Goal: Task Accomplishment & Management: Use online tool/utility

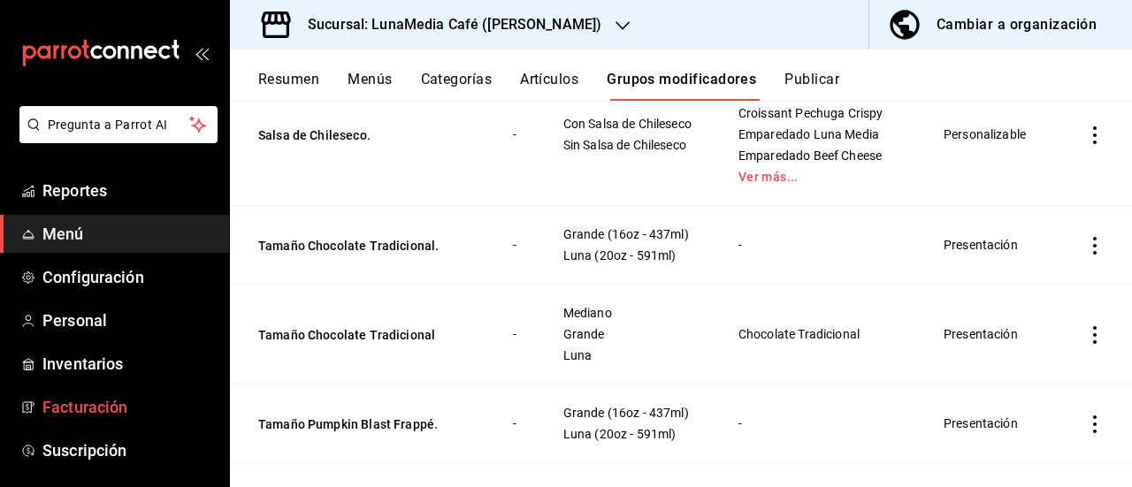
scroll to position [265, 0]
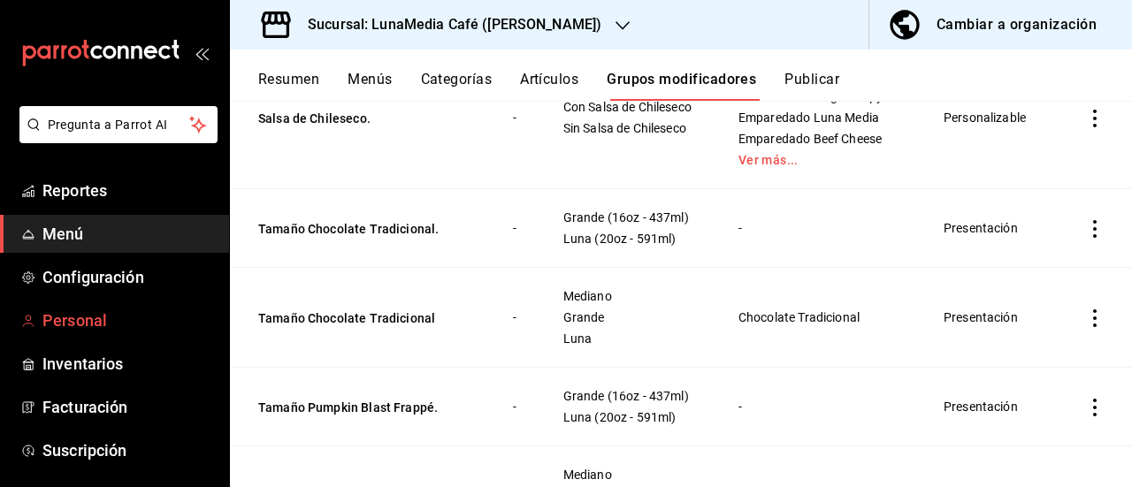
click at [71, 320] on span "Personal" at bounding box center [128, 321] width 172 height 24
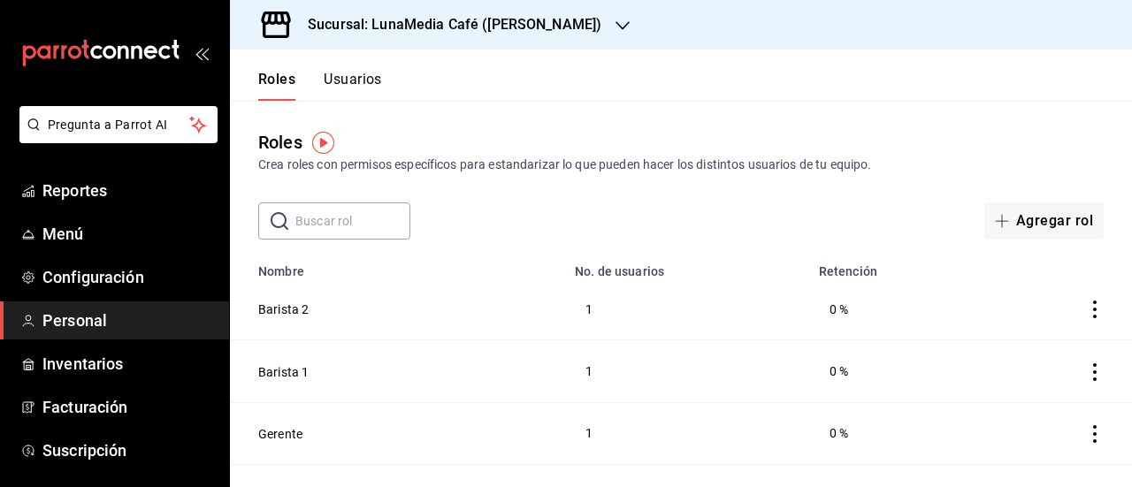
click at [764, 93] on header "Roles Usuarios" at bounding box center [681, 75] width 902 height 51
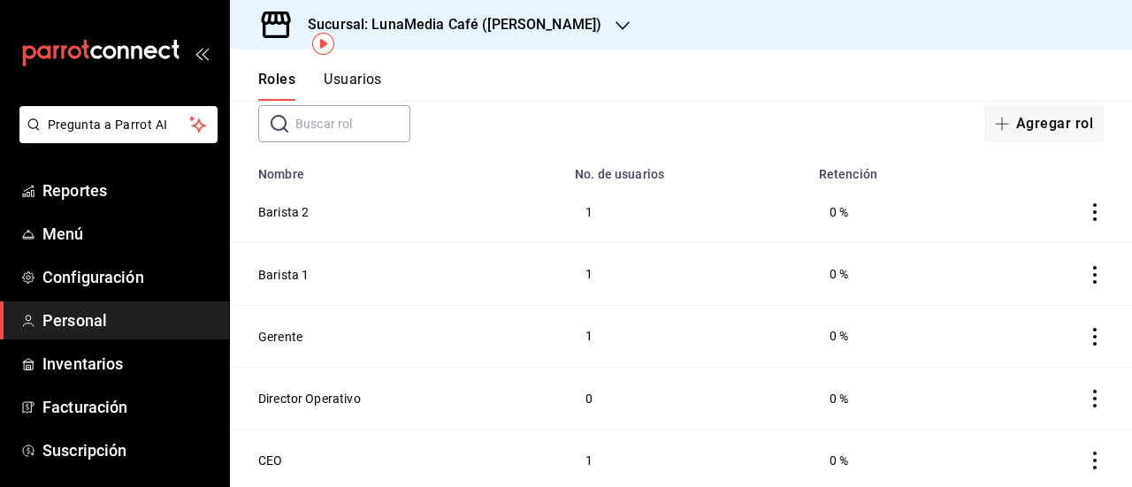
scroll to position [99, 0]
click at [294, 398] on button "Director Operativo" at bounding box center [309, 397] width 103 height 18
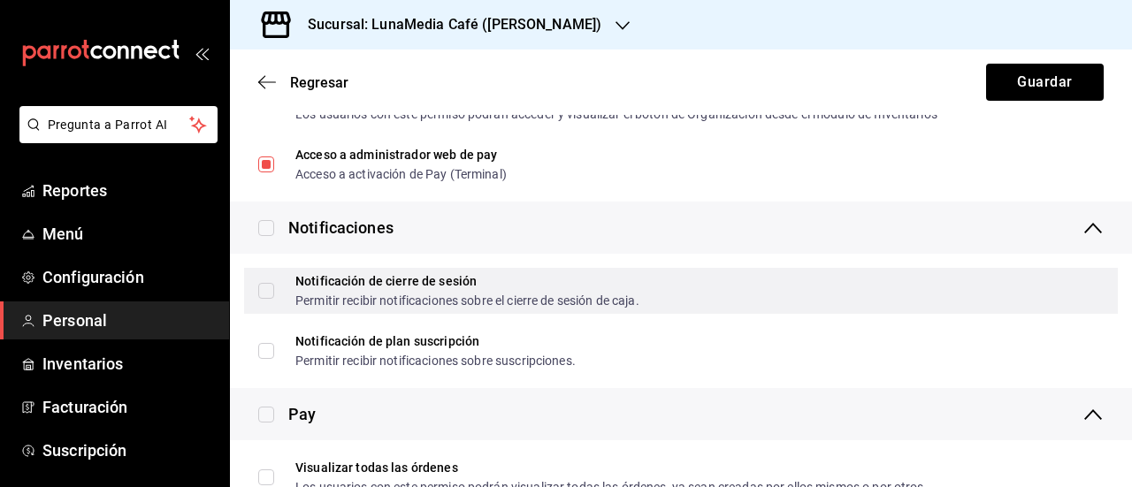
scroll to position [3388, 0]
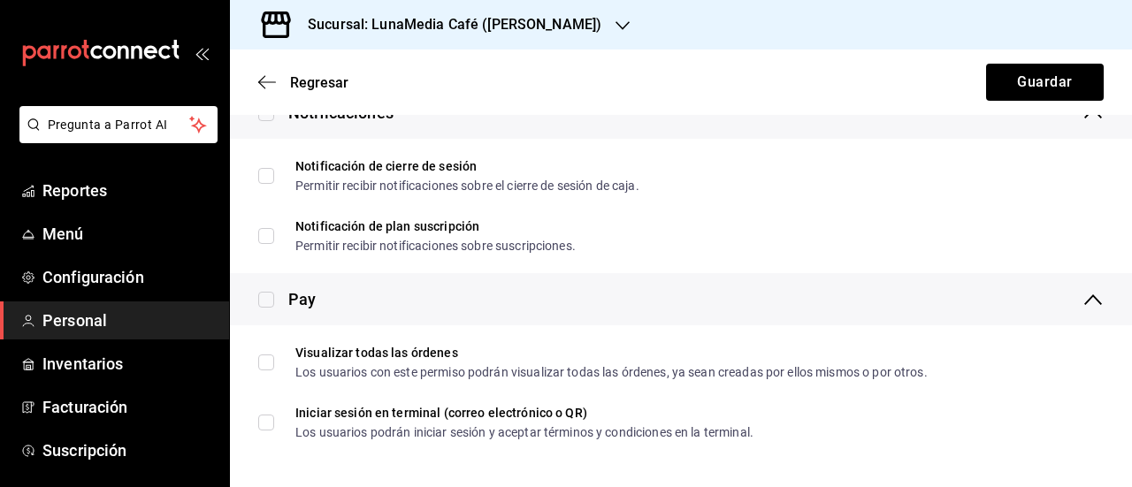
click at [264, 95] on div "Regresar Guardar" at bounding box center [681, 82] width 902 height 65
click at [267, 86] on icon "button" at bounding box center [267, 82] width 18 height 16
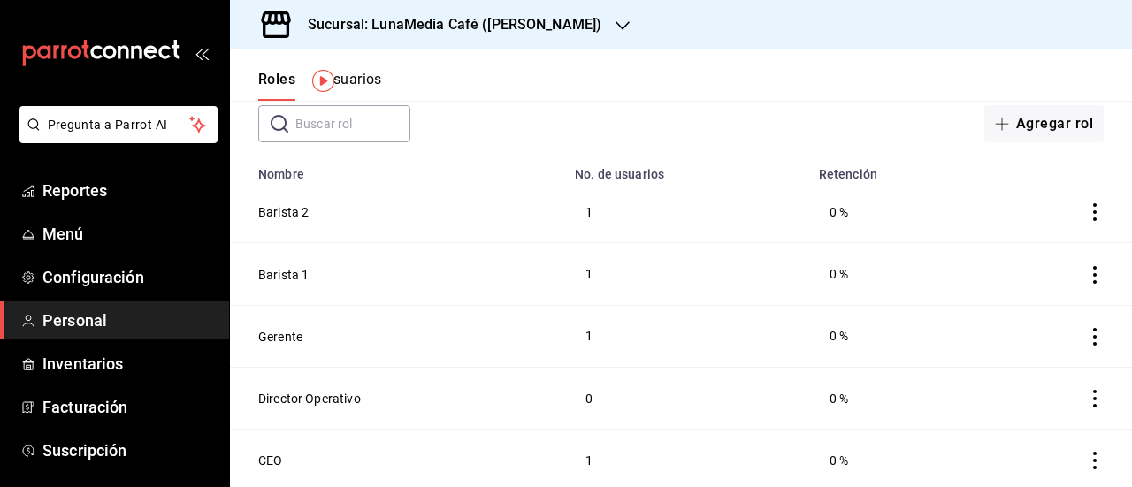
scroll to position [99, 0]
click at [1086, 397] on icon "actions" at bounding box center [1095, 397] width 18 height 18
click at [349, 79] on div at bounding box center [566, 243] width 1132 height 487
click at [350, 84] on button "Usuarios" at bounding box center [353, 86] width 58 height 30
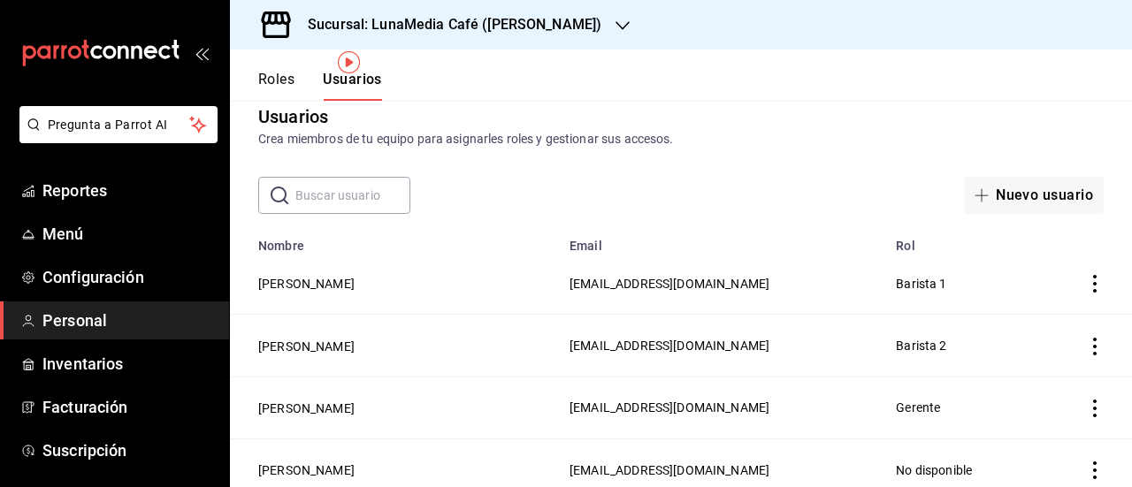
scroll to position [468, 0]
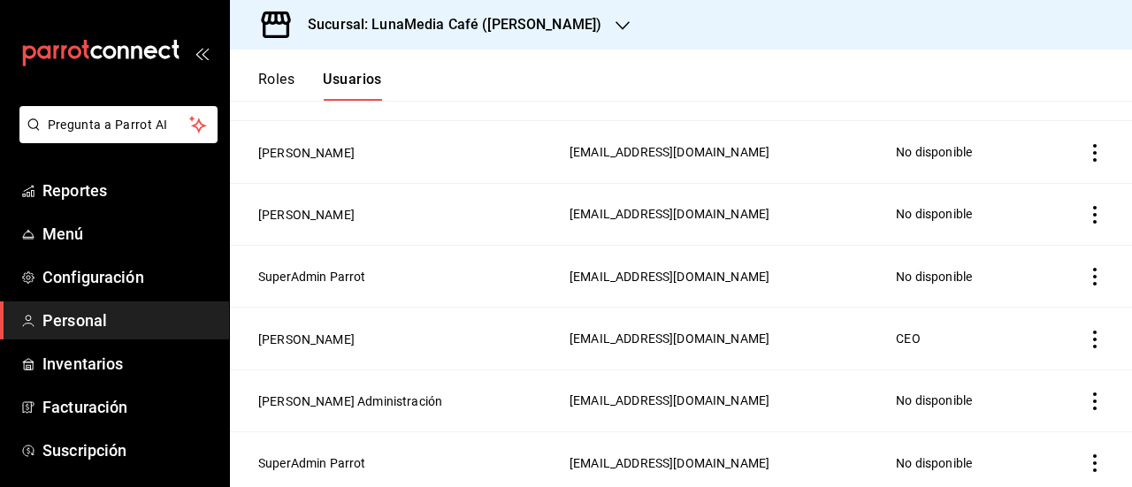
click at [1086, 399] on icon "actions" at bounding box center [1095, 402] width 18 height 18
click at [317, 396] on div at bounding box center [566, 243] width 1132 height 487
click at [317, 396] on button "[PERSON_NAME] Administración" at bounding box center [350, 402] width 184 height 18
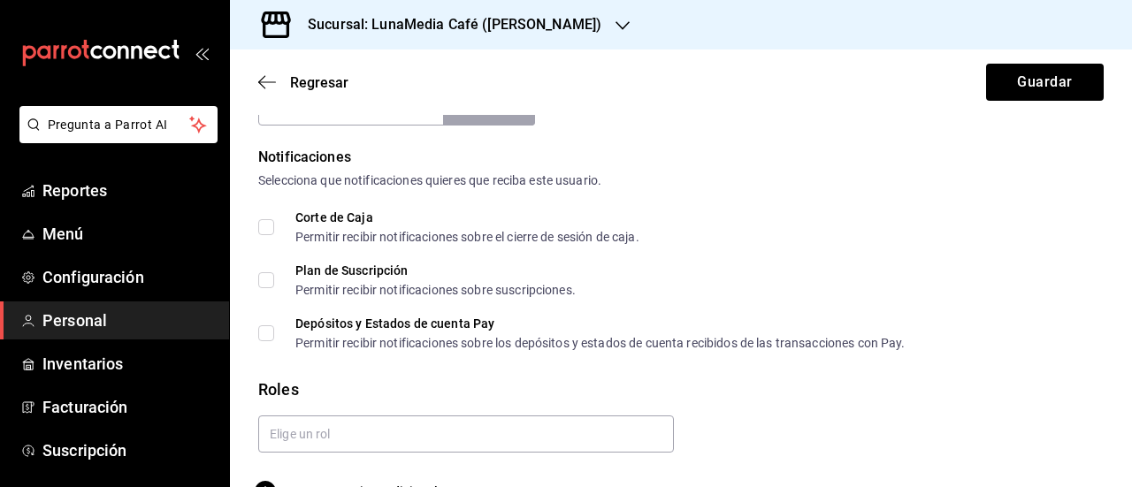
scroll to position [925, 0]
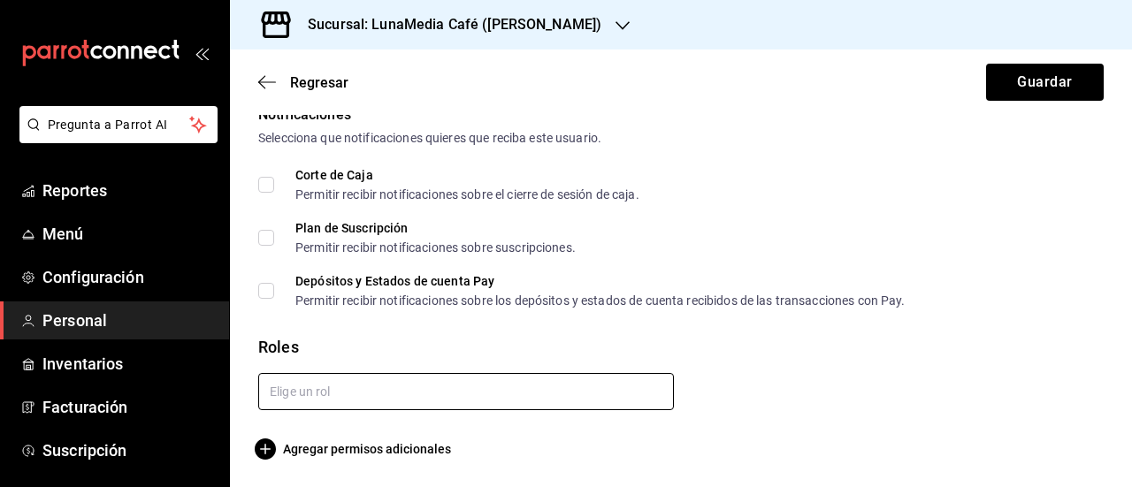
click at [374, 379] on input "text" at bounding box center [466, 391] width 416 height 37
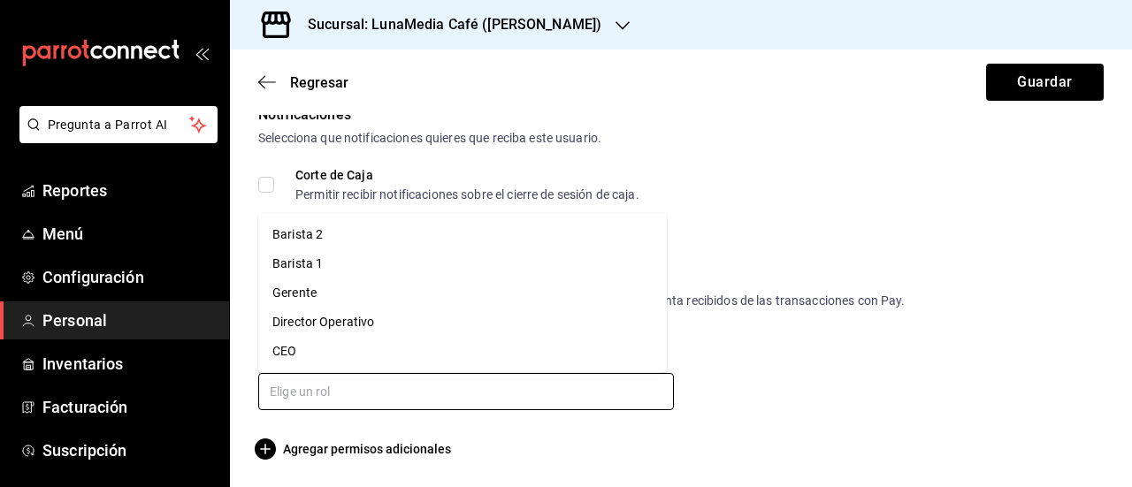
click at [307, 322] on li "Director Operativo" at bounding box center [462, 322] width 409 height 29
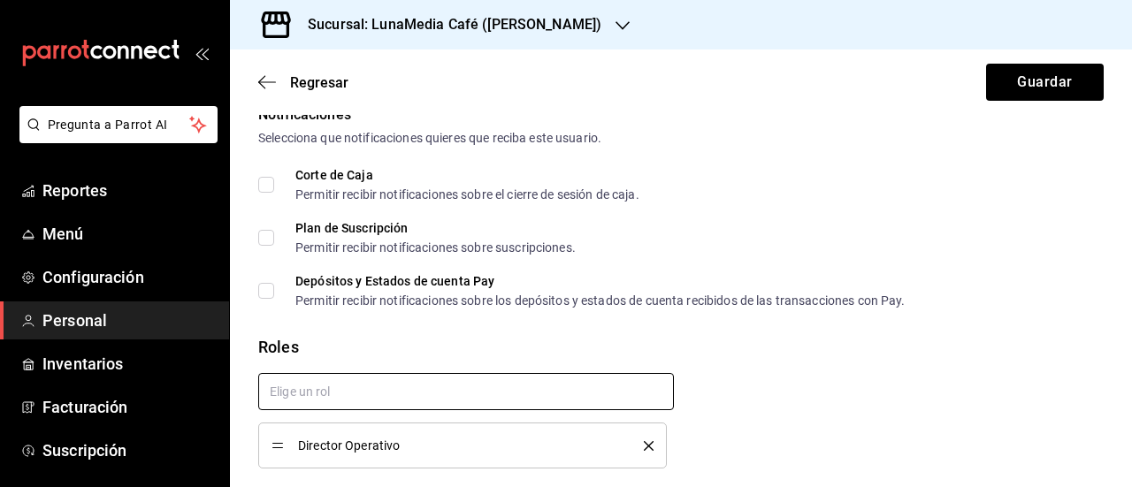
checkbox input "true"
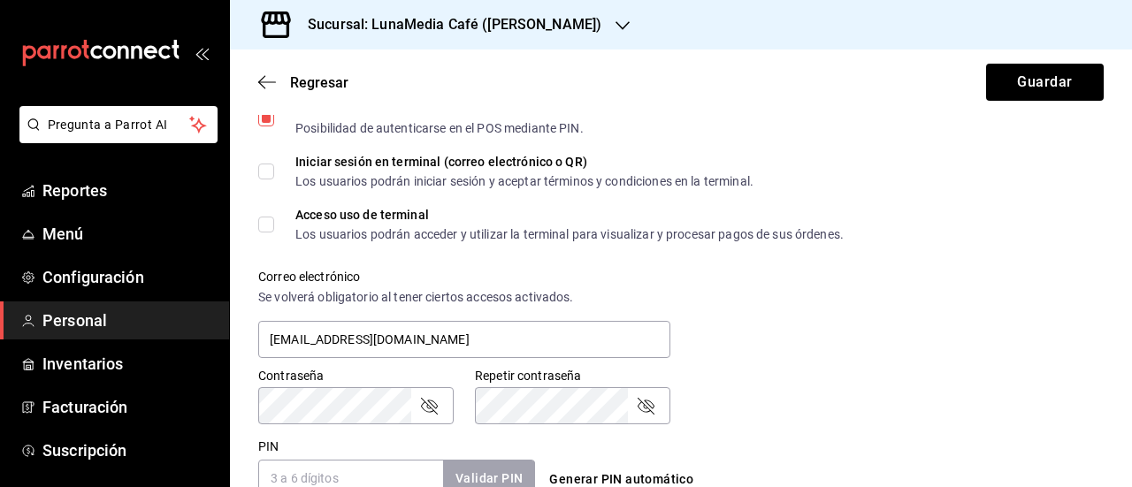
scroll to position [619, 0]
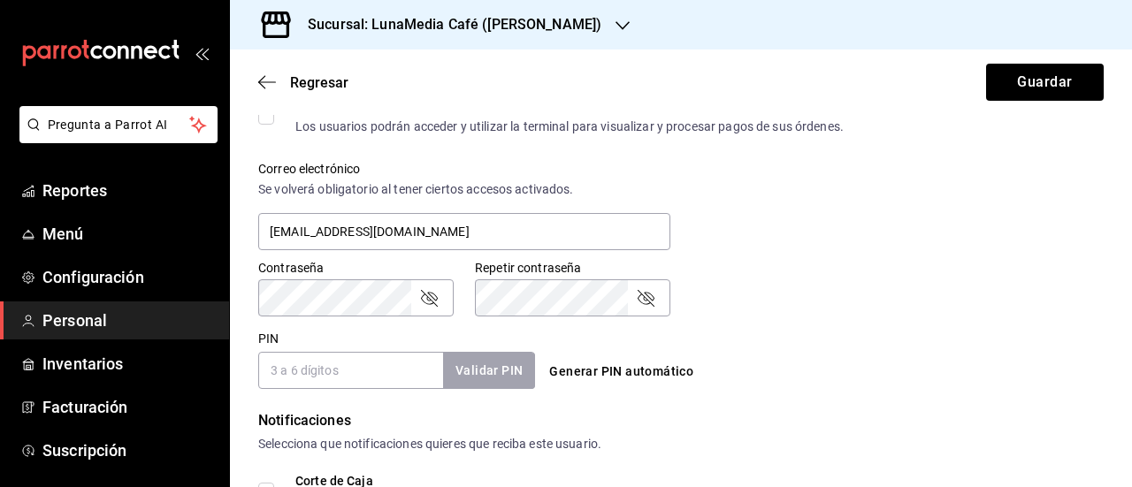
click at [323, 376] on input "PIN" at bounding box center [350, 370] width 185 height 37
type input "8970"
click at [474, 377] on button "Validar PIN" at bounding box center [488, 371] width 94 height 38
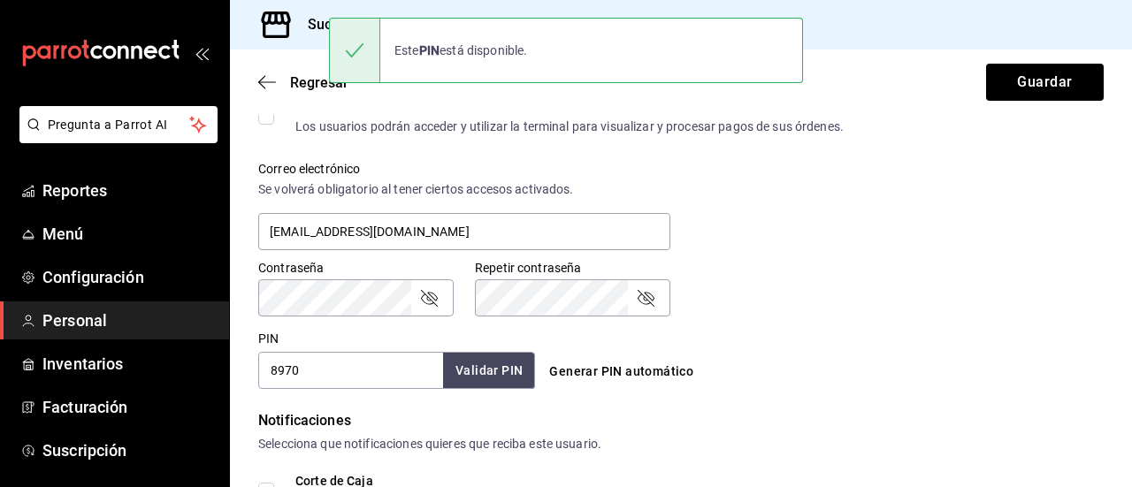
scroll to position [984, 0]
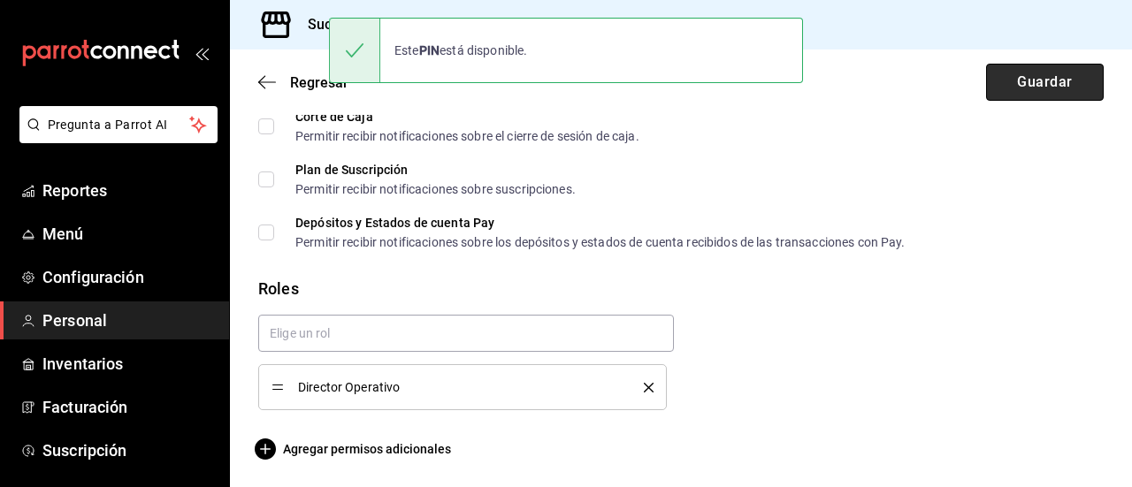
click at [1019, 71] on button "Guardar" at bounding box center [1045, 82] width 118 height 37
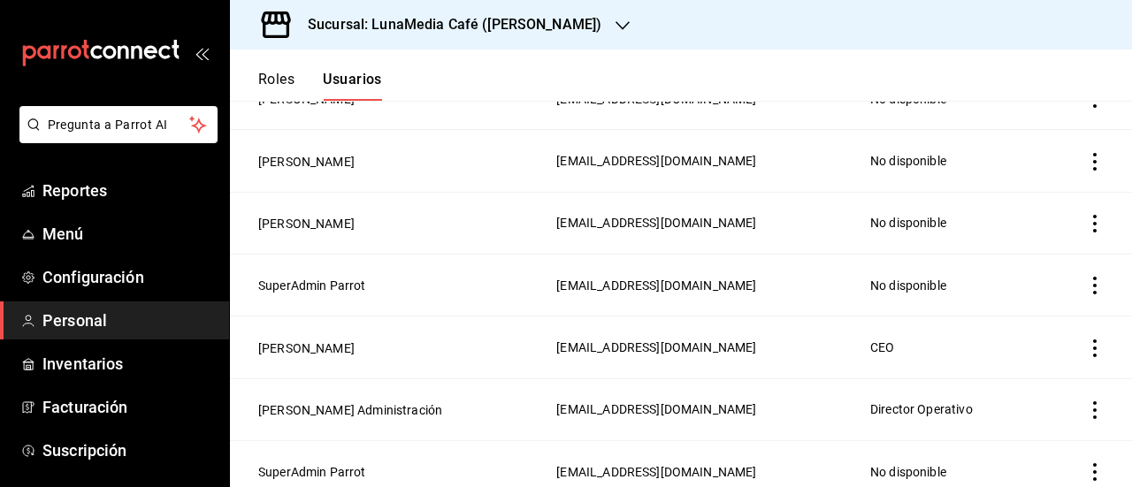
scroll to position [468, 0]
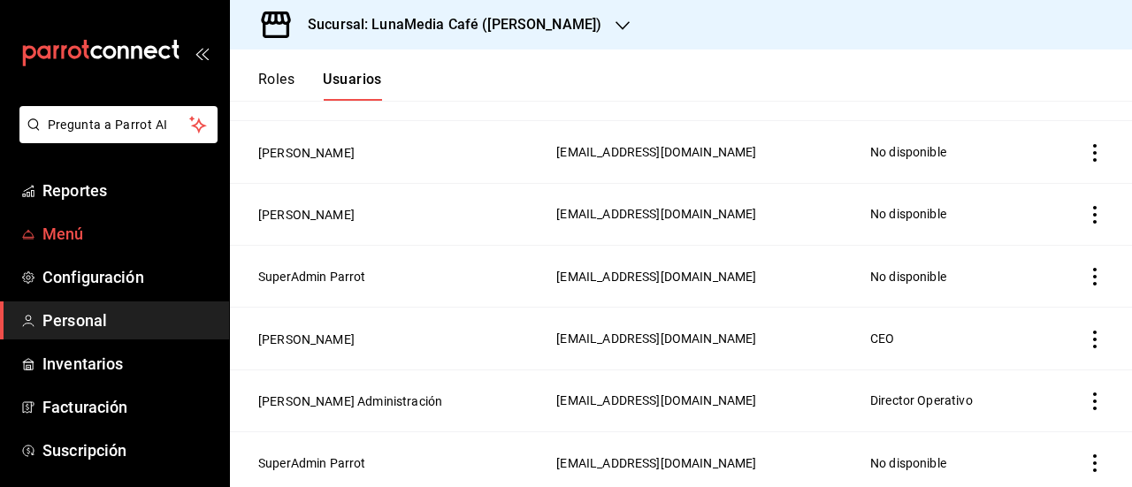
click at [65, 232] on span "Menú" at bounding box center [128, 234] width 172 height 24
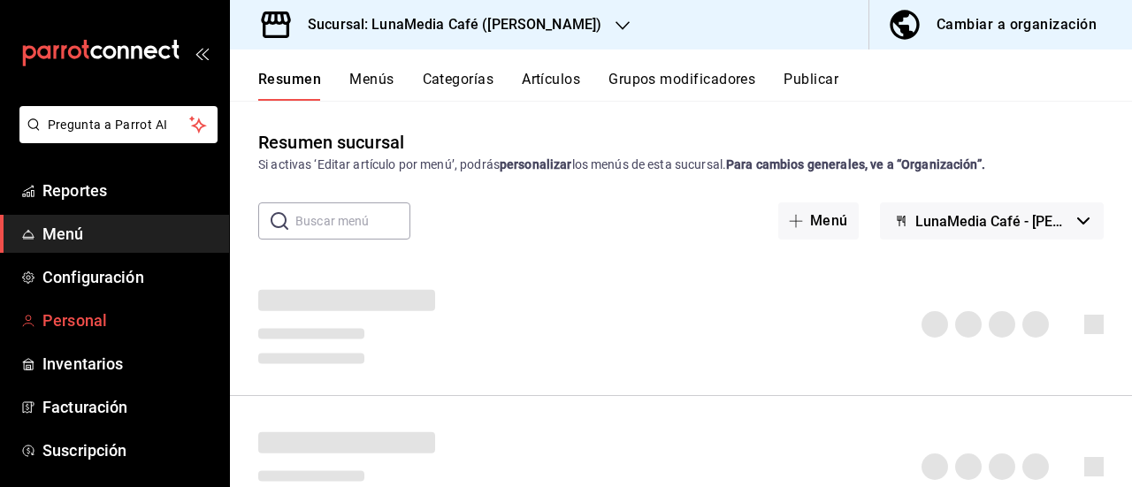
click at [77, 326] on span "Personal" at bounding box center [128, 321] width 172 height 24
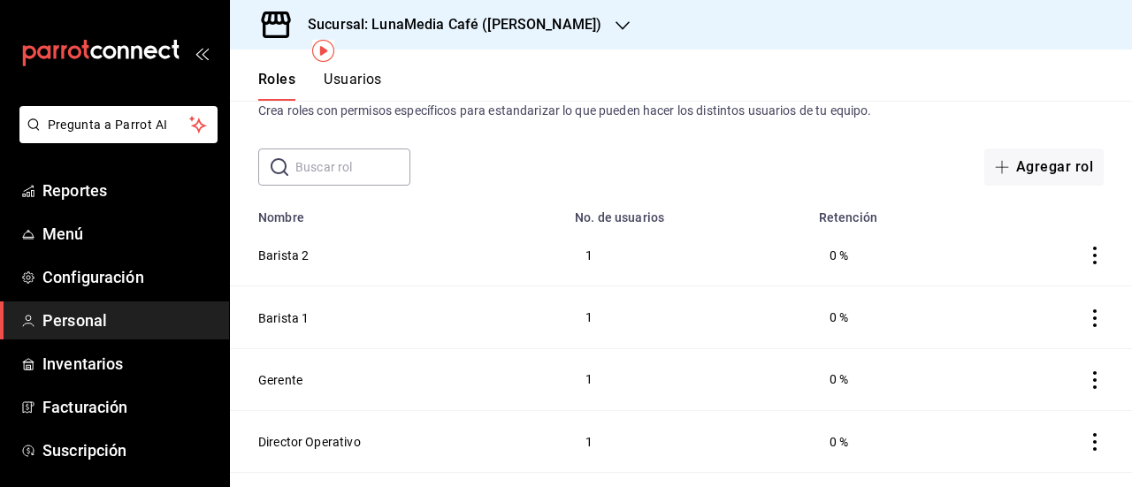
scroll to position [99, 0]
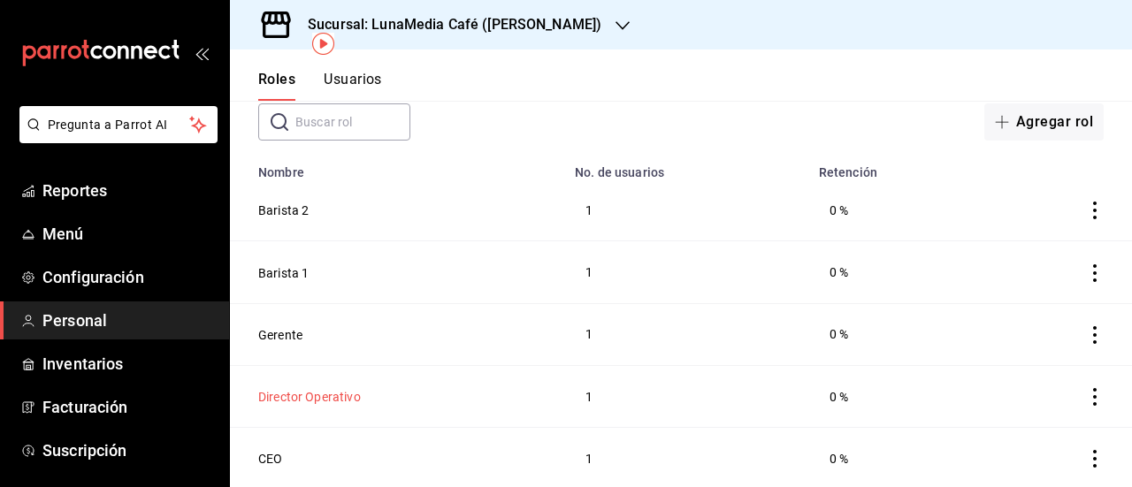
click at [318, 390] on button "Director Operativo" at bounding box center [309, 397] width 103 height 18
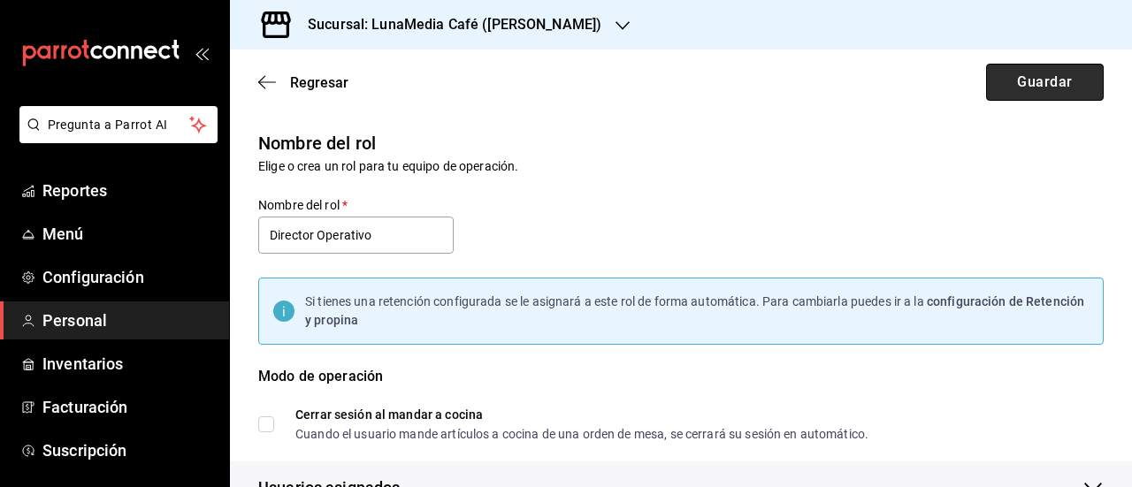
click at [1026, 88] on button "Guardar" at bounding box center [1045, 82] width 118 height 37
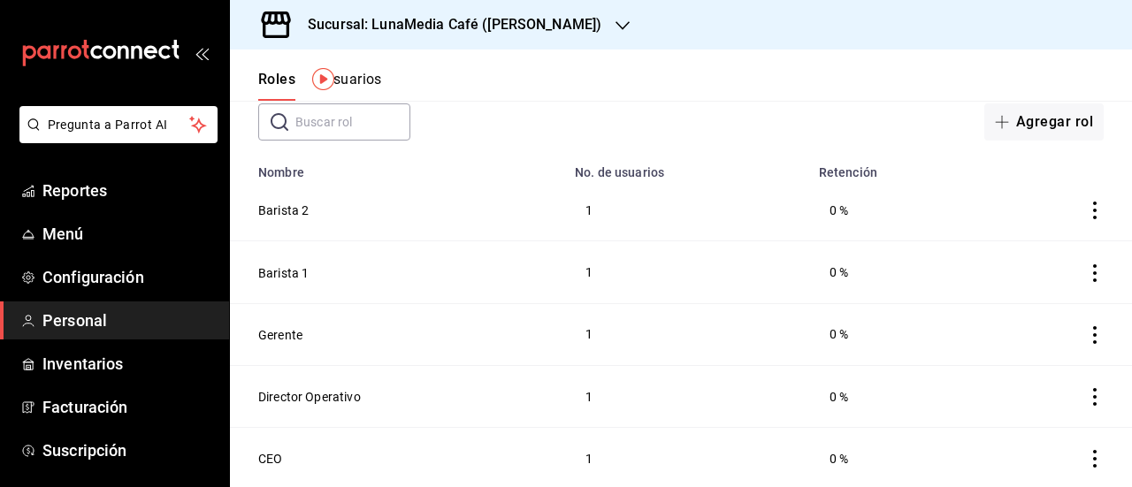
scroll to position [11, 0]
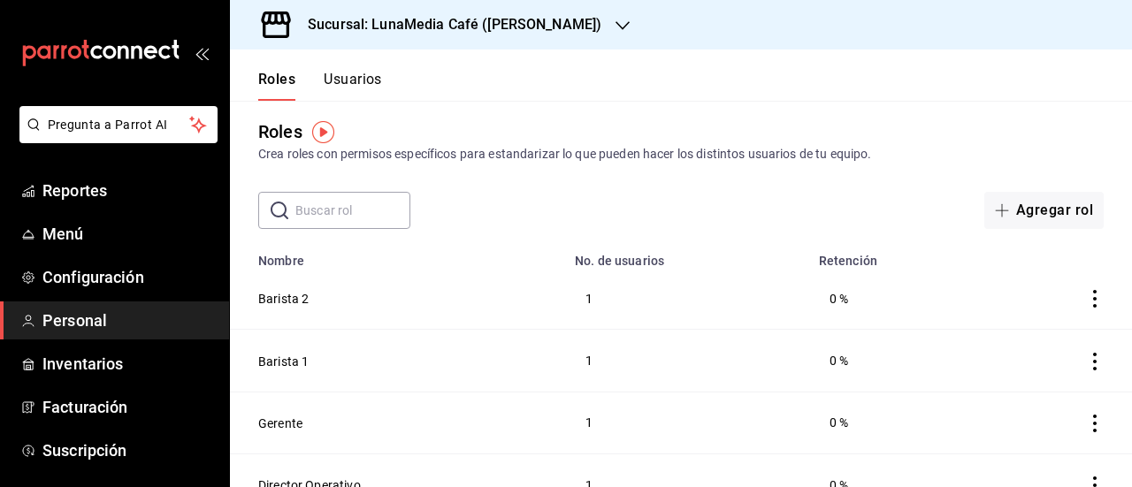
click at [364, 73] on button "Usuarios" at bounding box center [353, 86] width 58 height 30
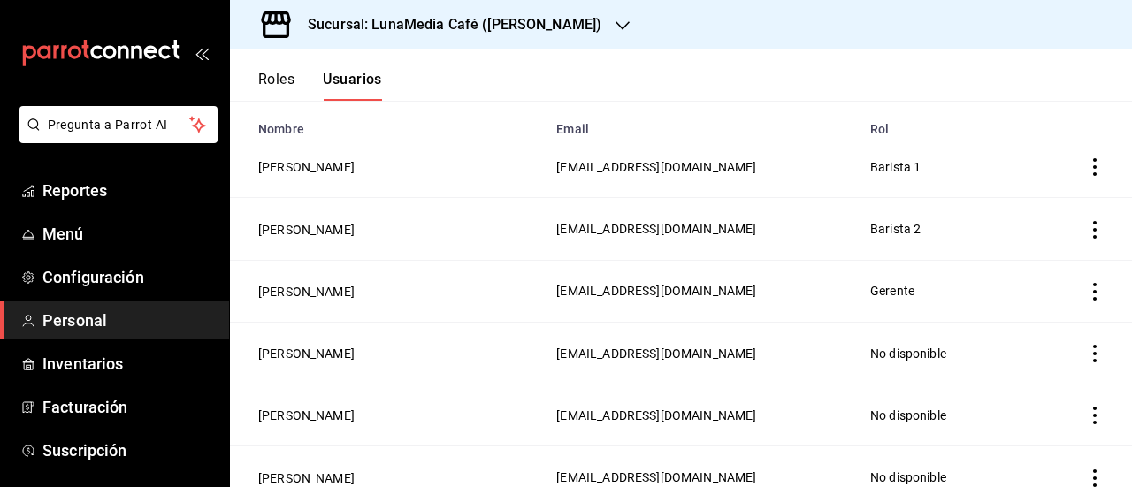
scroll to position [114, 0]
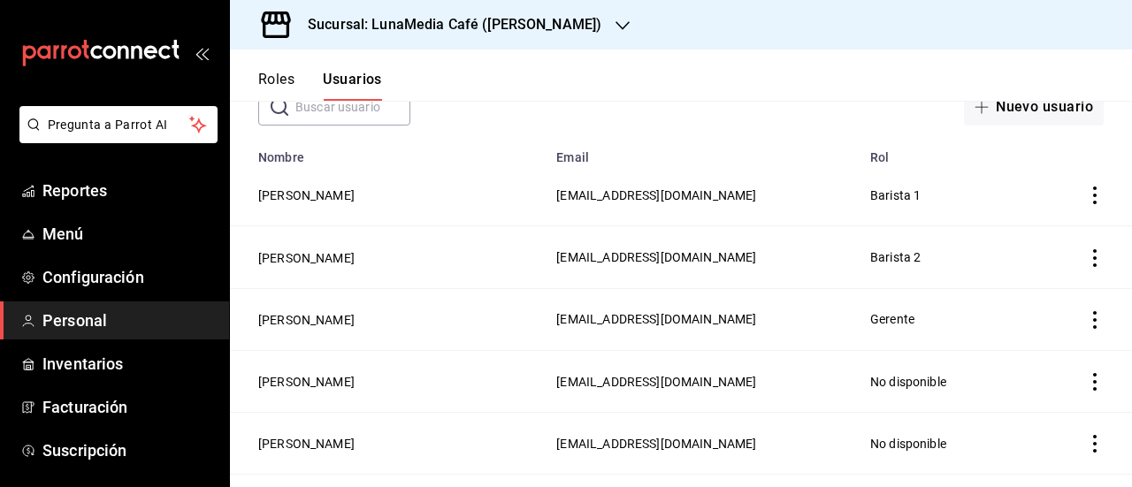
click at [502, 23] on h3 "Sucursal: LunaMedia Café ([PERSON_NAME])" at bounding box center [448, 24] width 308 height 21
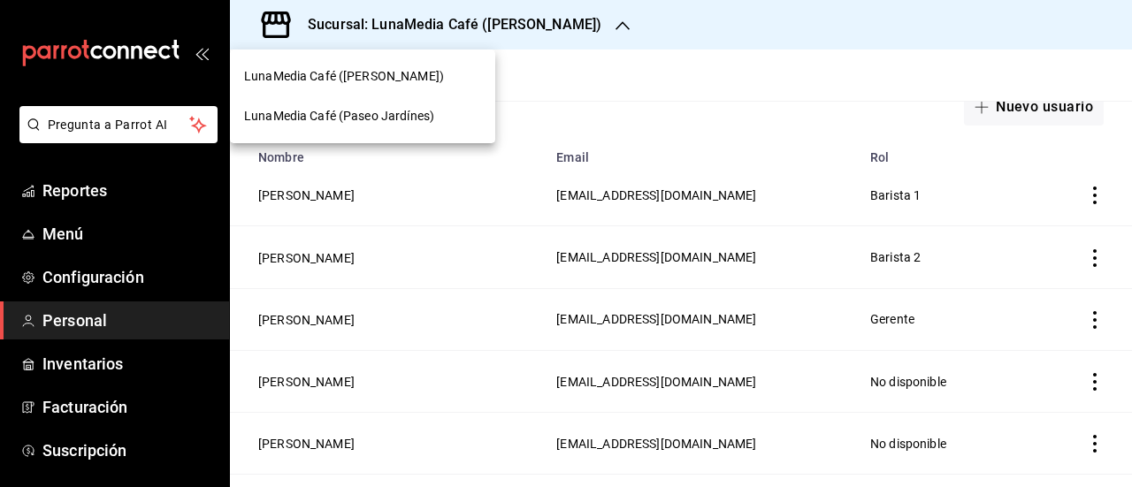
click at [440, 129] on div "LunaMedia Café (Paseo Jardínes)" at bounding box center [362, 116] width 265 height 40
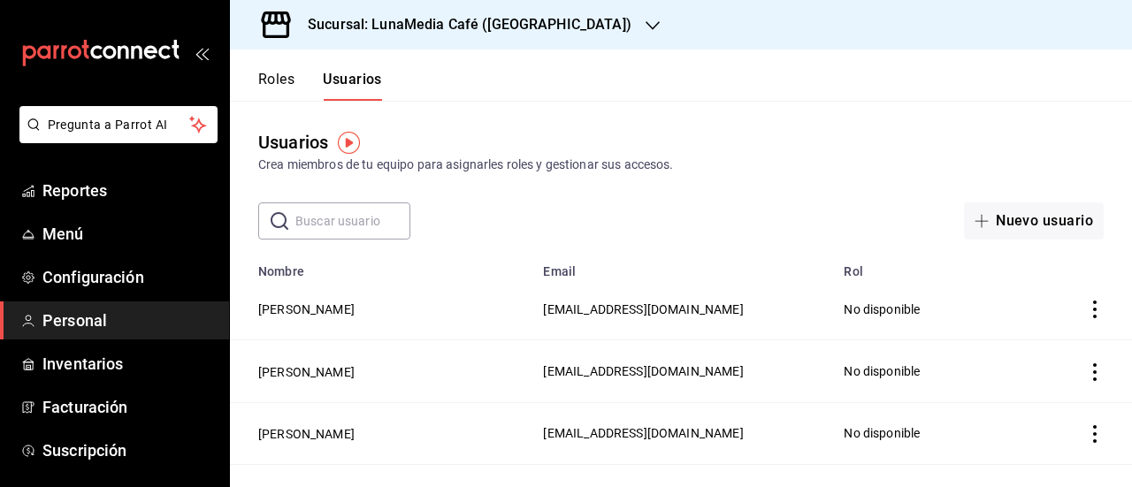
click at [85, 326] on span "Personal" at bounding box center [128, 321] width 172 height 24
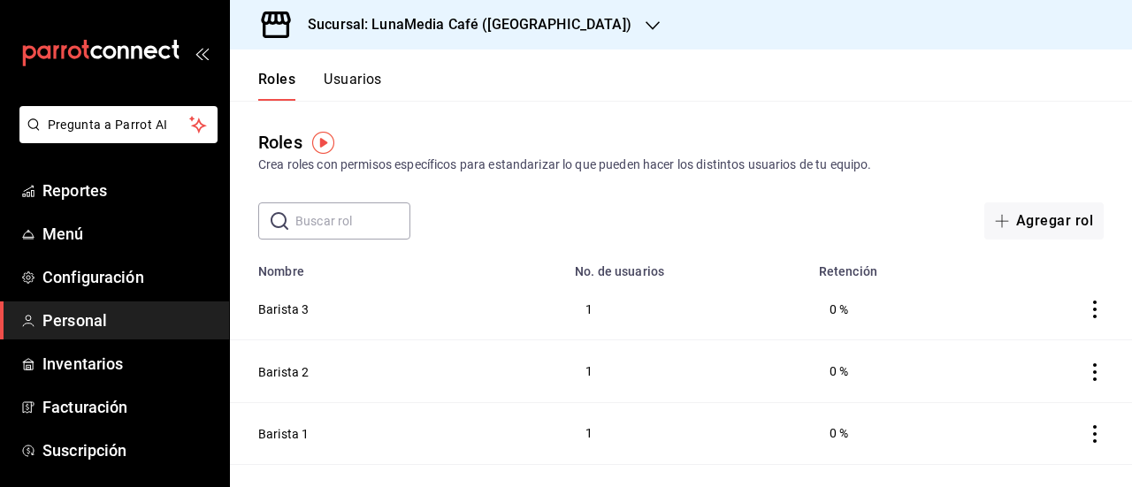
click at [351, 76] on button "Usuarios" at bounding box center [353, 86] width 58 height 30
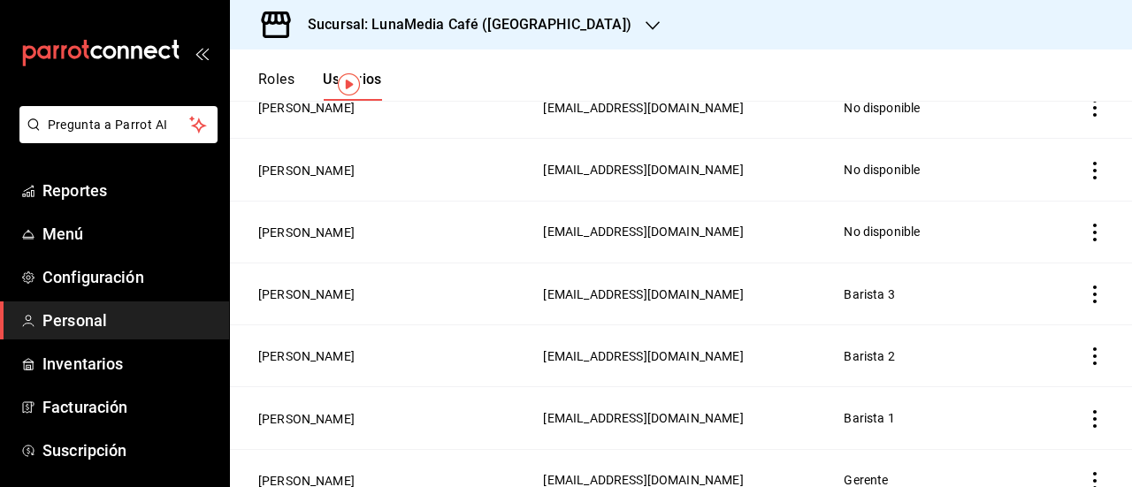
scroll to position [53, 0]
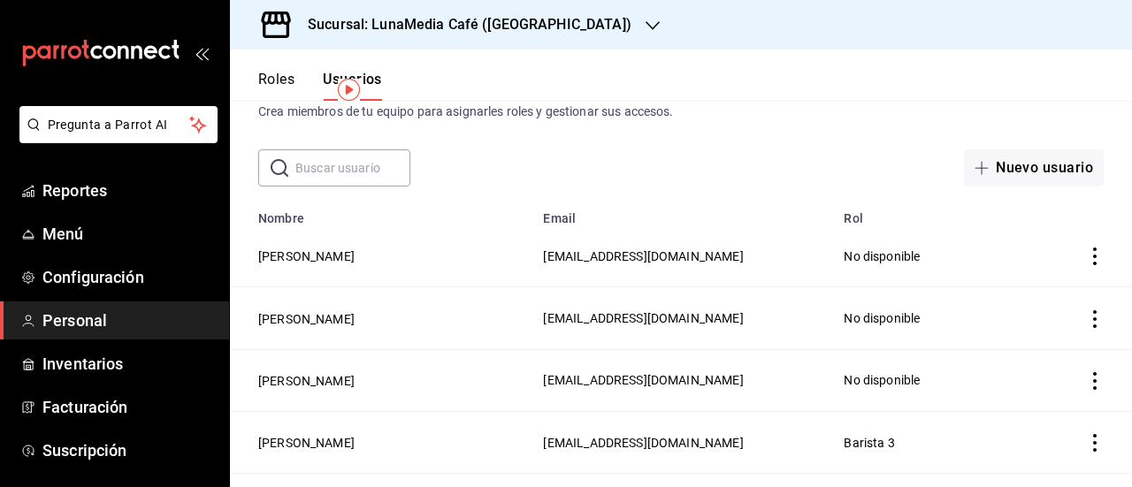
click at [276, 86] on button "Roles" at bounding box center [276, 86] width 36 height 30
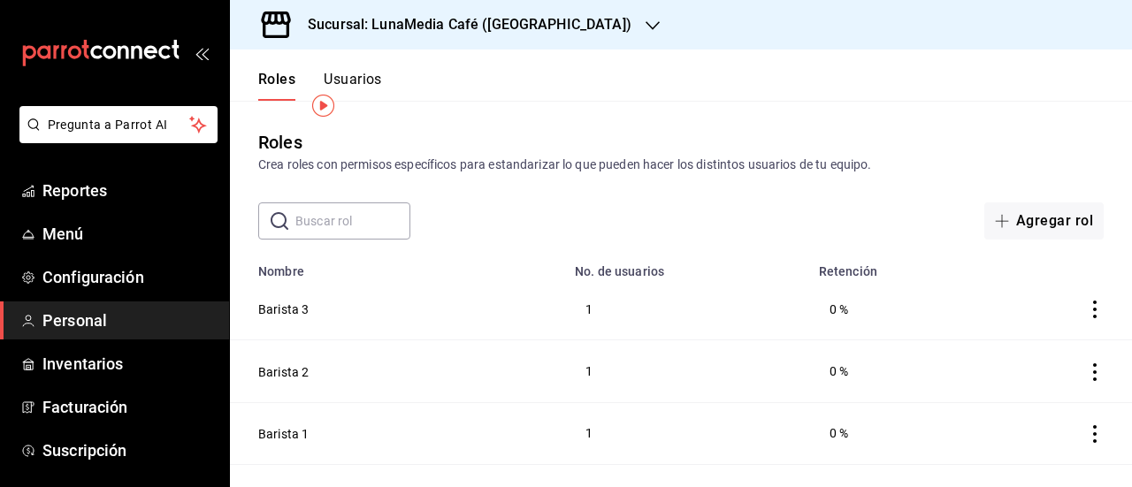
scroll to position [160, 0]
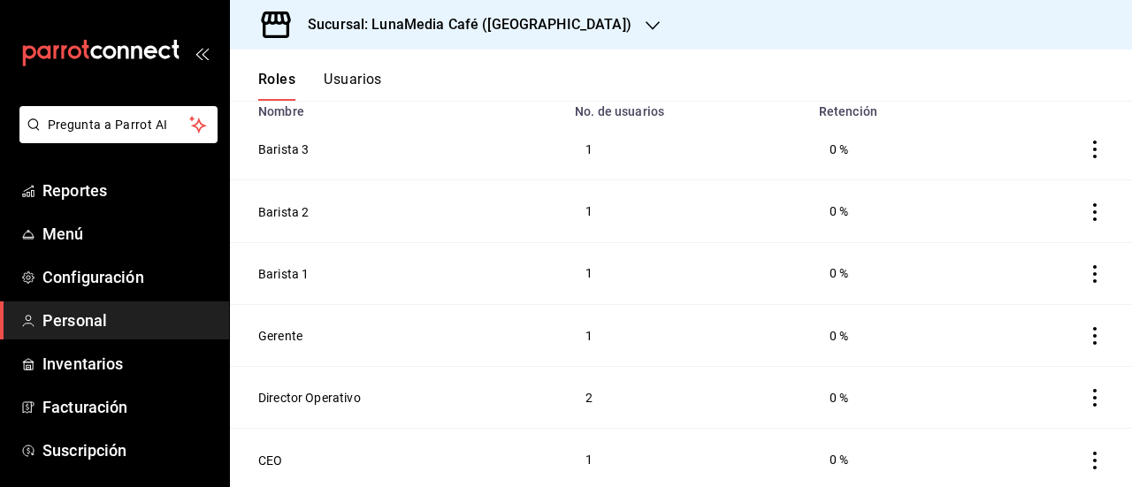
click at [522, 14] on h3 "Sucursal: LunaMedia Café ([GEOGRAPHIC_DATA])" at bounding box center [463, 24] width 338 height 21
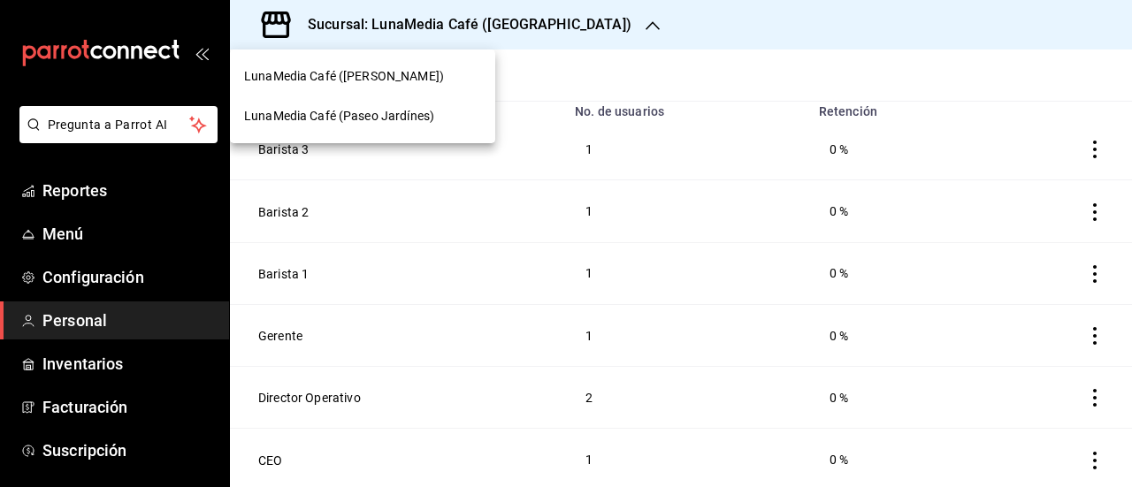
click at [417, 82] on span "LunaMedia Café ([PERSON_NAME])" at bounding box center [344, 76] width 200 height 19
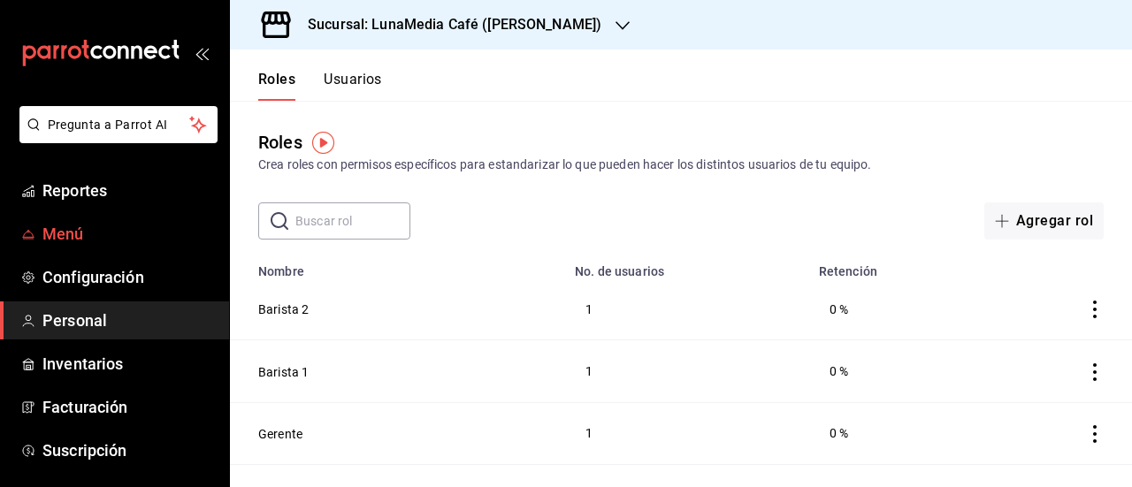
click at [128, 240] on span "Menú" at bounding box center [128, 234] width 172 height 24
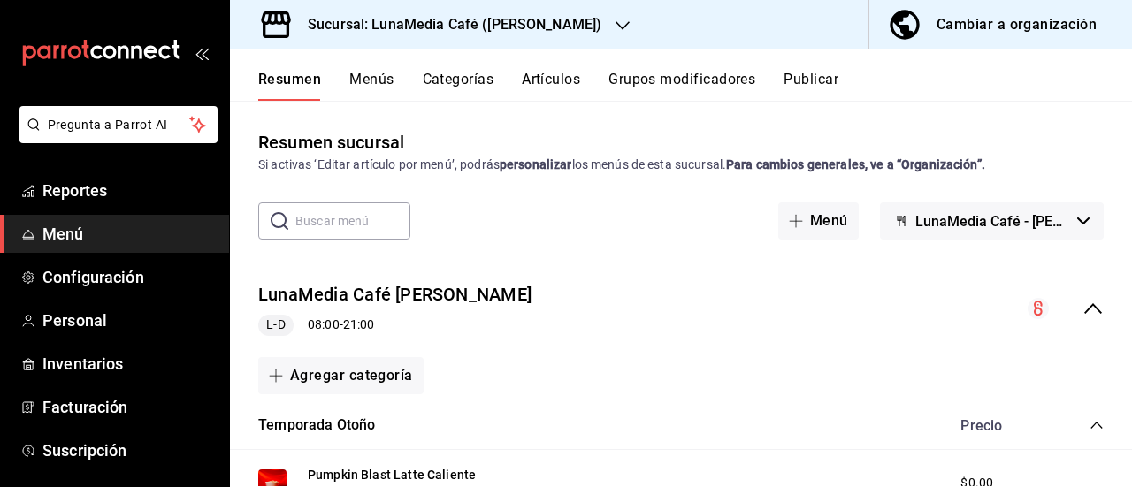
click at [541, 68] on div "Resumen Menús Categorías Artículos Grupos modificadores Publicar" at bounding box center [681, 75] width 902 height 51
click at [542, 86] on button "Artículos" at bounding box center [551, 86] width 58 height 30
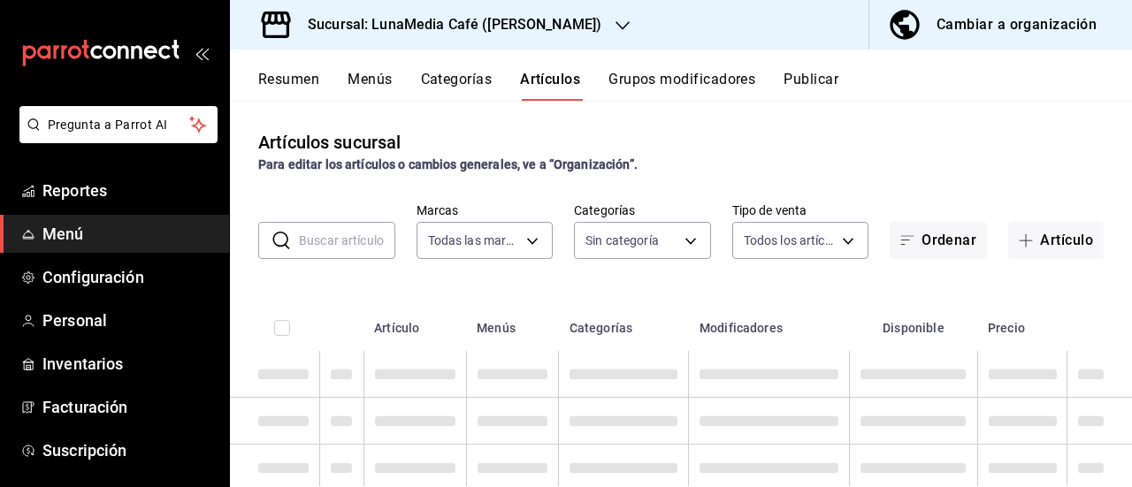
type input "55b5777a-a8f8-4194-81d5-7e3cda734f68"
type input "622fb036-7591-4a5a-b99c-1bb32aa12758,4a667411-bf09-4ea8-947c-4b8fca637345,63d22…"
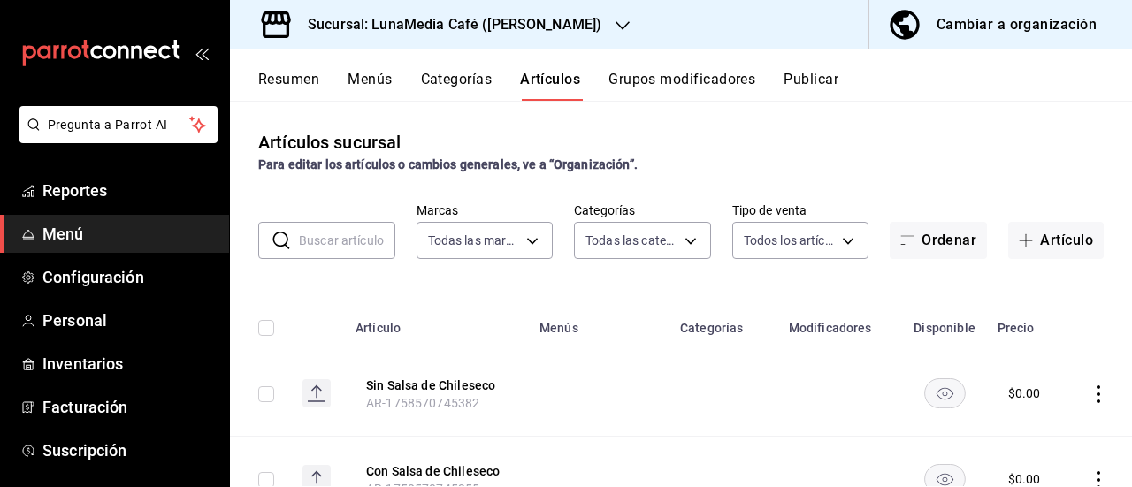
click at [356, 250] on input "text" at bounding box center [347, 240] width 96 height 35
type input "cold"
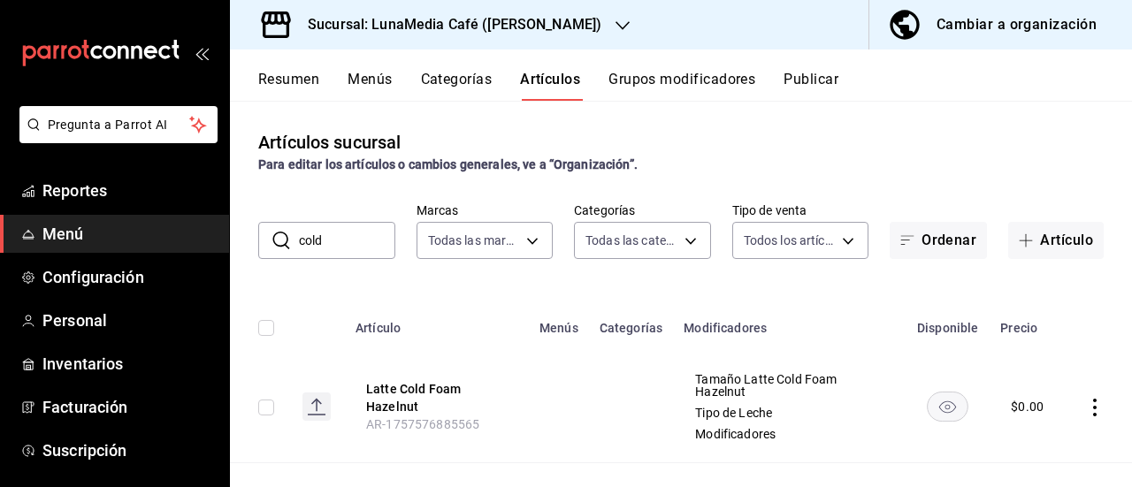
drag, startPoint x: 345, startPoint y: 247, endPoint x: 285, endPoint y: 245, distance: 60.2
click at [285, 245] on div "​ cold ​" at bounding box center [326, 240] width 137 height 37
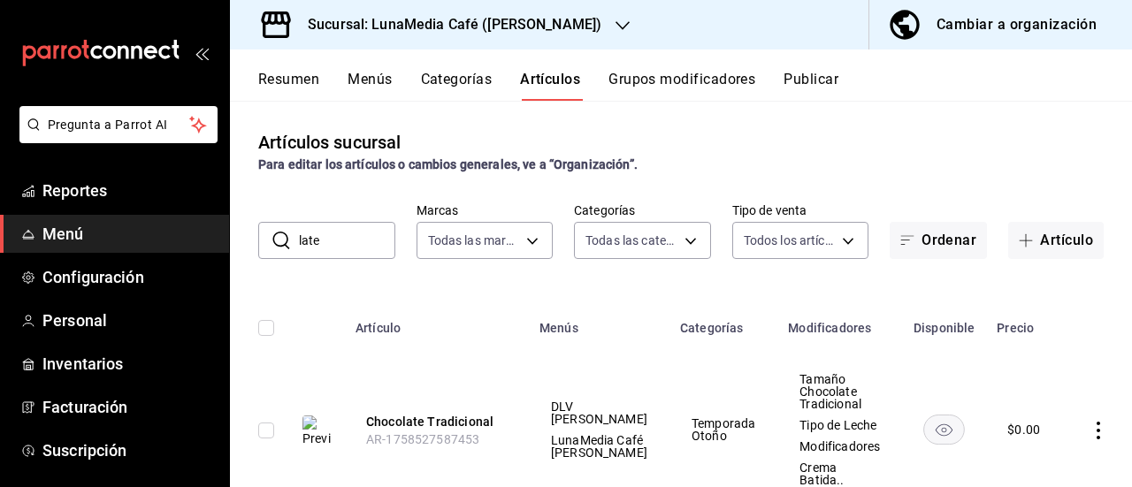
drag, startPoint x: 341, startPoint y: 248, endPoint x: 275, endPoint y: 234, distance: 66.8
click at [275, 234] on div "​ late ​" at bounding box center [326, 240] width 137 height 37
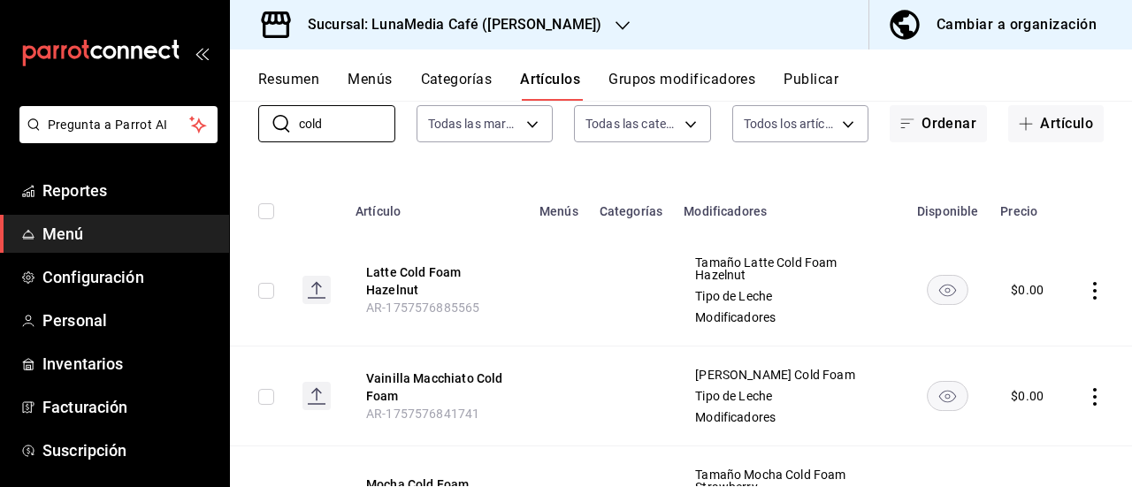
scroll to position [88, 0]
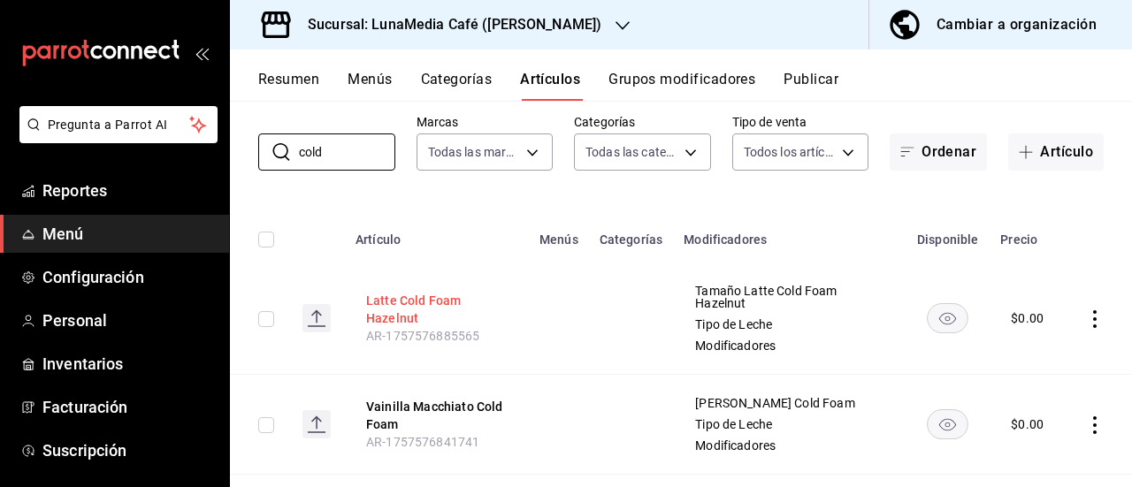
type input "cold"
click at [415, 303] on button "Latte Cold Foam Hazelnut" at bounding box center [437, 309] width 142 height 35
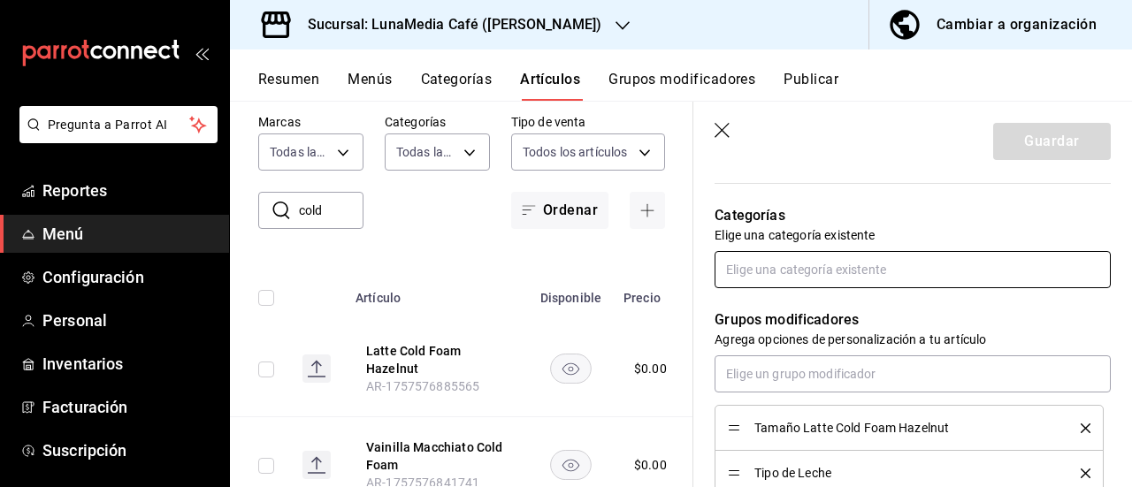
scroll to position [531, 0]
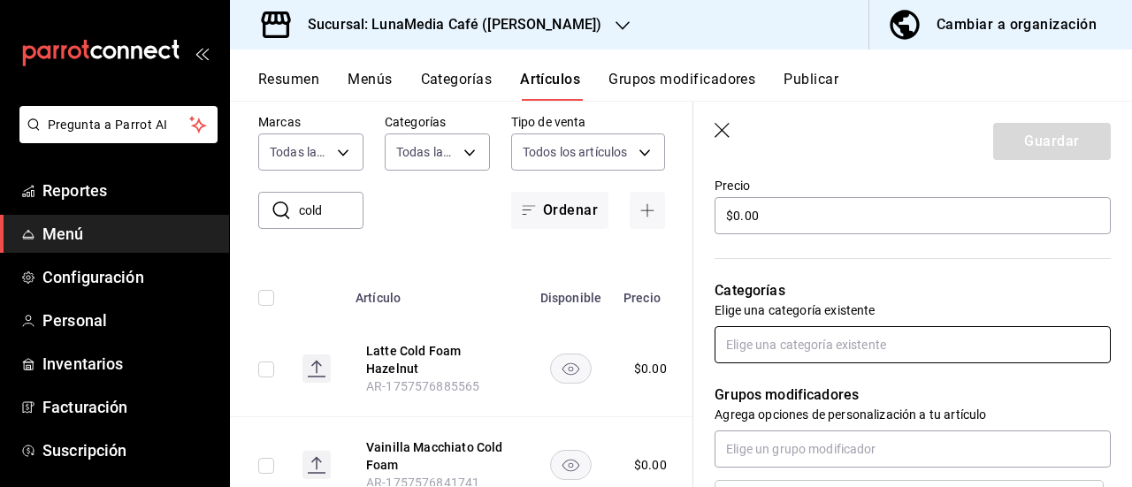
click at [785, 342] on input "text" at bounding box center [913, 344] width 396 height 37
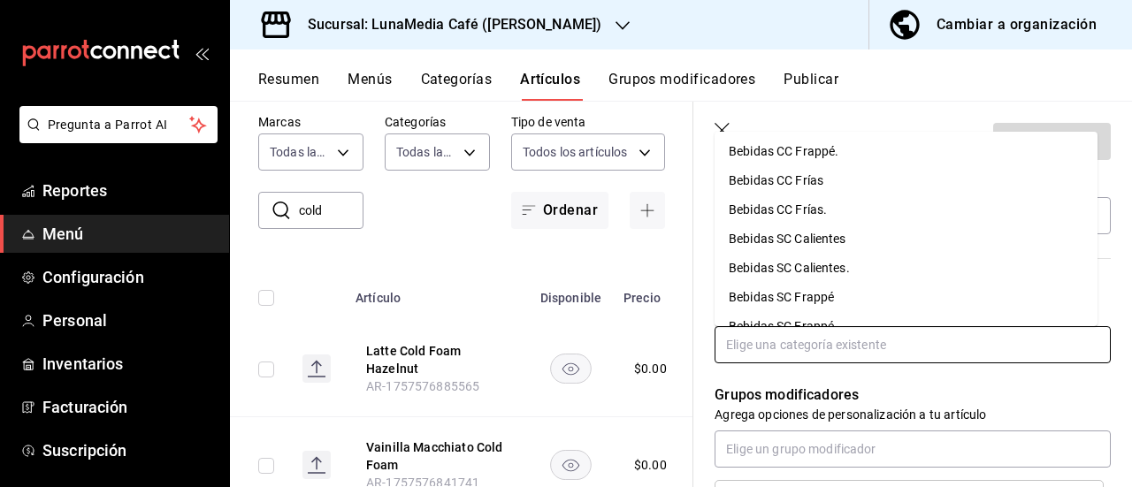
scroll to position [88, 0]
click at [820, 270] on li "Bebidas CC Frías" at bounding box center [906, 269] width 383 height 29
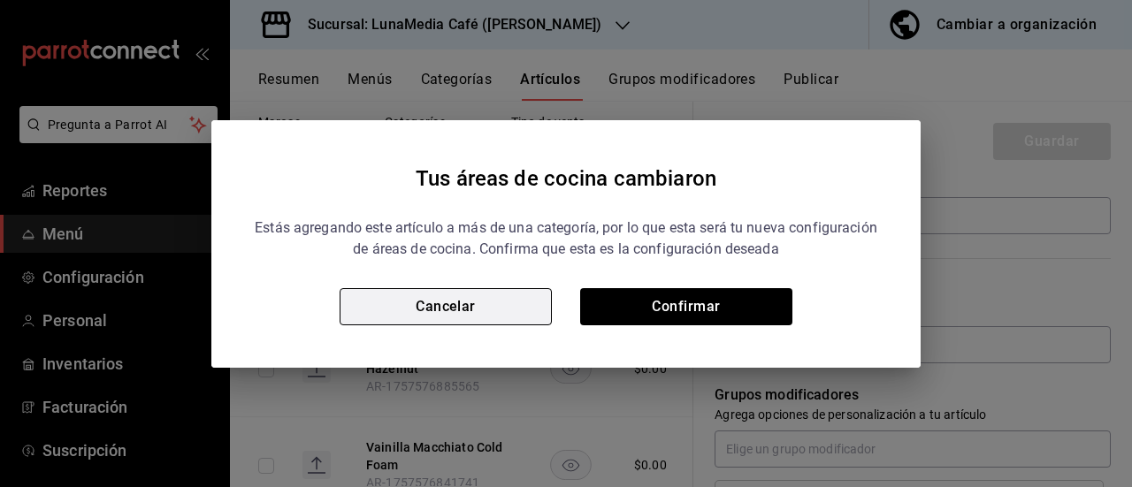
click at [497, 324] on button "Cancelar" at bounding box center [446, 306] width 212 height 37
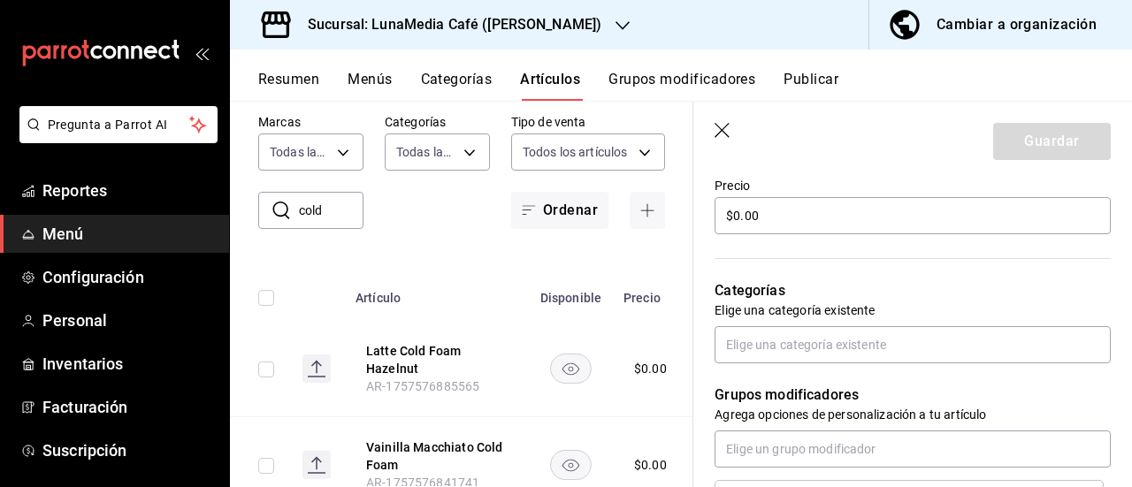
click at [271, 77] on button "Resumen" at bounding box center [288, 86] width 61 height 30
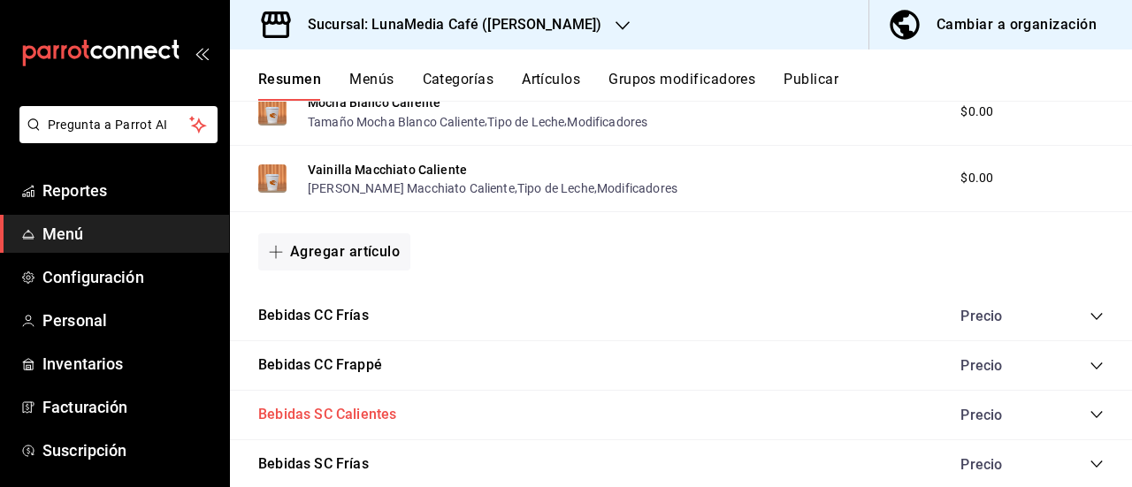
scroll to position [1150, 0]
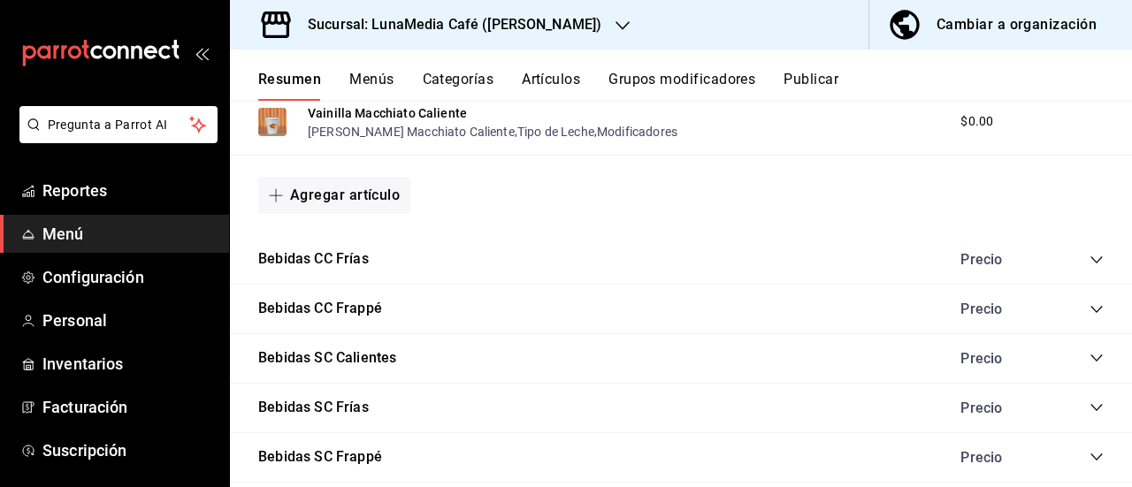
click at [1090, 263] on icon "collapse-category-row" at bounding box center [1097, 260] width 14 height 14
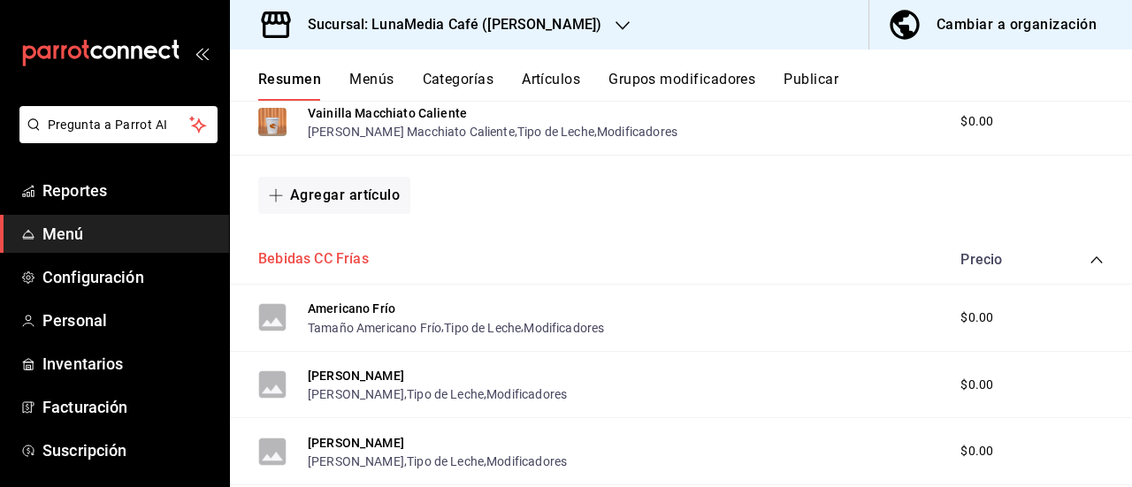
click at [320, 261] on button "Bebidas CC Frías" at bounding box center [313, 259] width 111 height 20
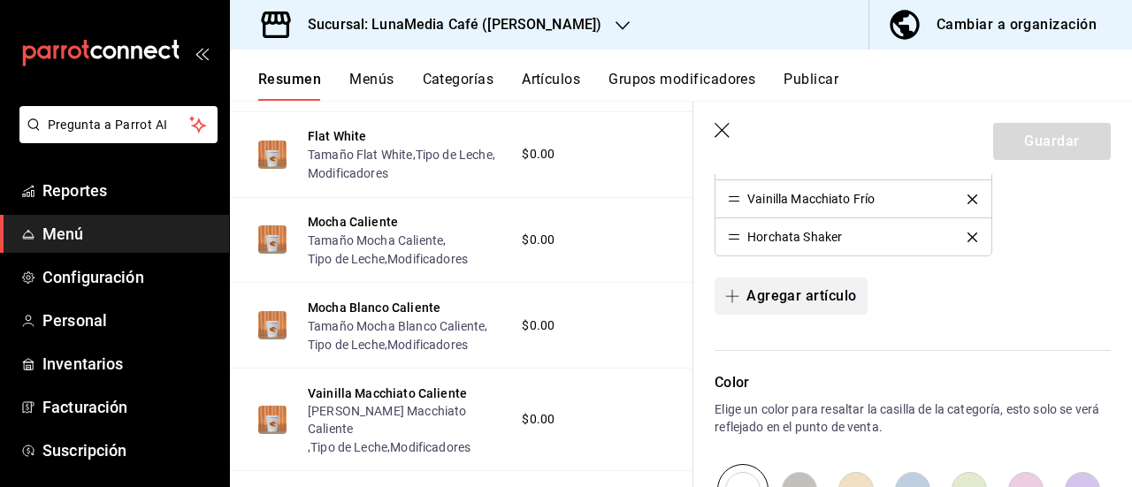
scroll to position [619, 0]
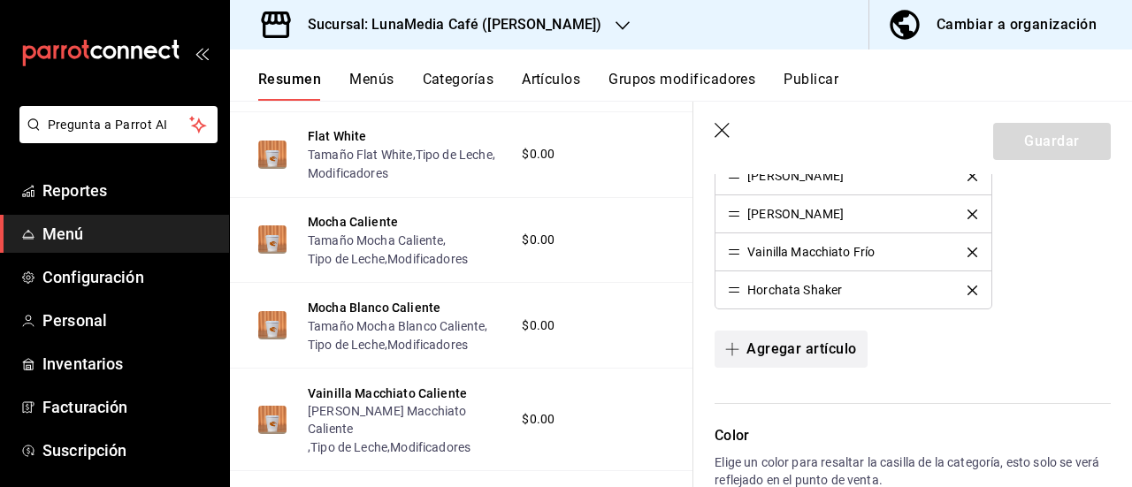
click at [798, 346] on button "Agregar artículo" at bounding box center [791, 349] width 152 height 37
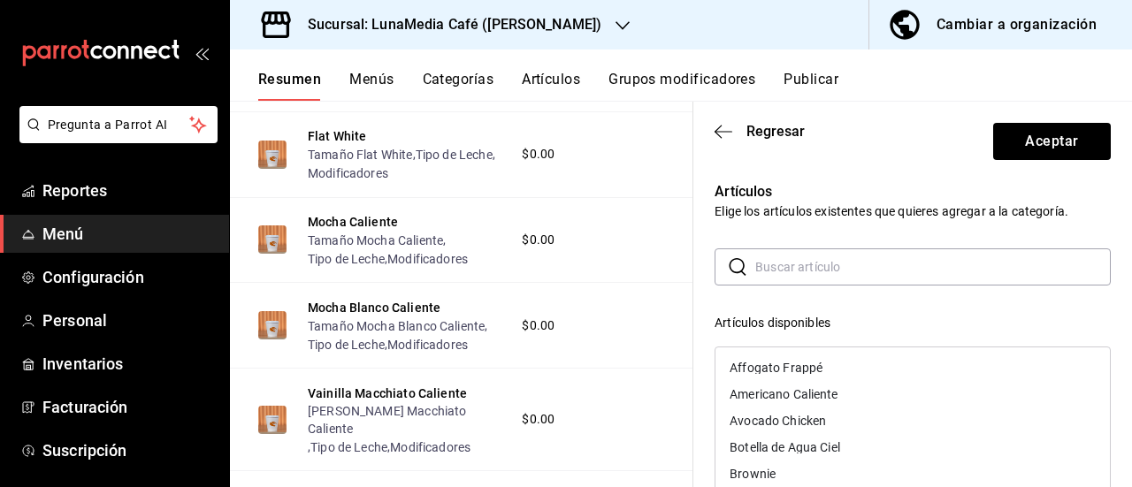
click at [800, 277] on input "text" at bounding box center [933, 266] width 356 height 35
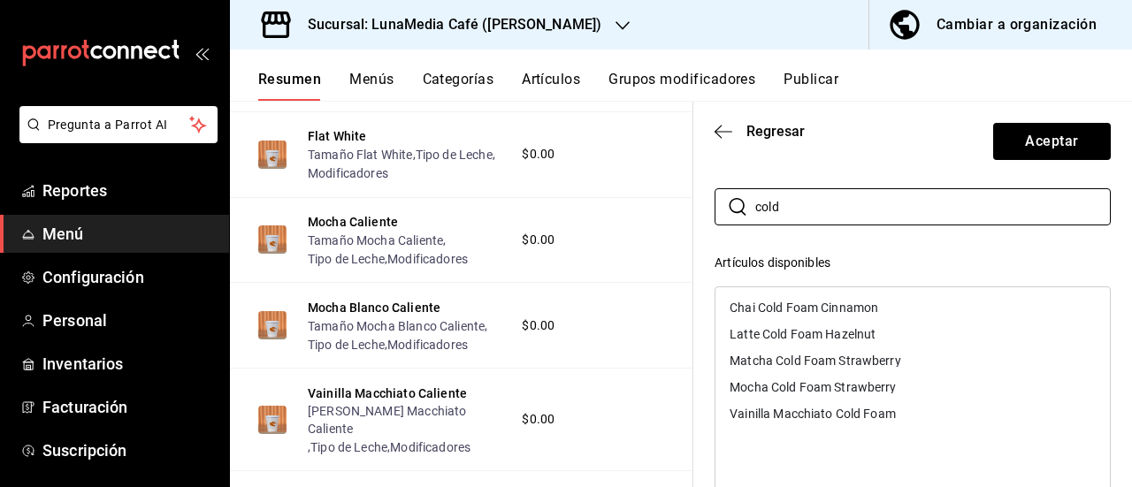
scroll to position [88, 0]
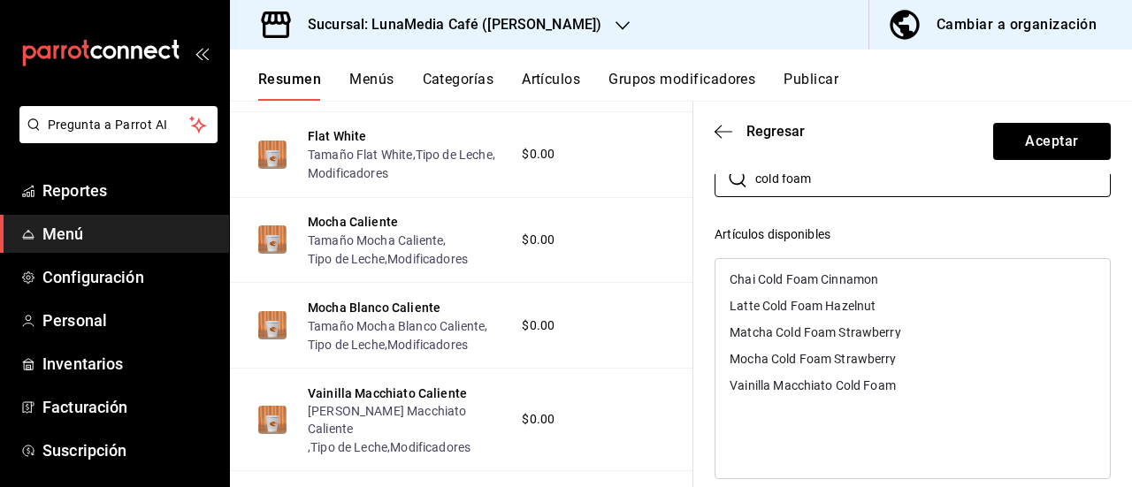
type input "cold foam"
click at [789, 314] on div "Latte Cold Foam Hazelnut" at bounding box center [913, 306] width 394 height 27
click at [775, 355] on div "Vainilla Macchiato Cold Foam" at bounding box center [813, 359] width 166 height 12
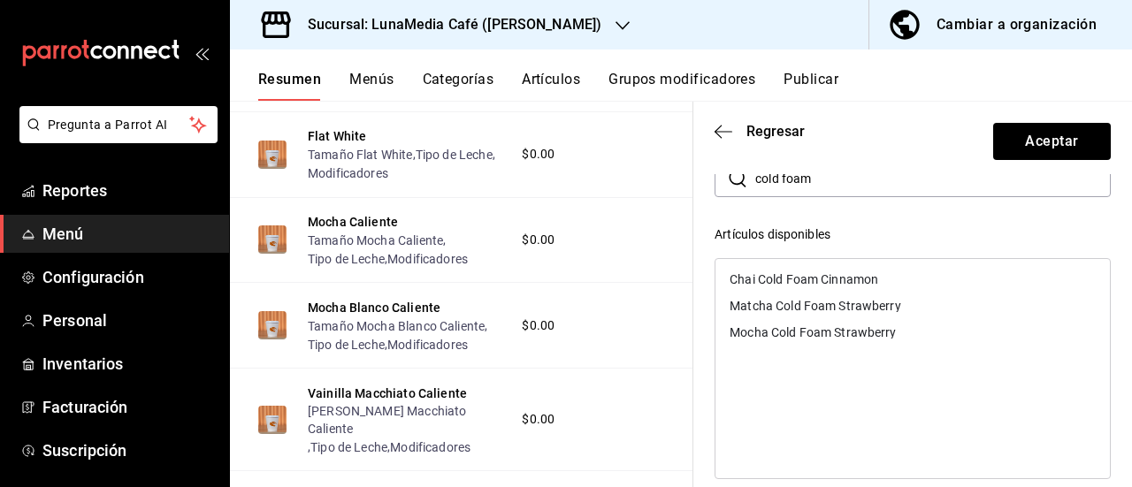
click at [770, 335] on div "Mocha Cold Foam Strawberry" at bounding box center [813, 332] width 166 height 12
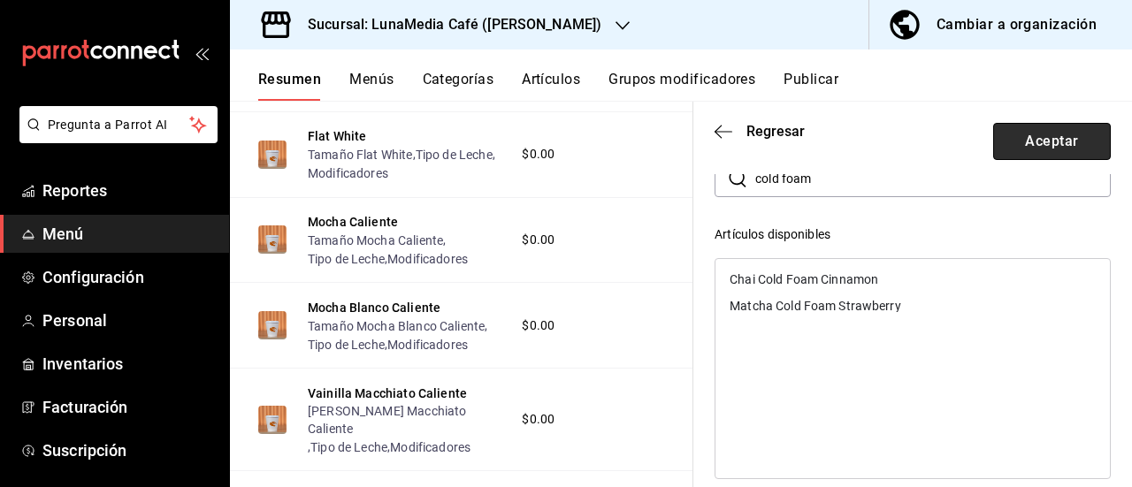
click at [1040, 151] on button "Aceptar" at bounding box center [1052, 141] width 118 height 37
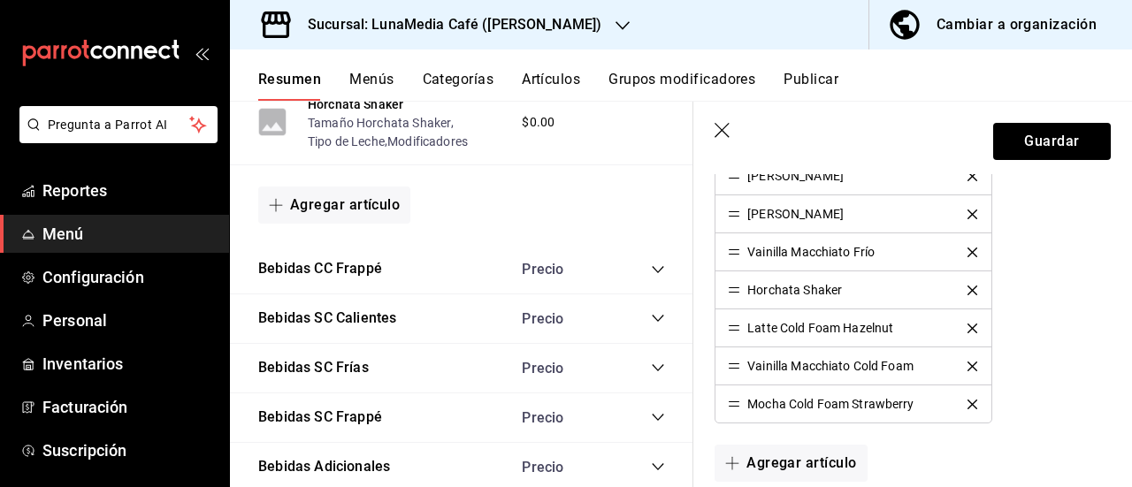
scroll to position [2123, 0]
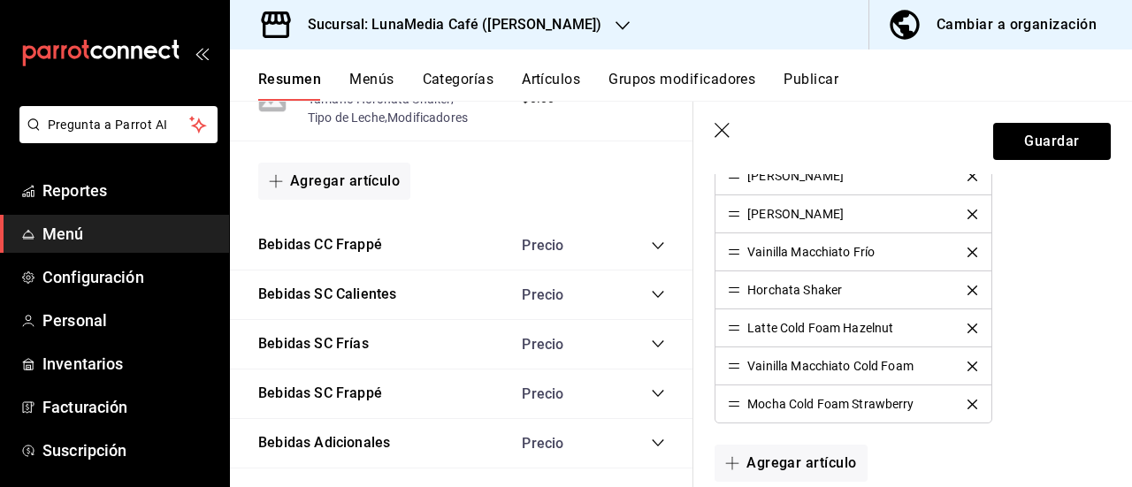
click at [652, 368] on div "Bebidas SC [PERSON_NAME]" at bounding box center [461, 345] width 463 height 50
click at [651, 351] on icon "collapse-category-row" at bounding box center [658, 344] width 14 height 14
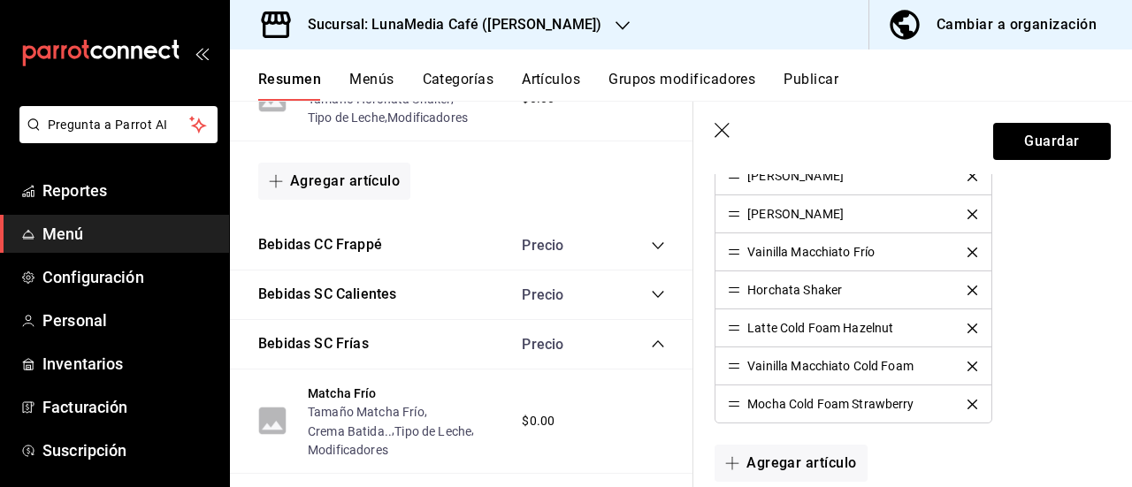
click at [1050, 121] on header "Guardar" at bounding box center [912, 138] width 439 height 73
click at [1051, 142] on button "Guardar" at bounding box center [1052, 141] width 118 height 37
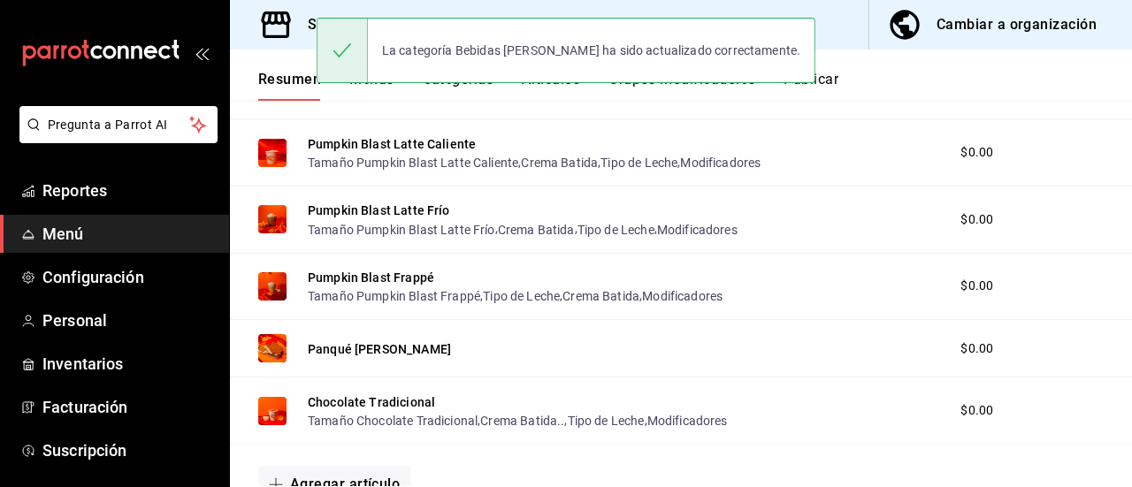
scroll to position [101, 0]
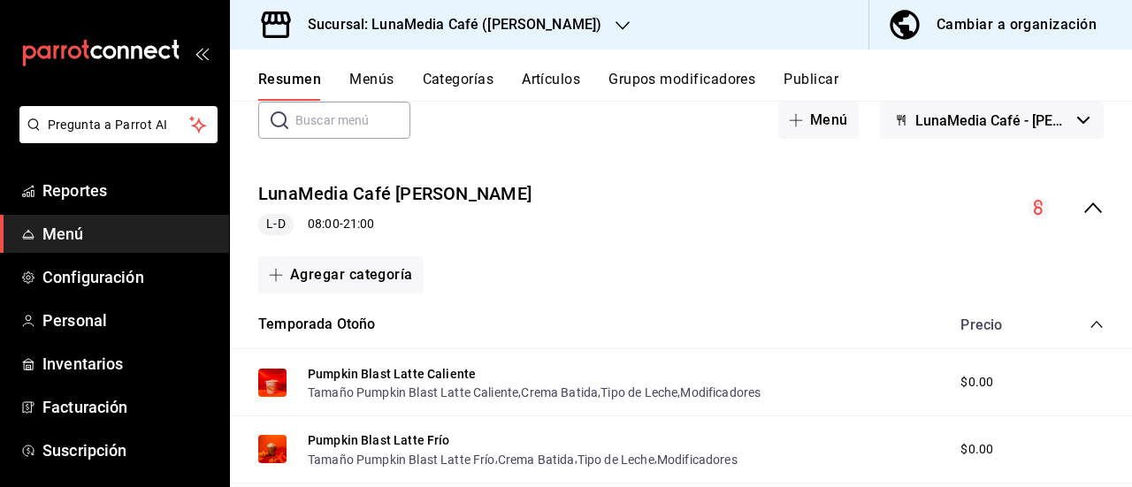
click at [1090, 323] on icon "collapse-category-row" at bounding box center [1097, 325] width 14 height 14
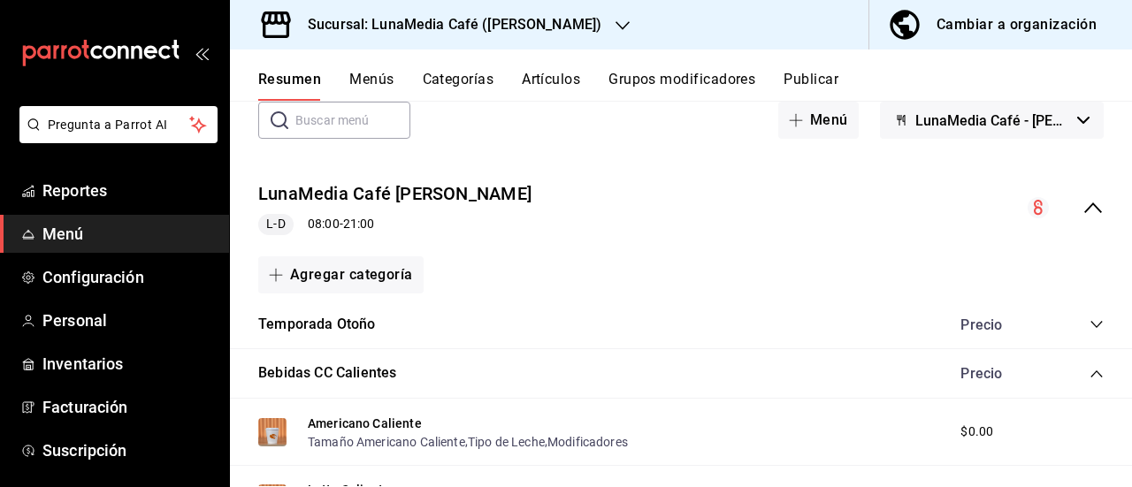
click at [1084, 215] on icon "collapse-menu-row" at bounding box center [1093, 207] width 21 height 21
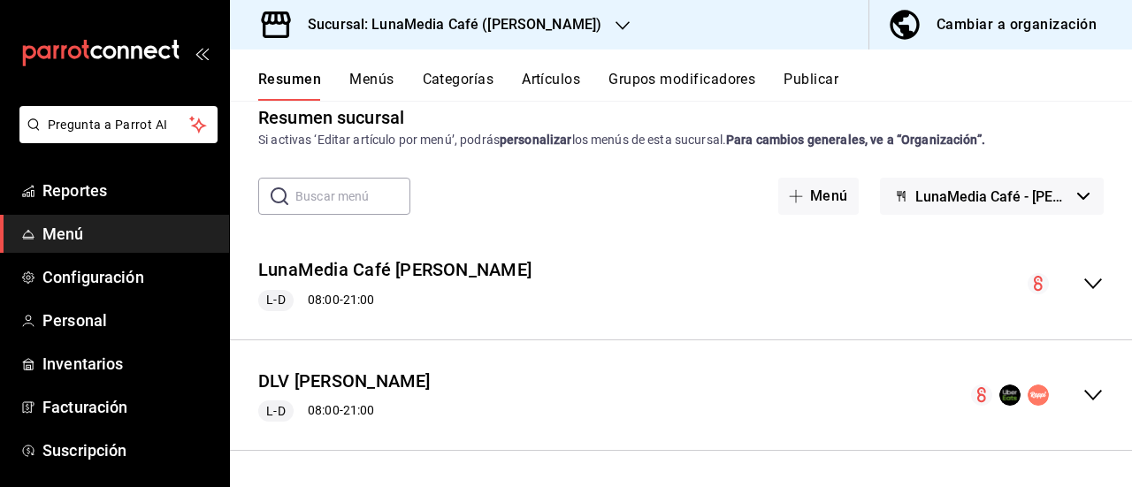
scroll to position [23, 0]
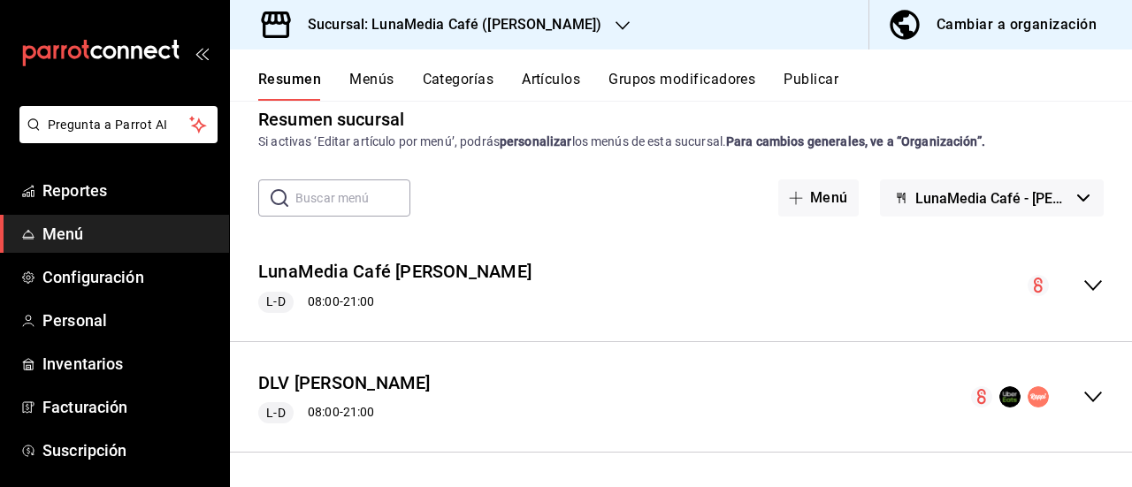
click at [1085, 404] on icon "collapse-menu-row" at bounding box center [1093, 397] width 21 height 21
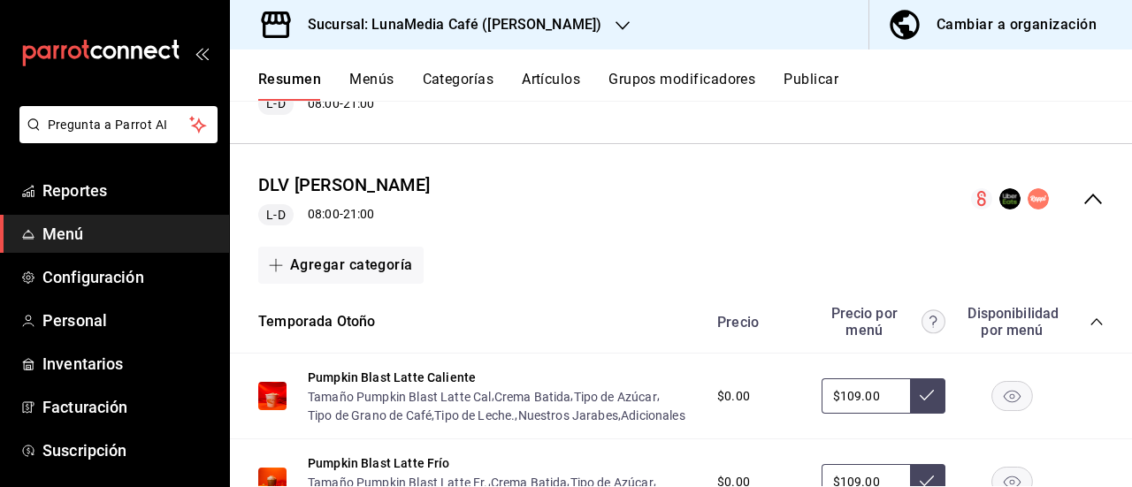
scroll to position [366, 0]
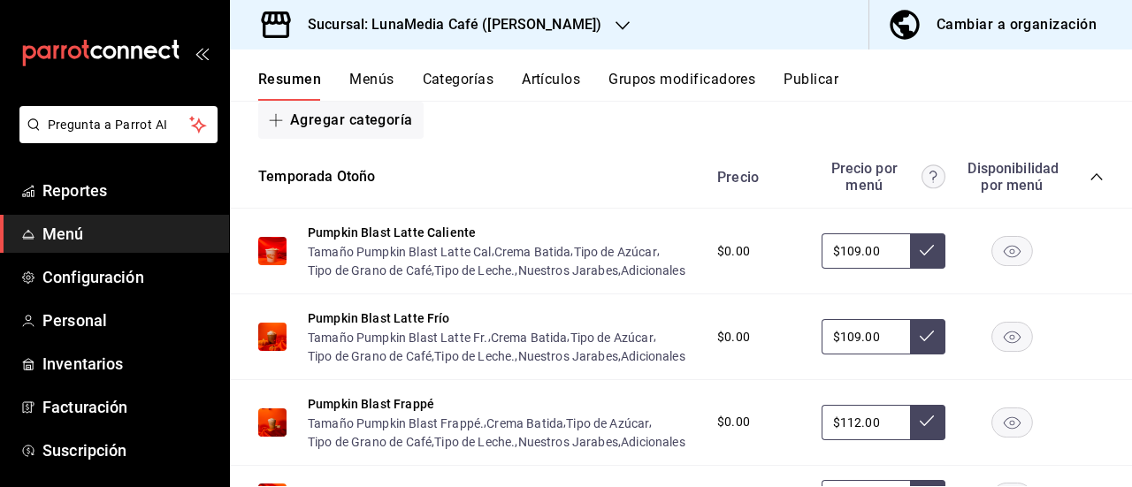
click at [1090, 180] on icon "collapse-category-row" at bounding box center [1097, 177] width 14 height 14
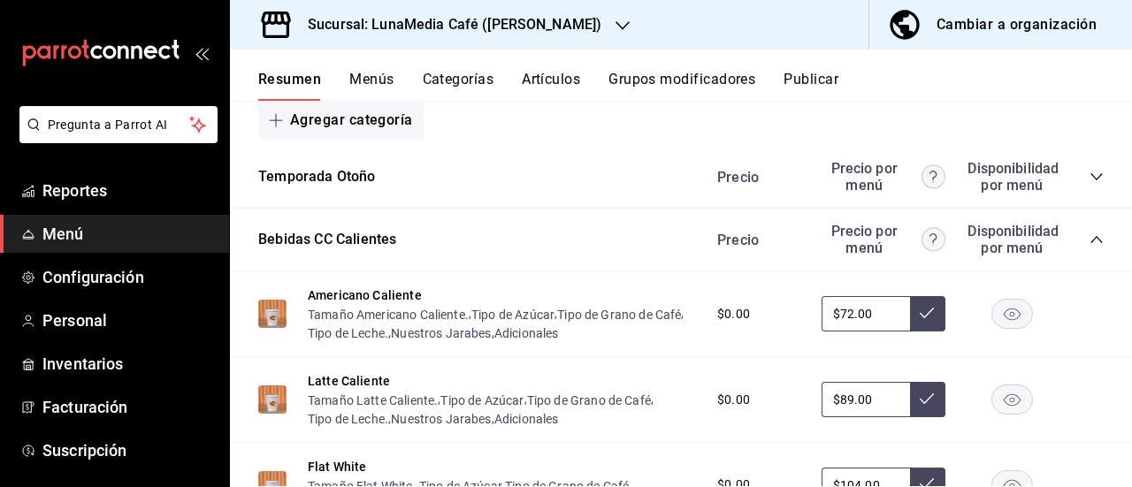
click at [1071, 231] on div "Precio Precio por menú Disponibilidad por menú" at bounding box center [902, 240] width 404 height 34
click at [1090, 240] on icon "collapse-category-row" at bounding box center [1097, 240] width 14 height 14
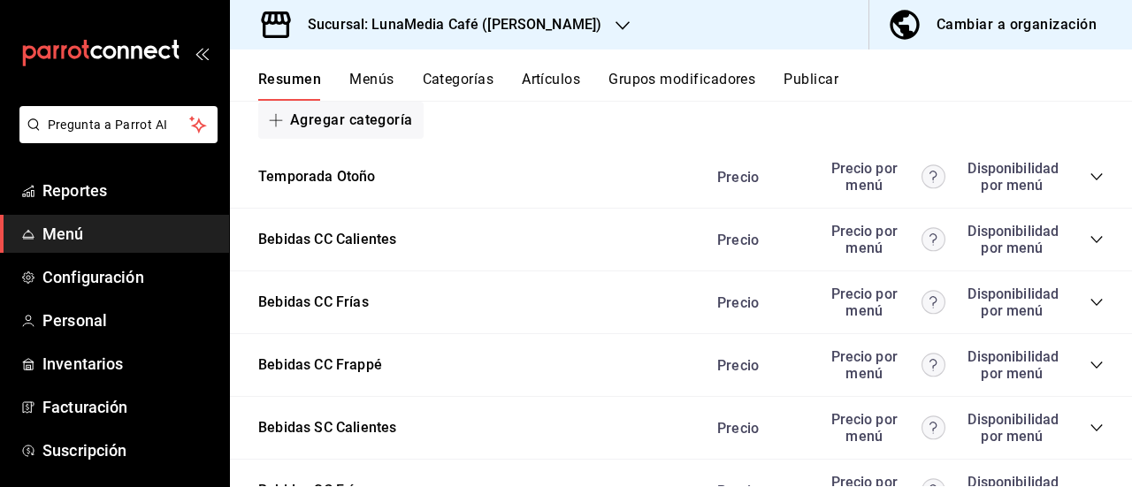
click at [1090, 296] on icon "collapse-category-row" at bounding box center [1097, 302] width 14 height 14
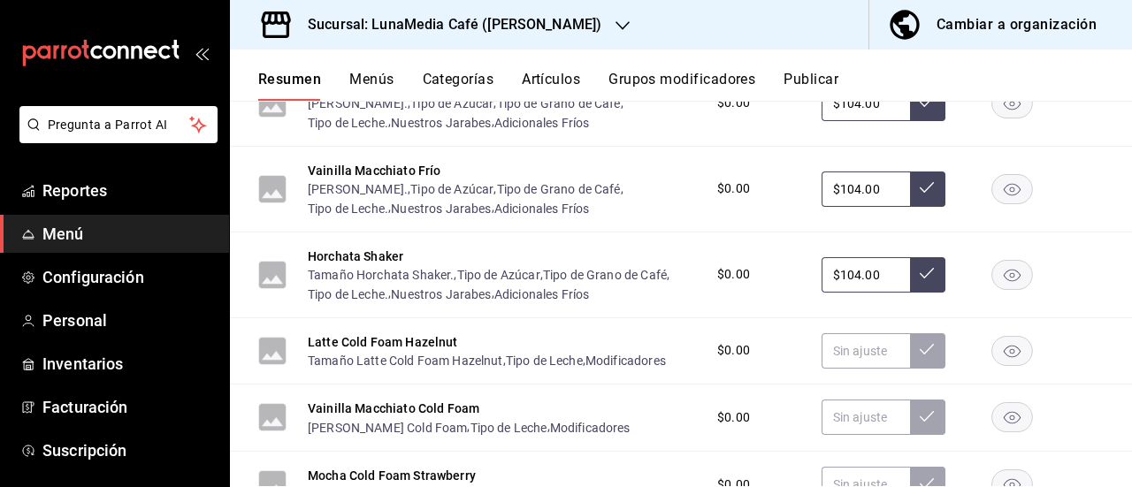
scroll to position [985, 0]
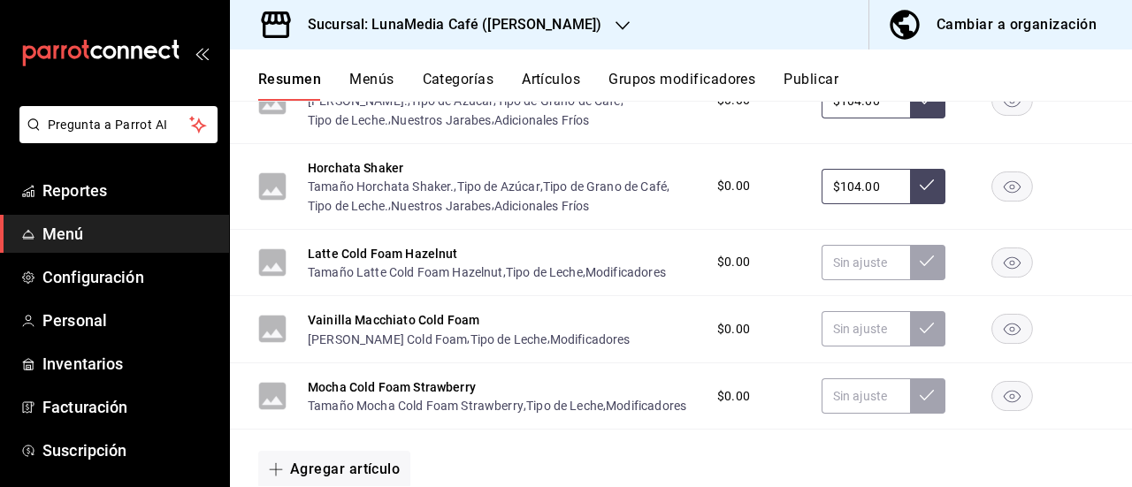
click at [999, 277] on rect "button" at bounding box center [1012, 262] width 41 height 29
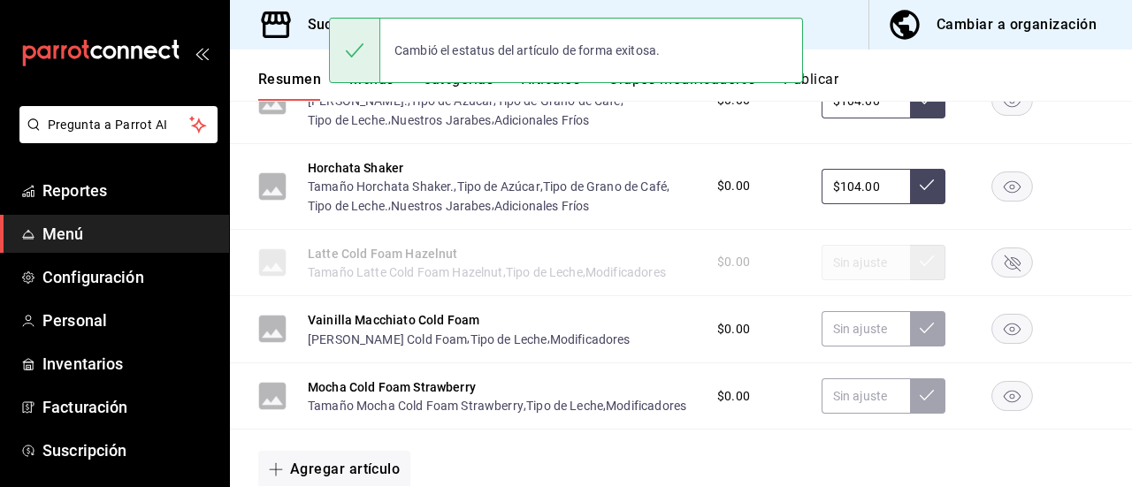
click at [1005, 344] on rect "button" at bounding box center [1012, 329] width 41 height 29
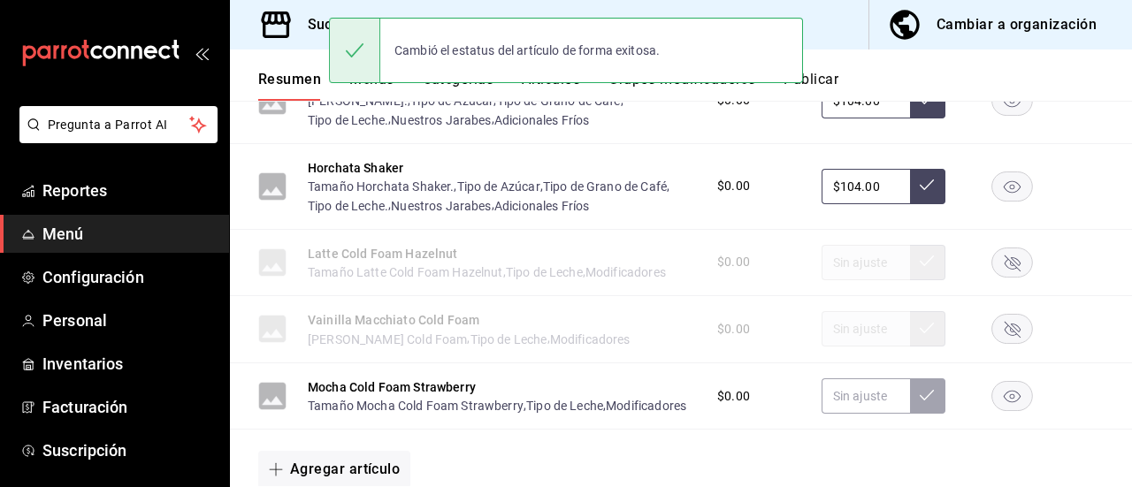
click at [1003, 410] on rect "button" at bounding box center [1012, 395] width 41 height 29
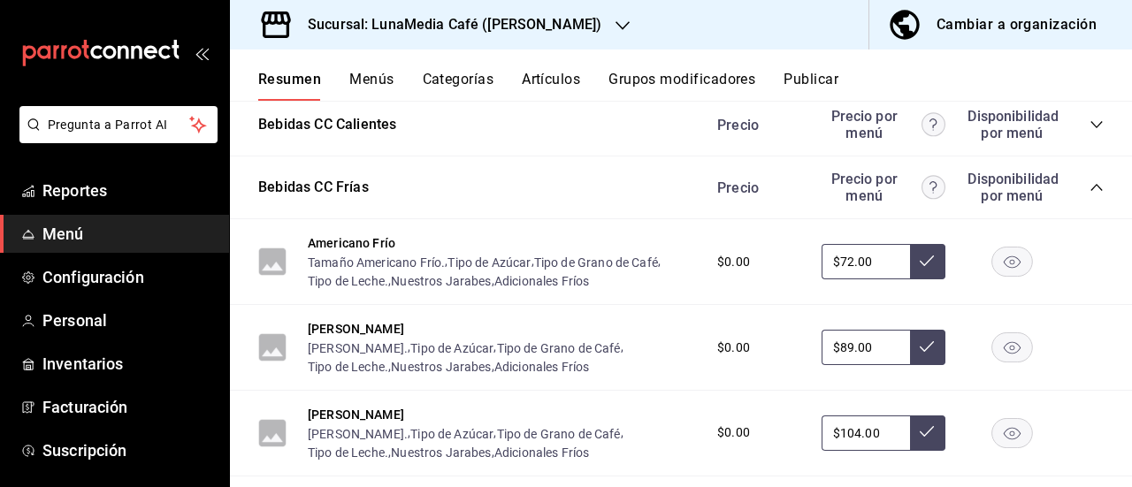
scroll to position [455, 0]
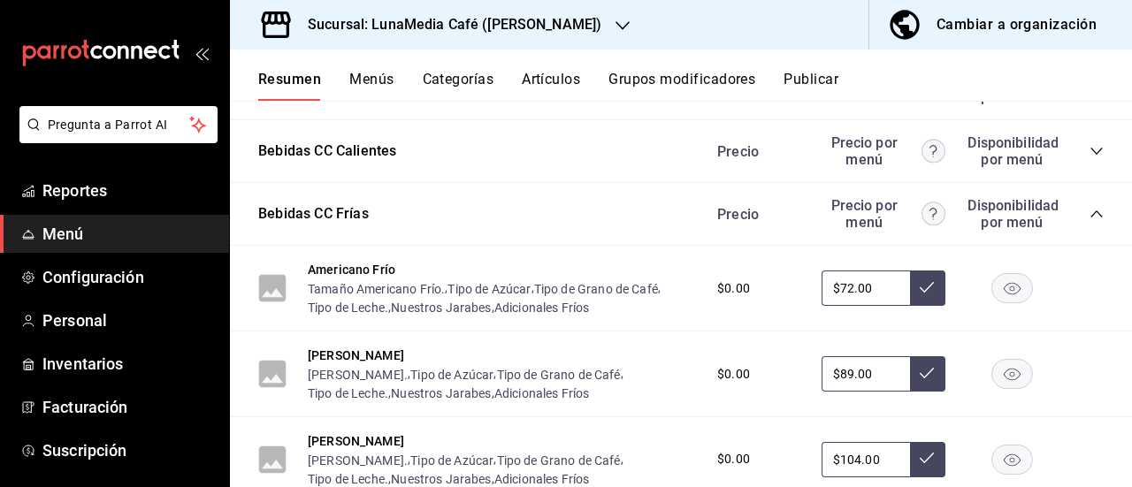
click at [1090, 219] on icon "collapse-category-row" at bounding box center [1097, 214] width 14 height 14
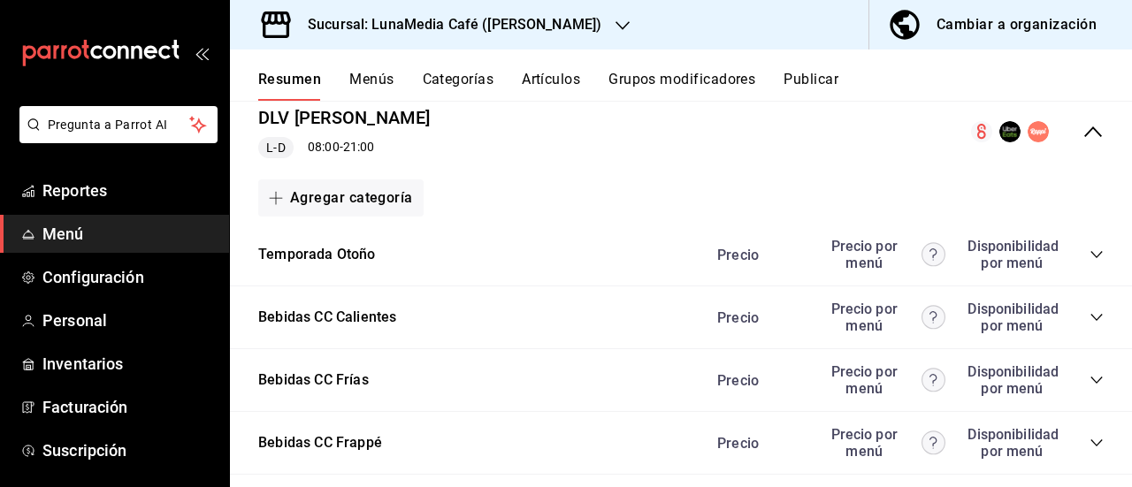
scroll to position [377, 0]
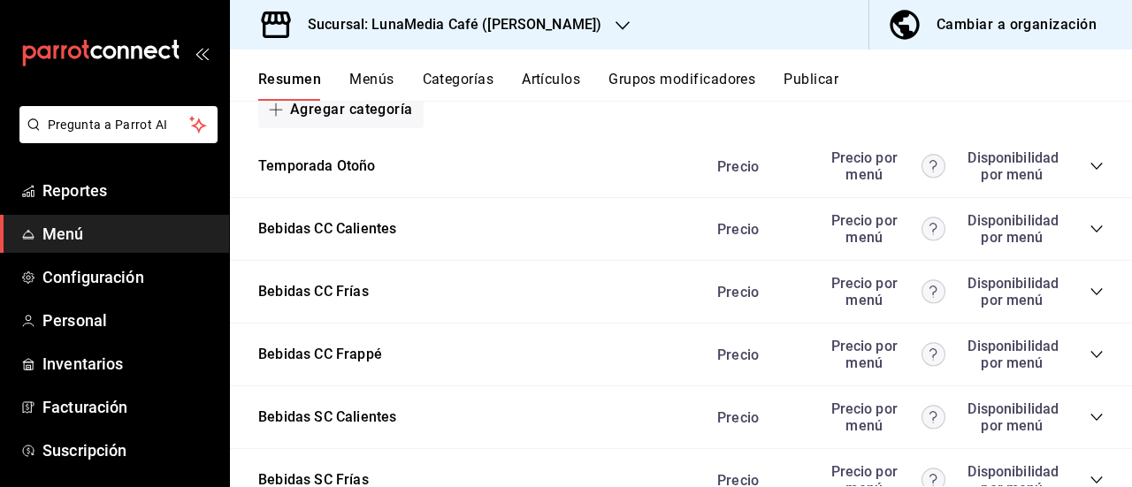
click at [1090, 230] on icon "collapse-category-row" at bounding box center [1097, 229] width 14 height 14
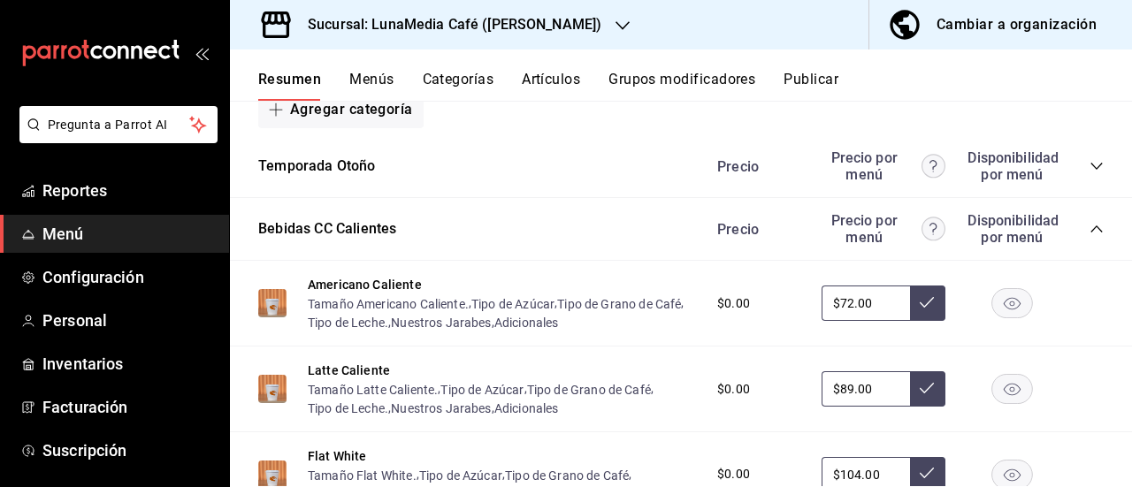
click at [1090, 226] on icon "collapse-category-row" at bounding box center [1097, 229] width 14 height 14
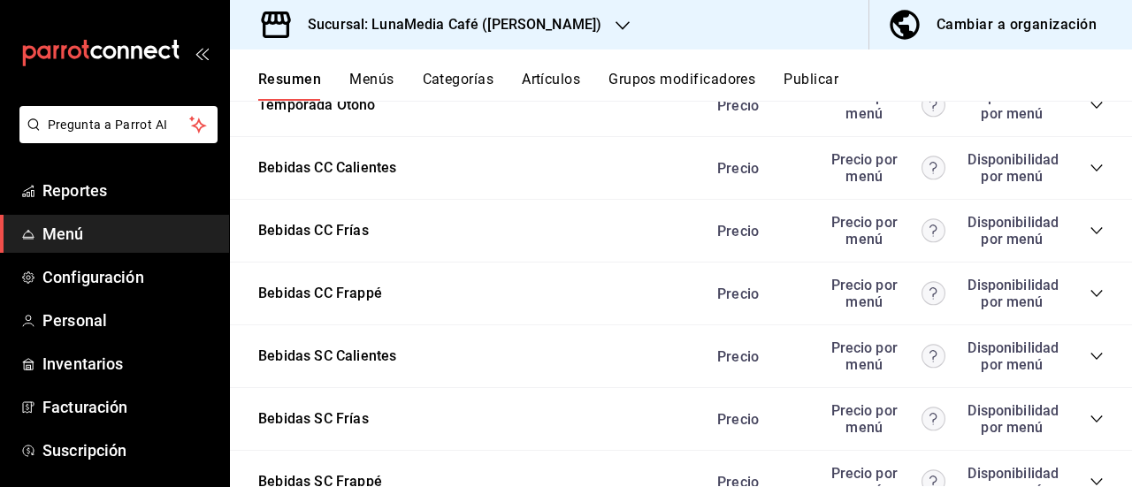
scroll to position [465, 0]
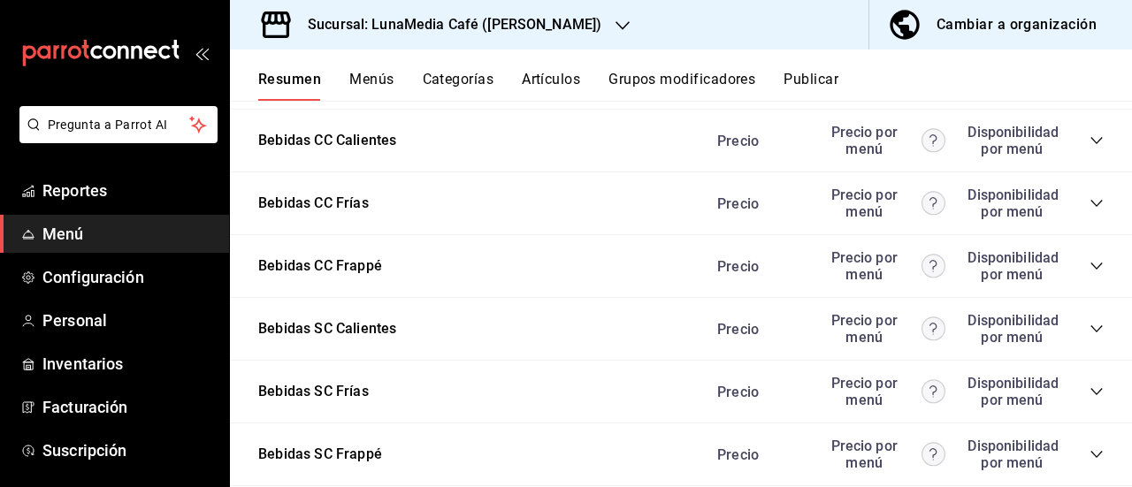
click at [1090, 330] on icon "collapse-category-row" at bounding box center [1097, 329] width 14 height 14
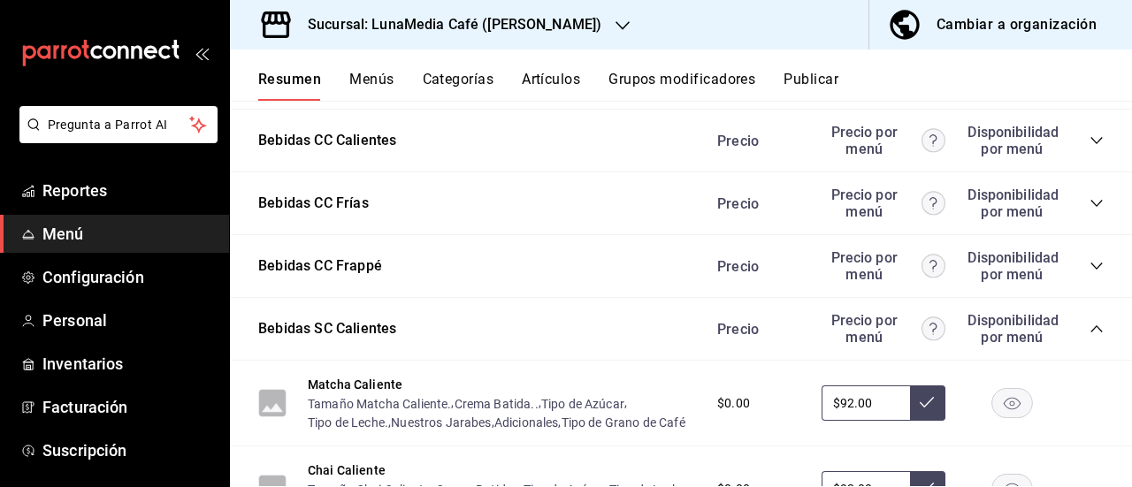
scroll to position [554, 0]
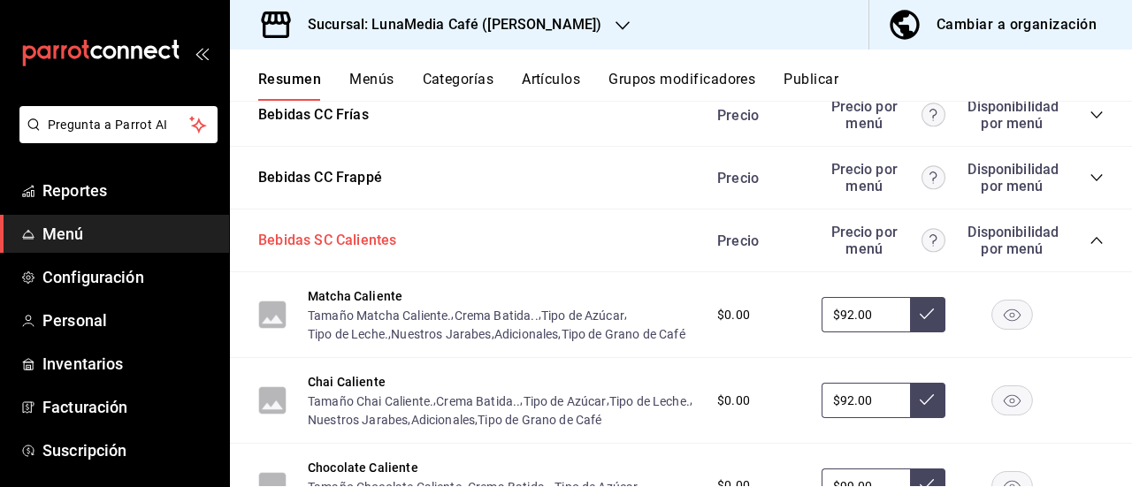
click at [341, 240] on button "Bebidas SC Calientes" at bounding box center [327, 241] width 138 height 20
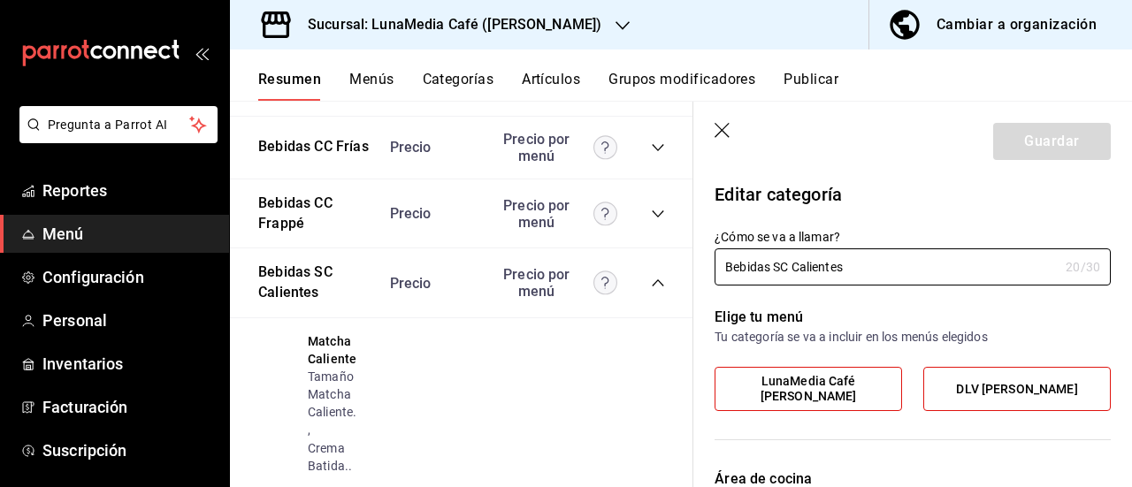
click at [716, 134] on icon "button" at bounding box center [724, 132] width 18 height 18
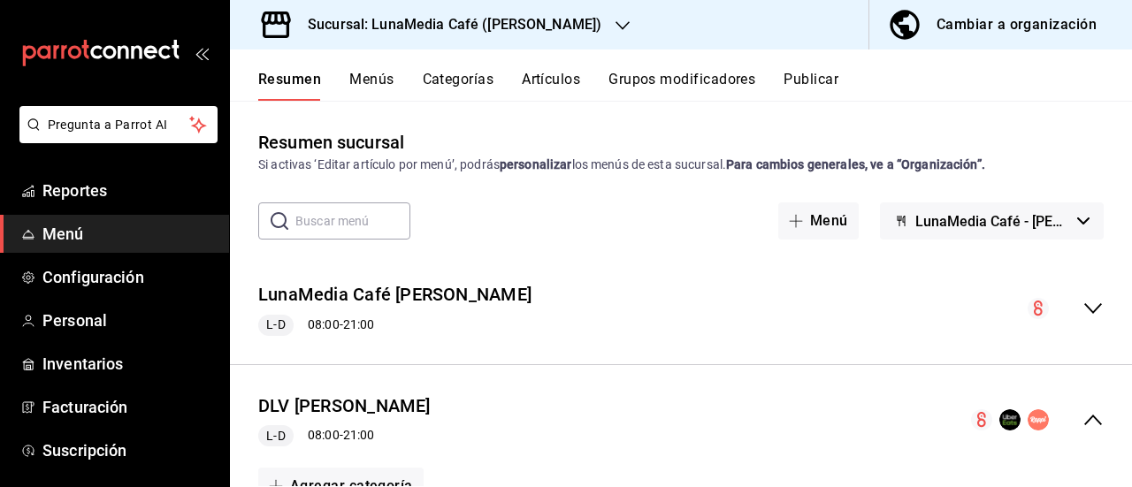
click at [1084, 309] on icon "collapse-menu-row" at bounding box center [1093, 308] width 18 height 11
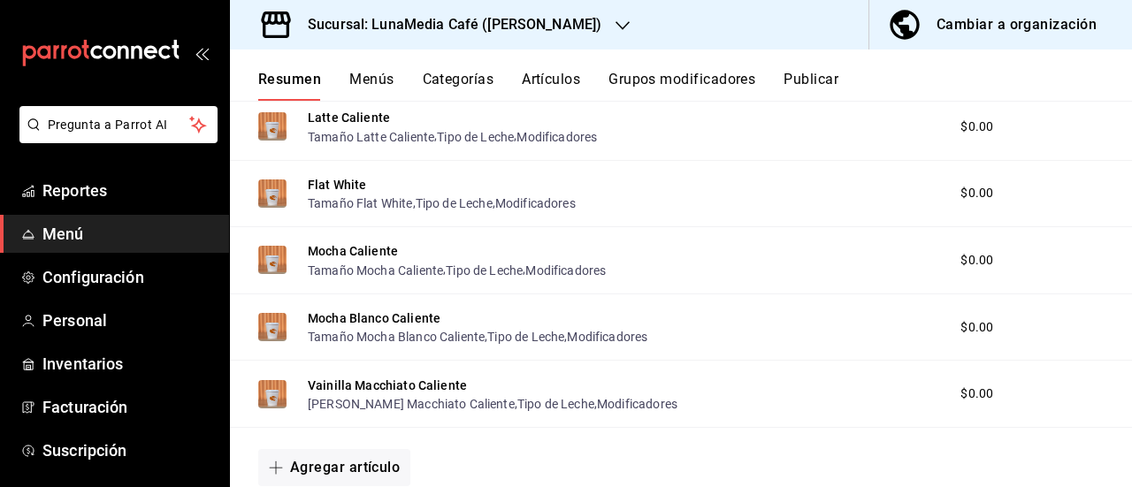
scroll to position [708, 0]
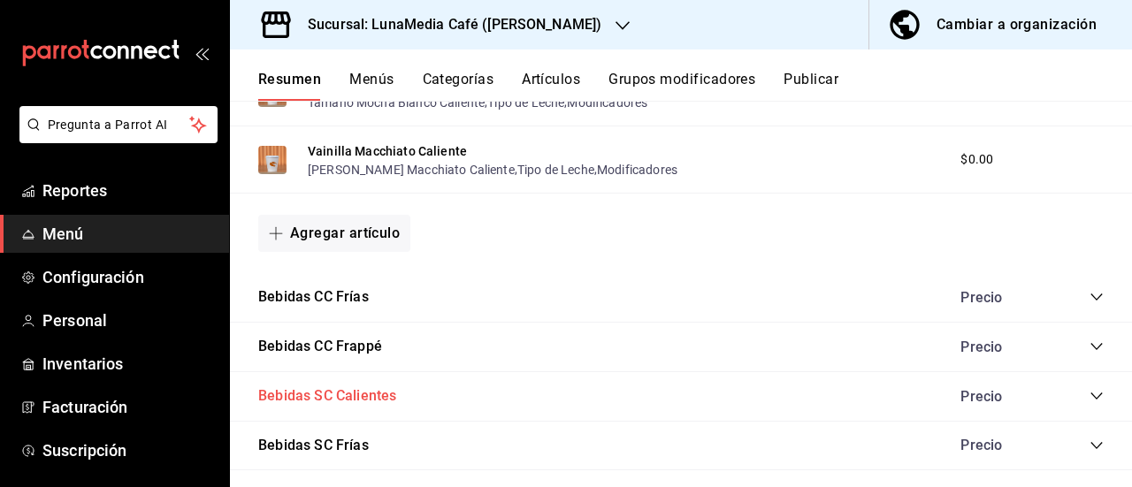
click at [349, 395] on button "Bebidas SC Calientes" at bounding box center [327, 397] width 138 height 20
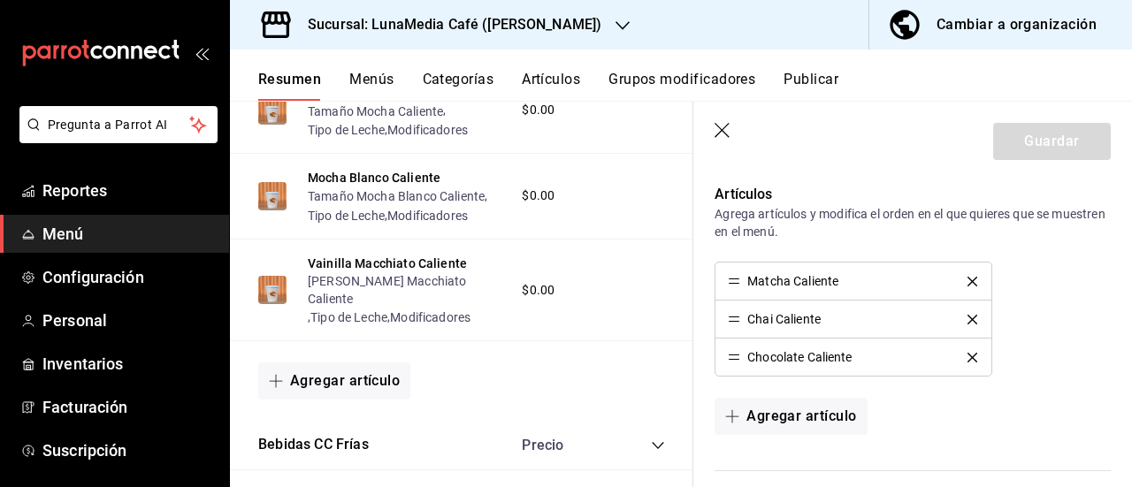
scroll to position [442, 0]
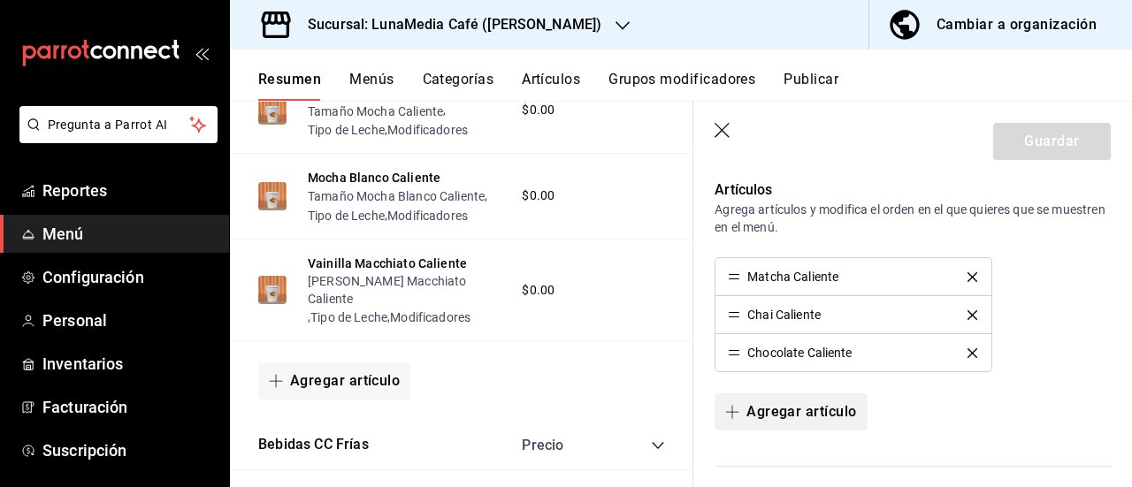
click at [819, 405] on button "Agregar artículo" at bounding box center [791, 412] width 152 height 37
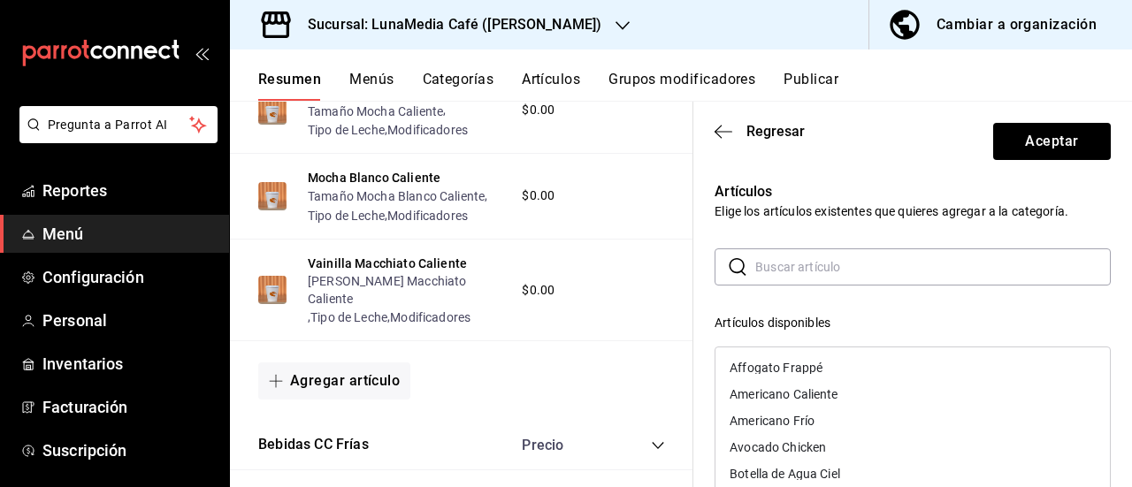
click at [779, 270] on input "text" at bounding box center [933, 266] width 356 height 35
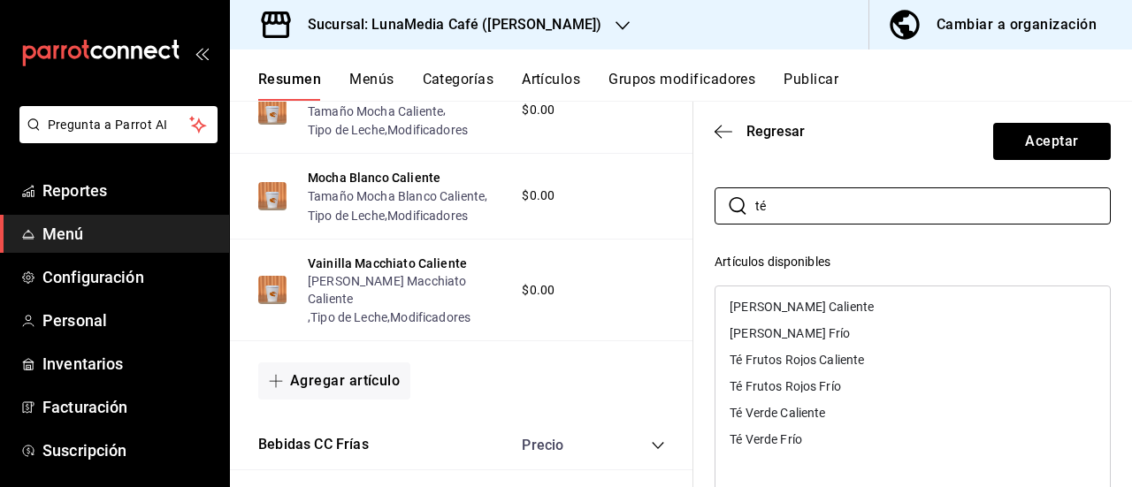
scroll to position [88, 0]
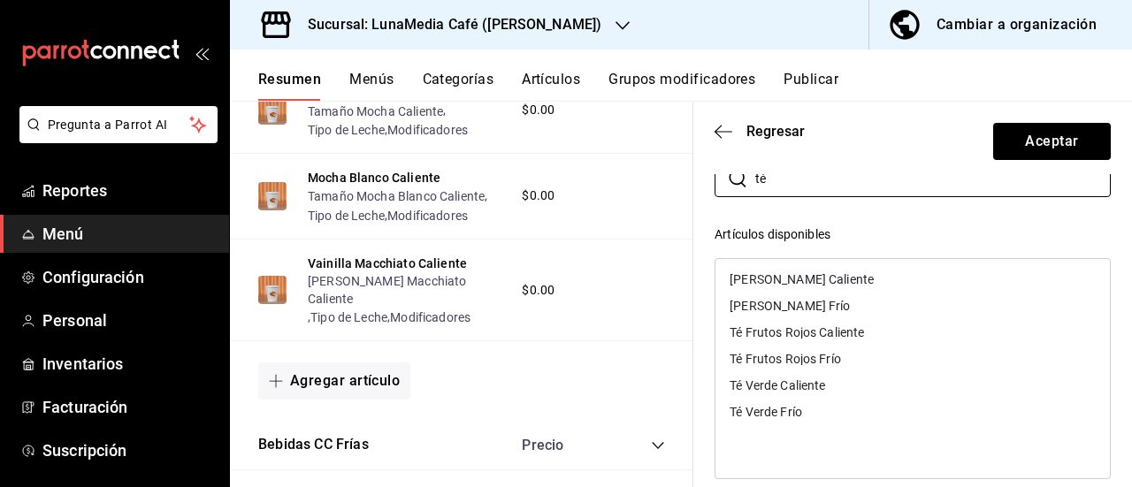
type input "té"
click at [872, 279] on div "[PERSON_NAME] Caliente" at bounding box center [802, 279] width 144 height 12
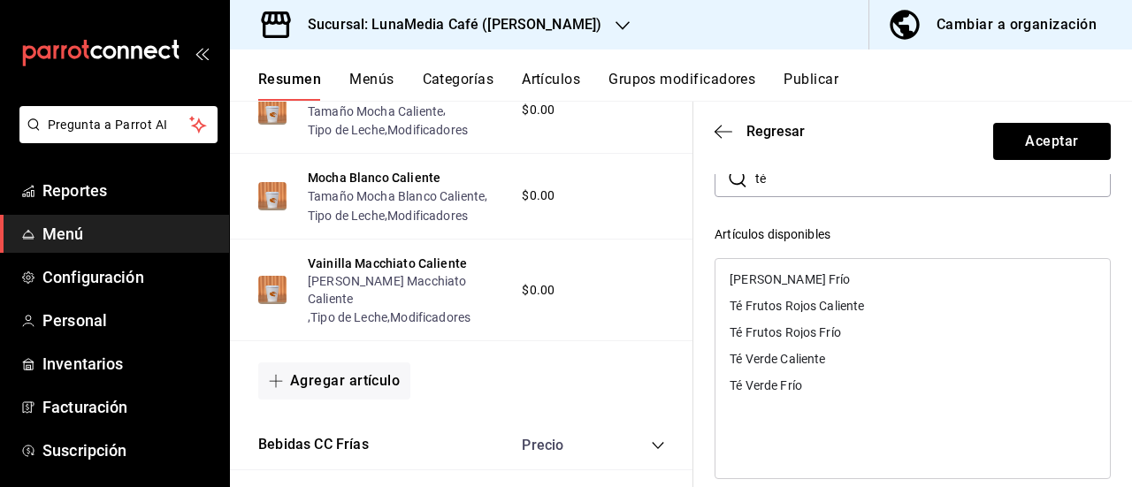
click at [793, 356] on div "Té Verde Caliente" at bounding box center [778, 359] width 96 height 12
click at [785, 304] on div "Té Frutos Rojos Caliente" at bounding box center [797, 306] width 134 height 12
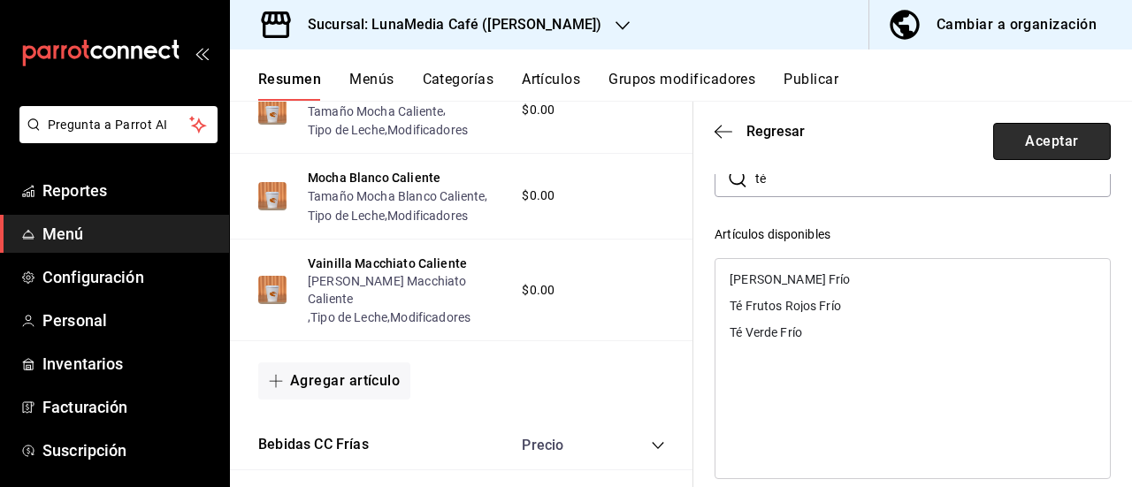
click at [1029, 140] on button "Aceptar" at bounding box center [1052, 141] width 118 height 37
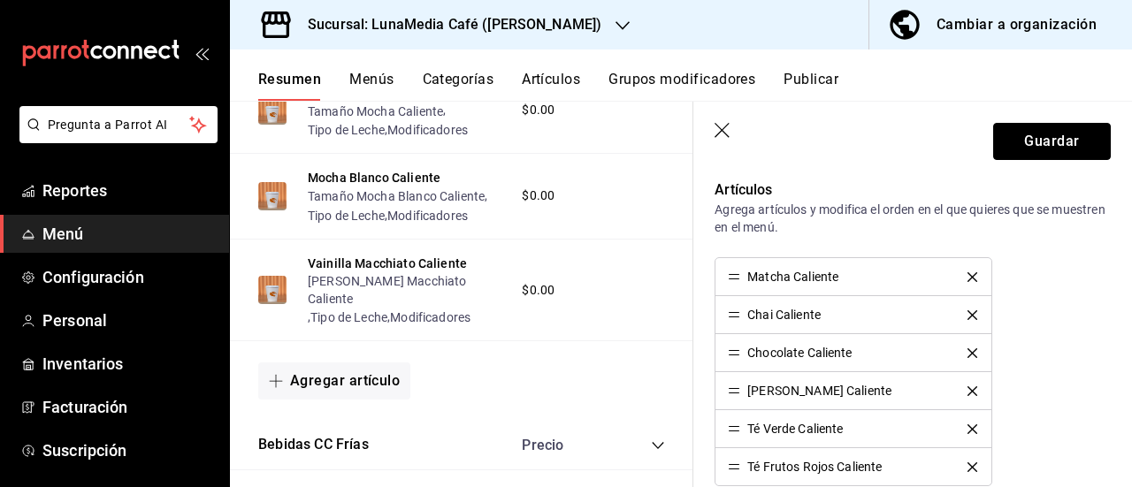
click at [1029, 140] on button "Guardar" at bounding box center [1052, 141] width 118 height 37
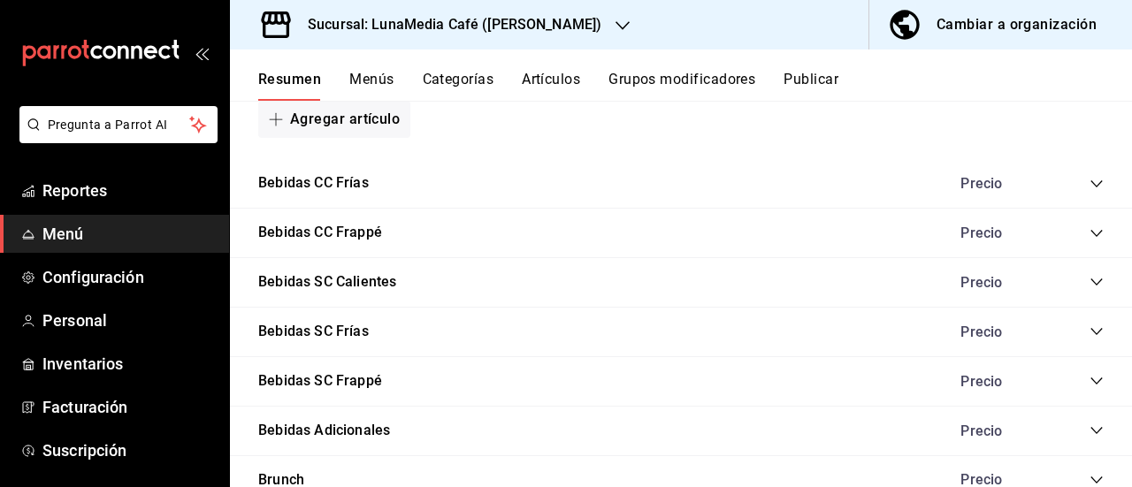
scroll to position [1251, 0]
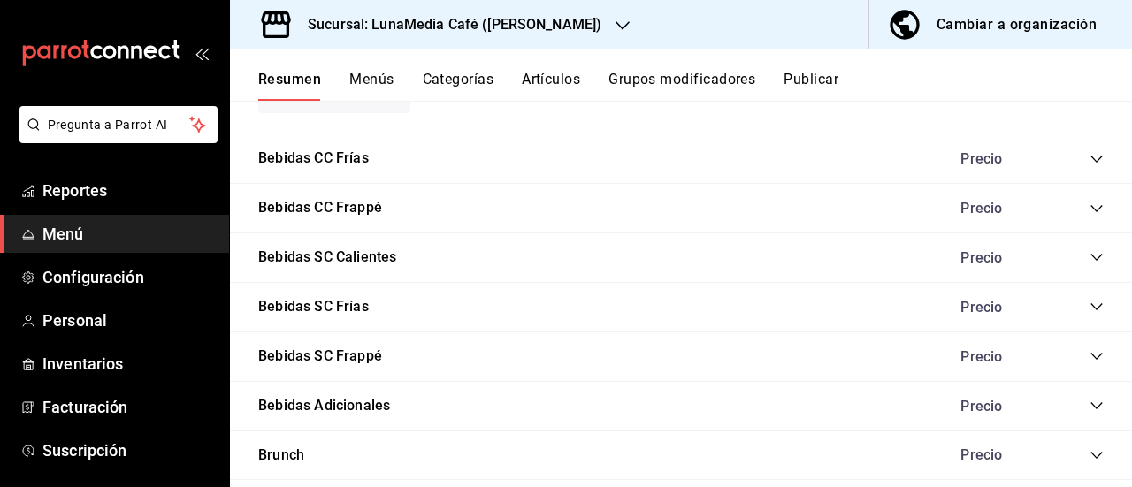
click at [1091, 307] on icon "collapse-category-row" at bounding box center [1096, 306] width 11 height 7
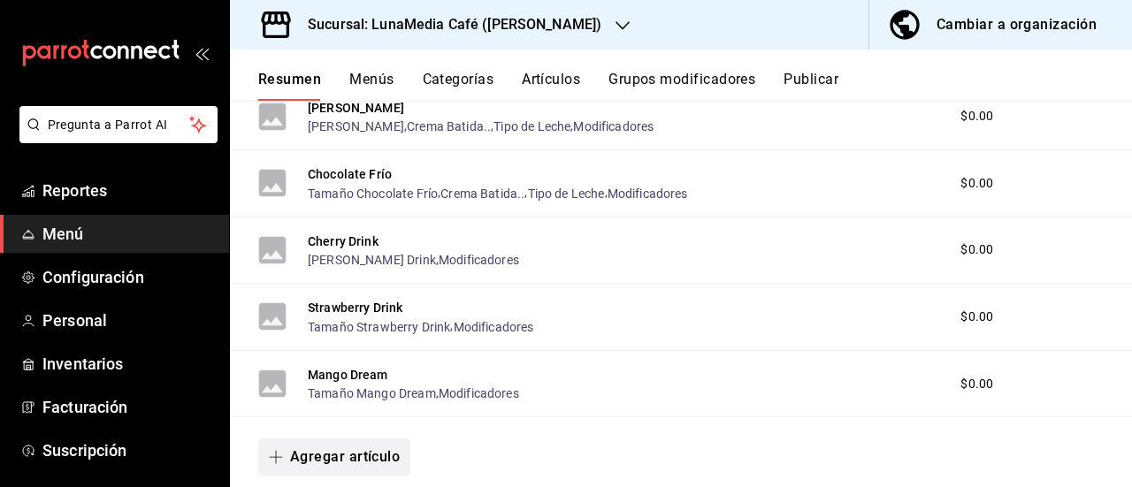
scroll to position [1604, 0]
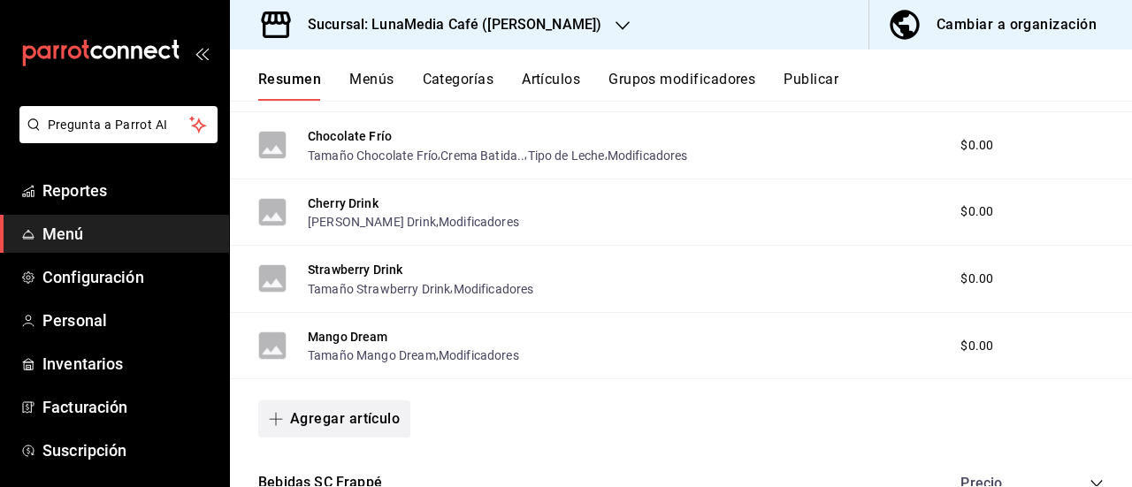
click at [361, 425] on button "Agregar artículo" at bounding box center [334, 419] width 152 height 37
click at [545, 420] on div at bounding box center [566, 243] width 1132 height 487
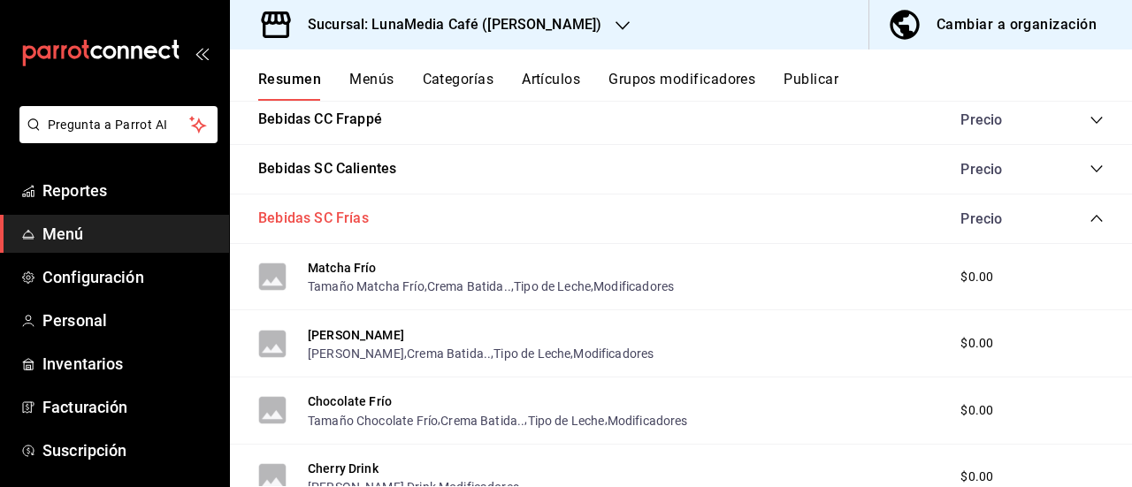
click at [329, 218] on button "Bebidas SC Frías" at bounding box center [313, 219] width 111 height 20
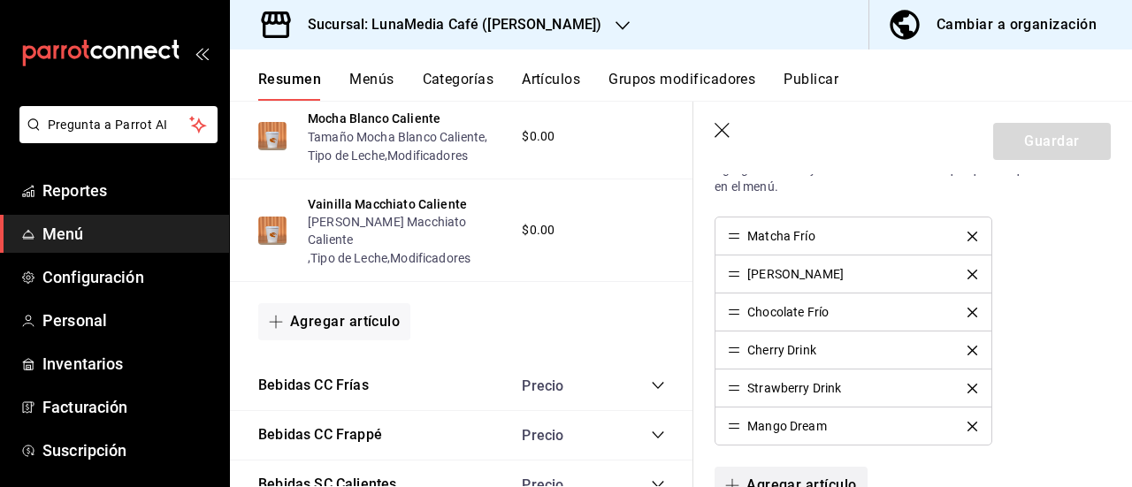
scroll to position [531, 0]
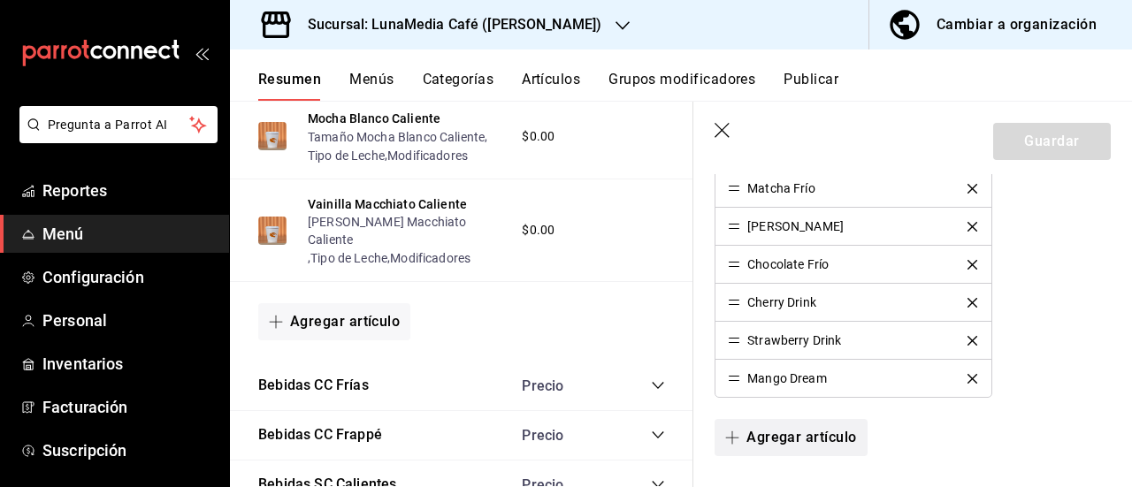
click at [831, 433] on button "Agregar artículo" at bounding box center [791, 437] width 152 height 37
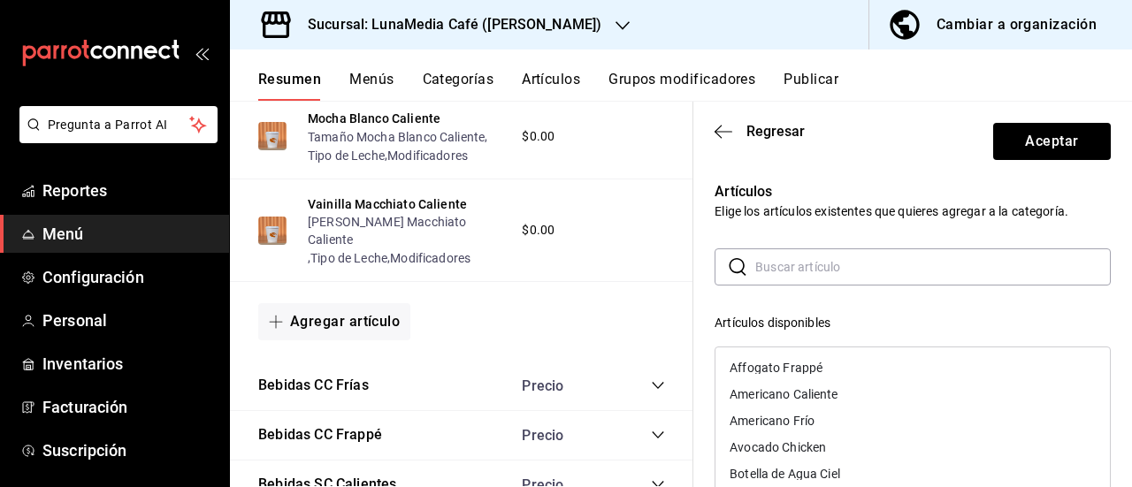
click at [762, 268] on input "text" at bounding box center [933, 266] width 356 height 35
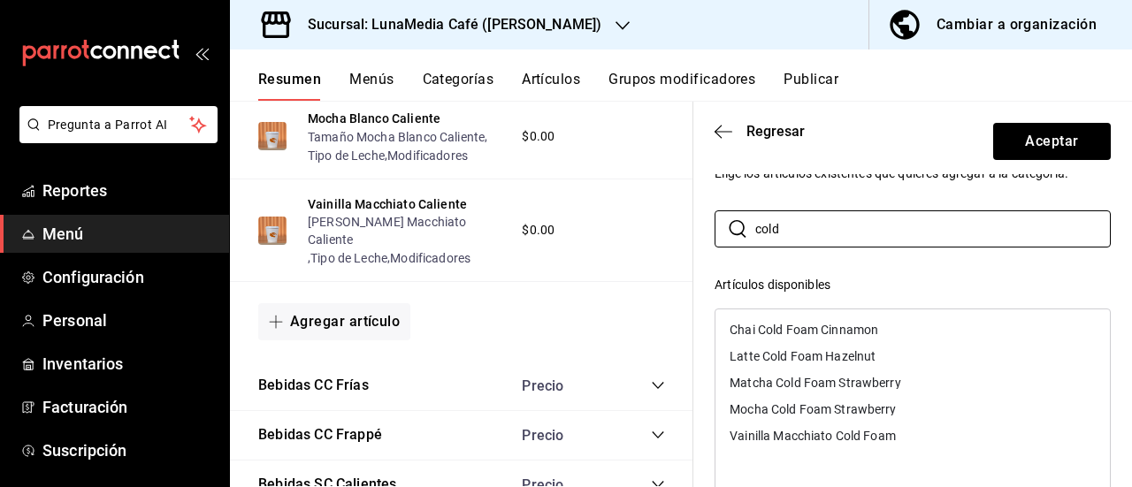
scroll to position [88, 0]
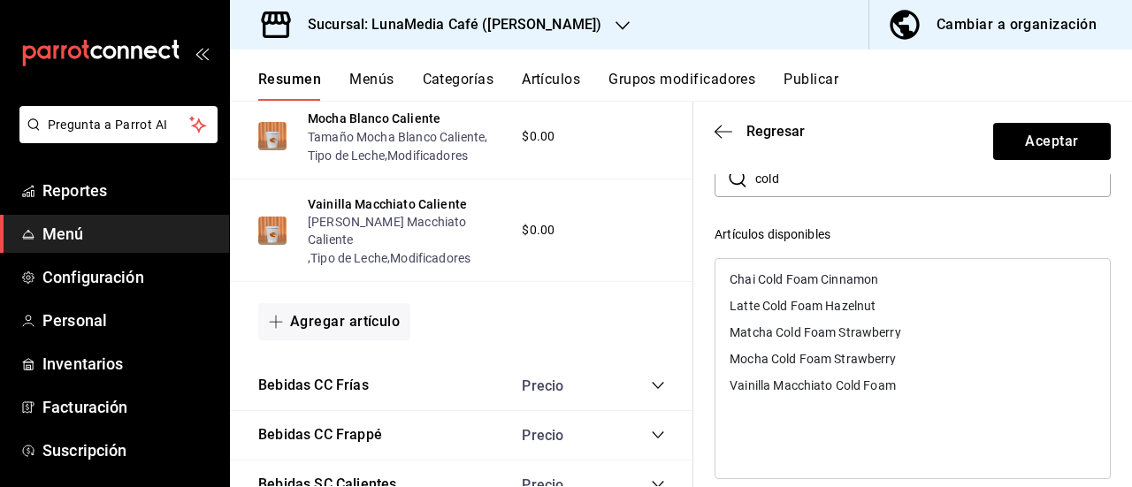
drag, startPoint x: 750, startPoint y: 187, endPoint x: 738, endPoint y: 188, distance: 12.4
click at [738, 188] on div "​ cold ​" at bounding box center [913, 178] width 396 height 37
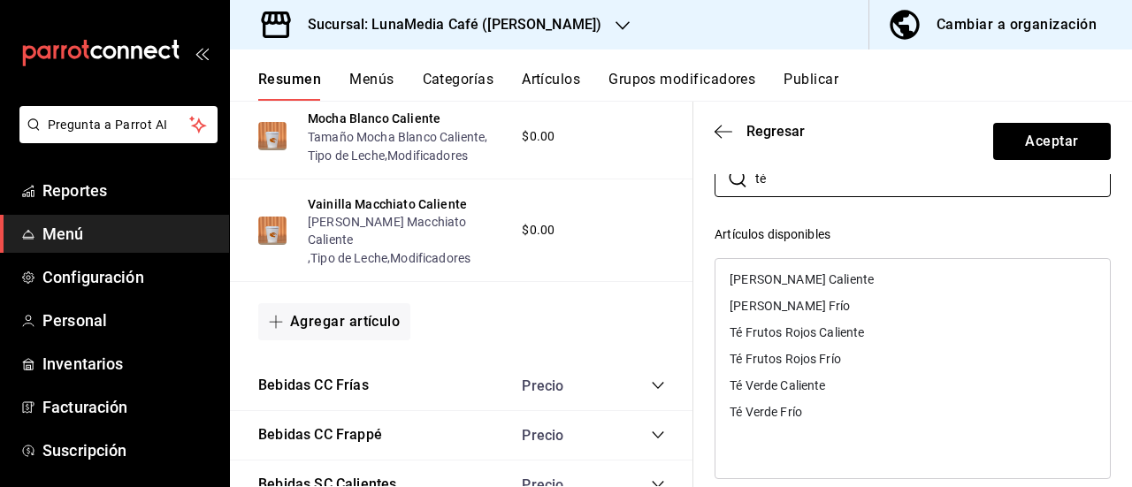
click at [731, 305] on div "[PERSON_NAME] Frío" at bounding box center [790, 306] width 120 height 12
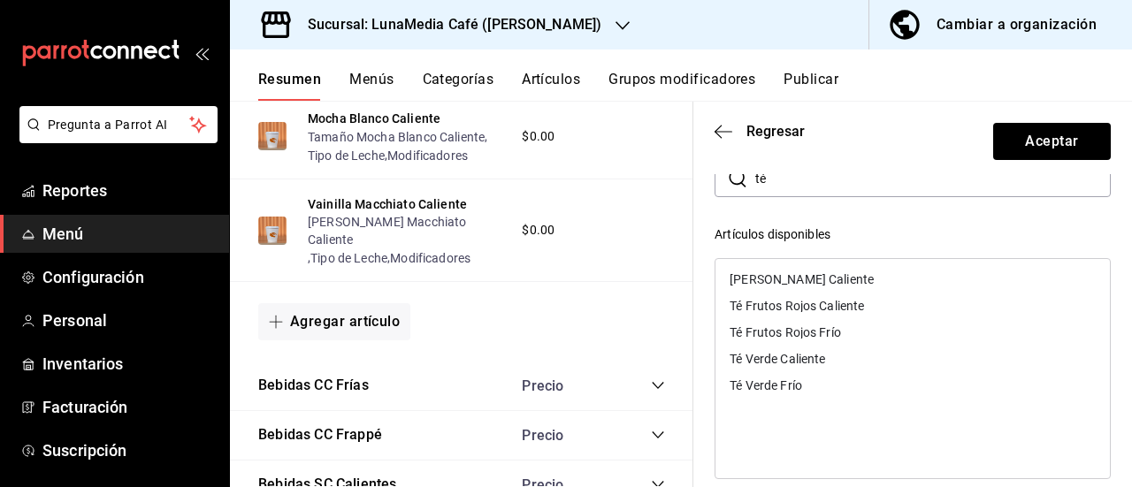
click at [772, 386] on div "Té Verde Frío" at bounding box center [766, 385] width 73 height 12
click at [778, 331] on div "Té Frutos Rojos Frío" at bounding box center [785, 332] width 111 height 12
drag, startPoint x: 785, startPoint y: 188, endPoint x: 734, endPoint y: 187, distance: 51.3
click at [734, 187] on div "​ té ​" at bounding box center [913, 178] width 396 height 37
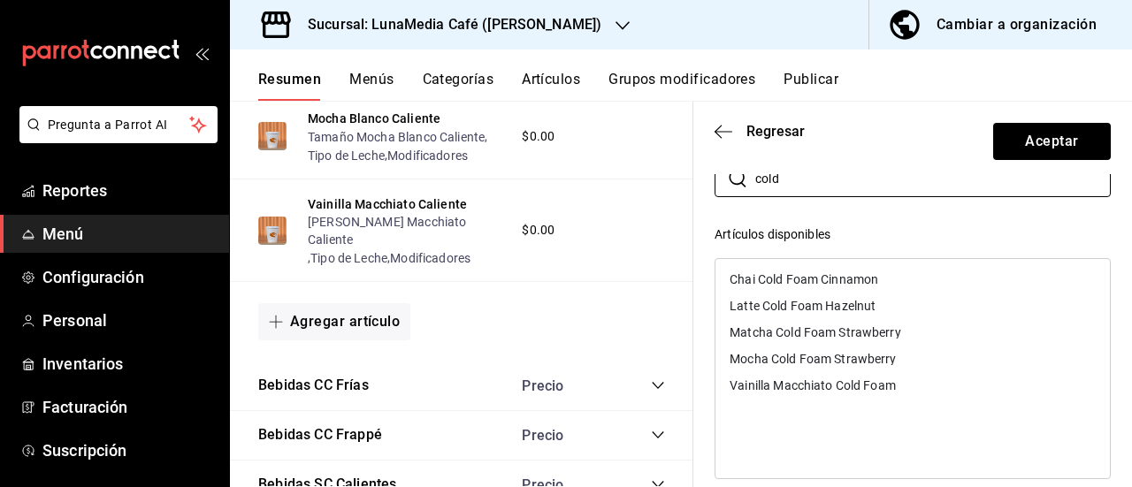
type input "cold"
click at [754, 280] on div "Chai Cold Foam Cinnamon" at bounding box center [804, 279] width 149 height 12
click at [759, 310] on div "Matcha Cold Foam Strawberry" at bounding box center [816, 306] width 172 height 12
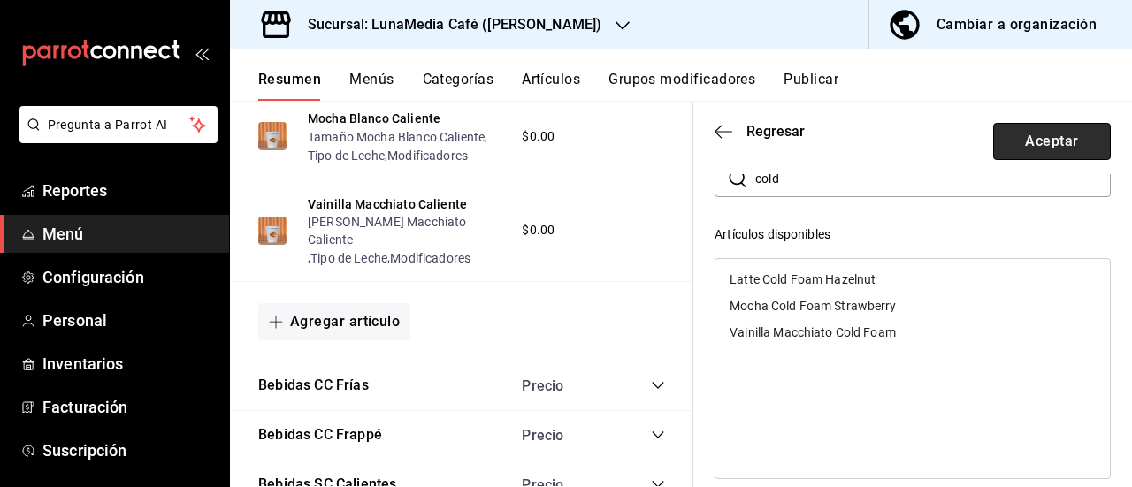
click at [1021, 137] on button "Aceptar" at bounding box center [1052, 141] width 118 height 37
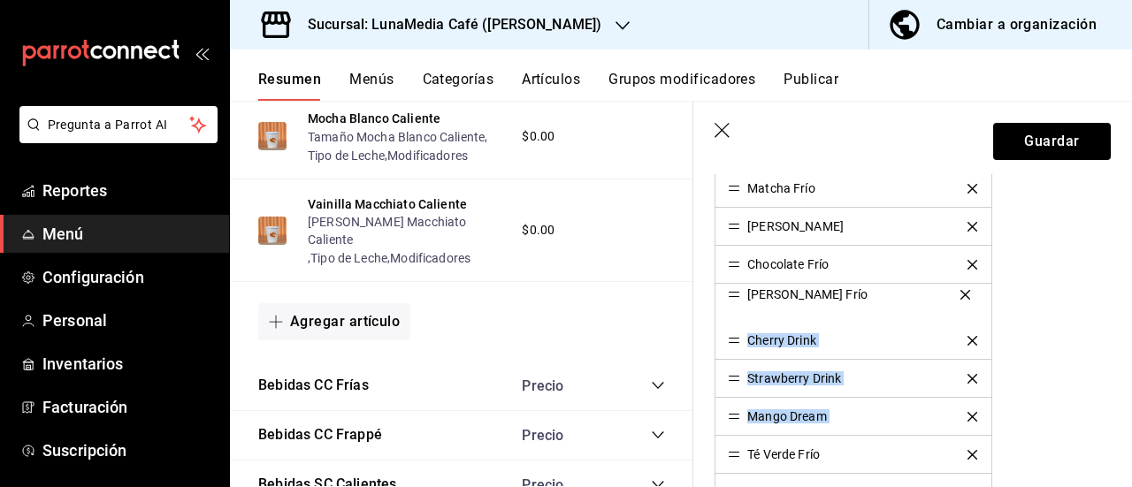
drag, startPoint x: 732, startPoint y: 413, endPoint x: 736, endPoint y: 294, distance: 119.5
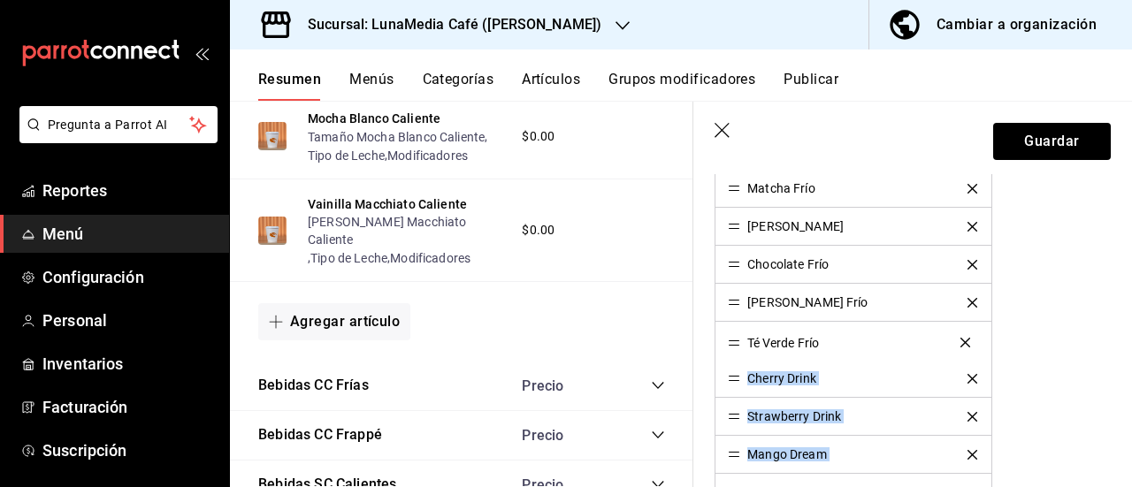
drag, startPoint x: 732, startPoint y: 456, endPoint x: 731, endPoint y: 342, distance: 113.2
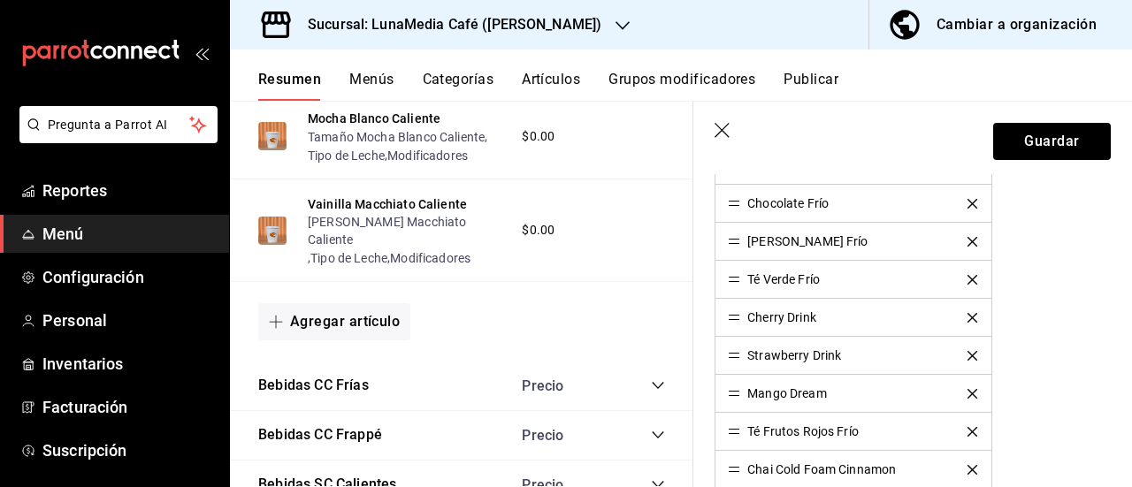
scroll to position [619, 0]
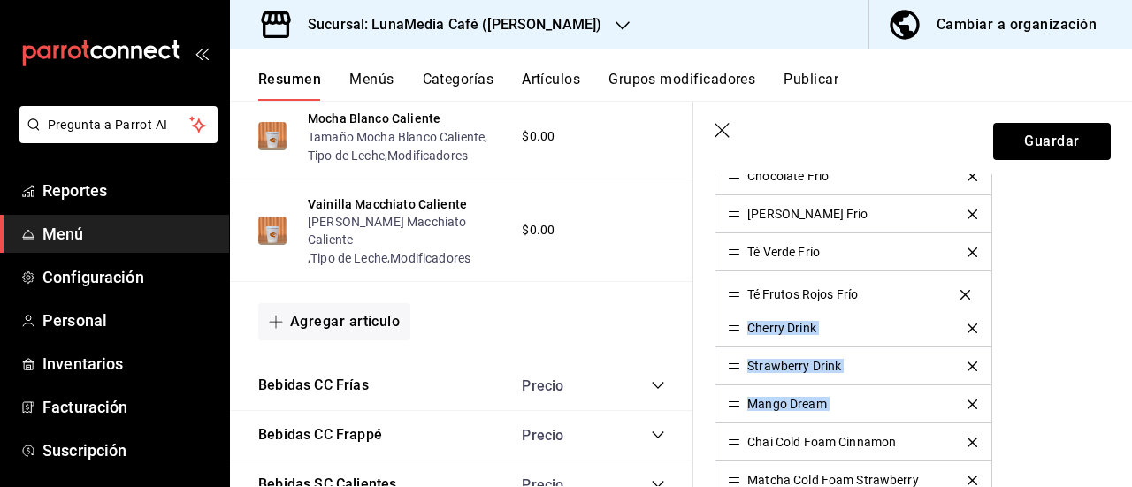
drag, startPoint x: 738, startPoint y: 402, endPoint x: 726, endPoint y: 295, distance: 107.6
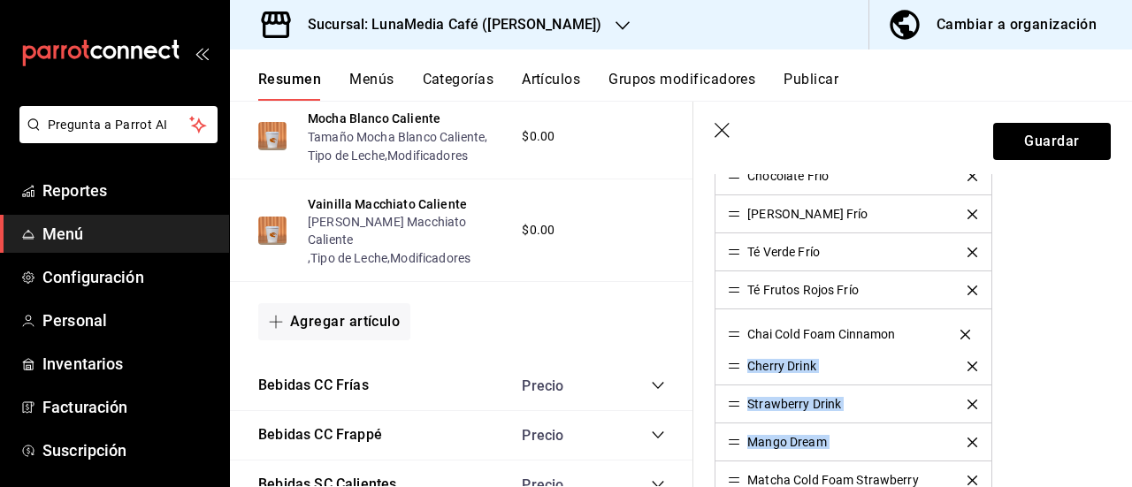
drag, startPoint x: 732, startPoint y: 438, endPoint x: 729, endPoint y: 333, distance: 104.4
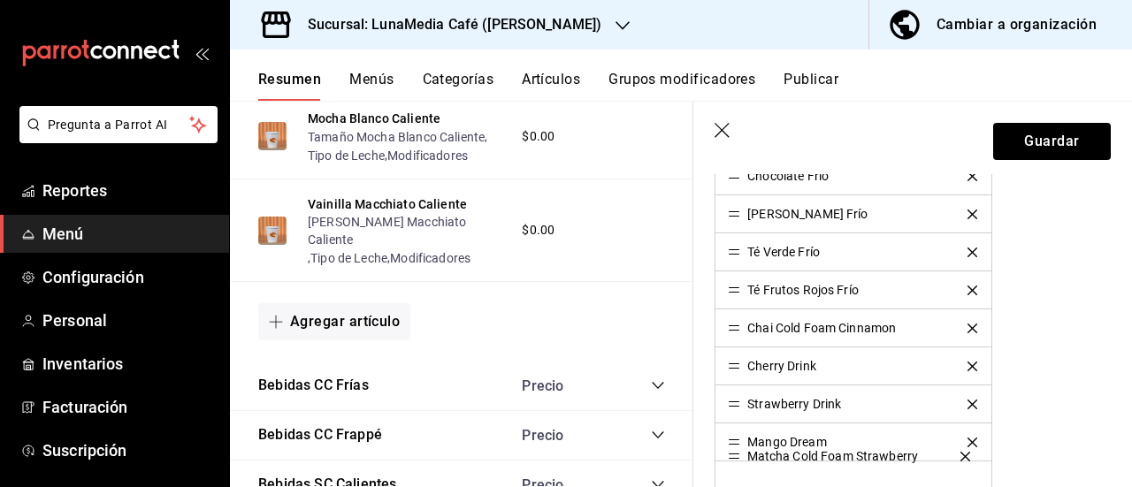
scroll to position [620, 0]
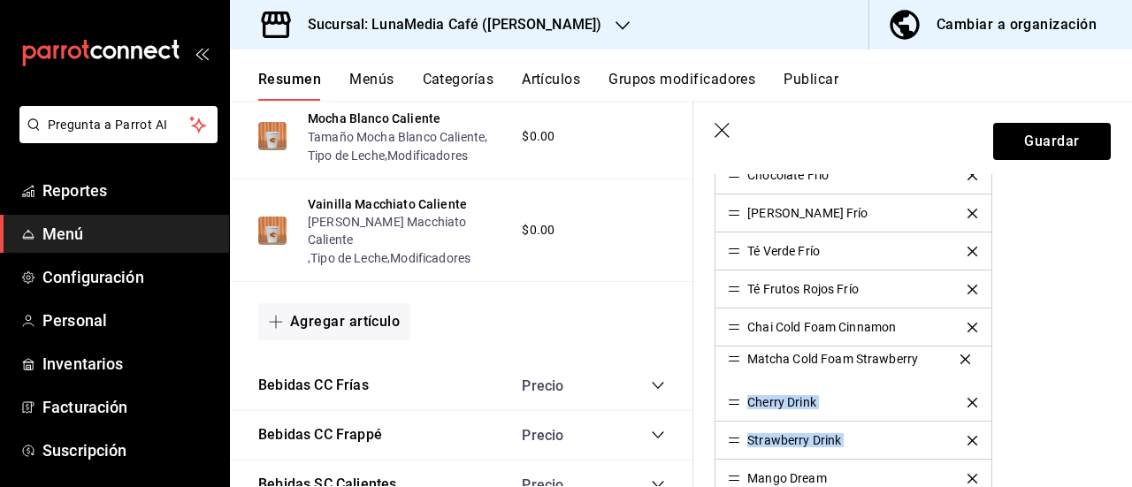
drag, startPoint x: 738, startPoint y: 474, endPoint x: 744, endPoint y: 357, distance: 116.9
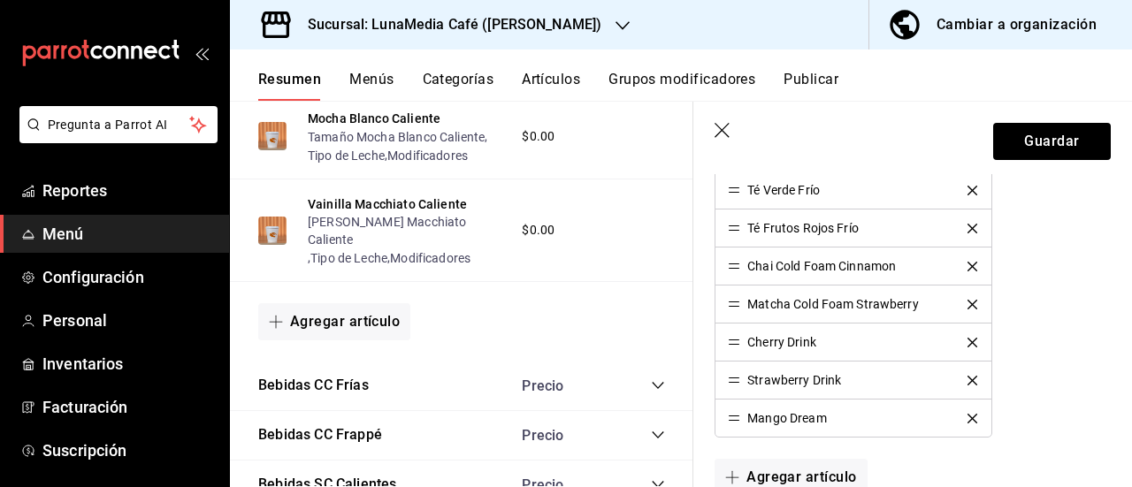
scroll to position [708, 0]
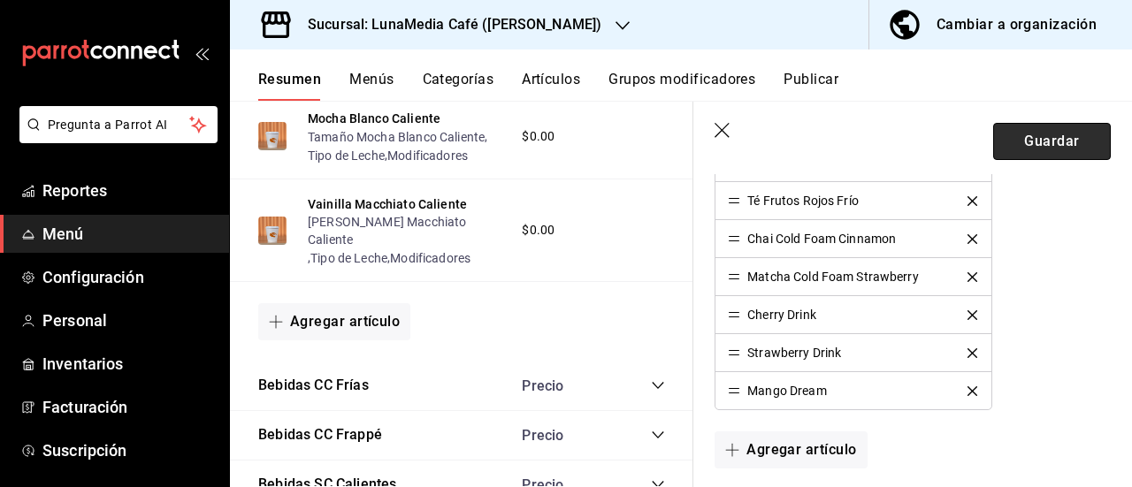
click at [1022, 148] on button "Guardar" at bounding box center [1052, 141] width 118 height 37
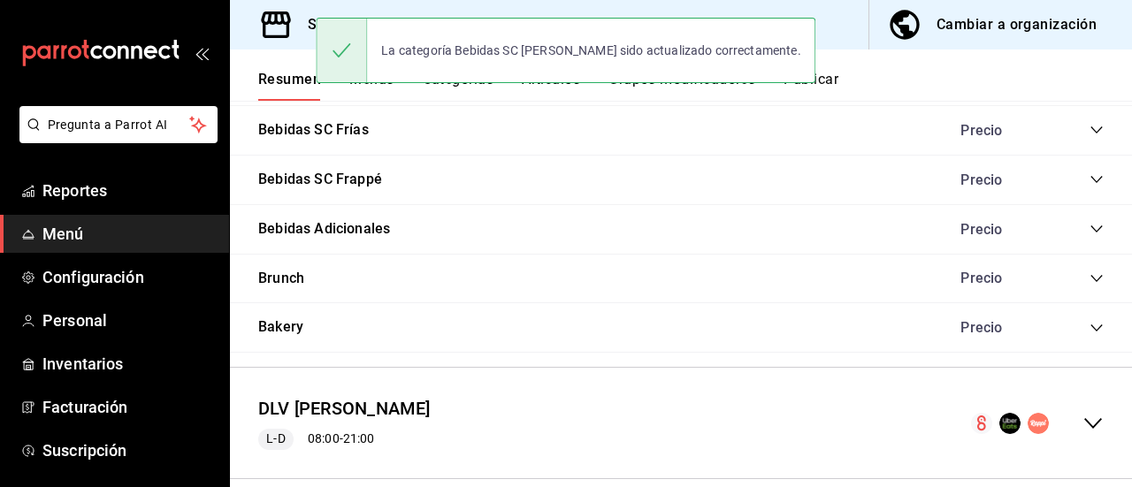
scroll to position [1454, 0]
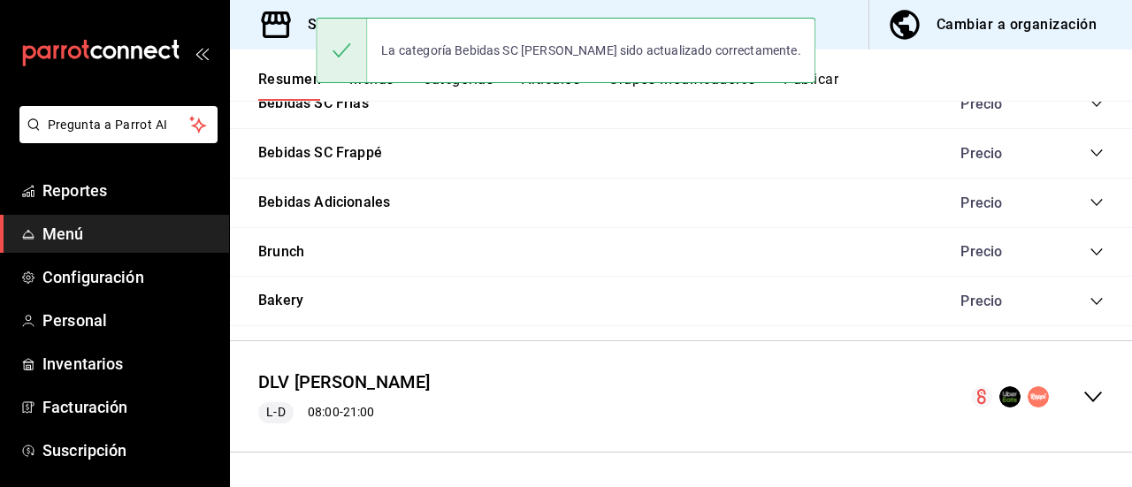
click at [1083, 391] on icon "collapse-menu-row" at bounding box center [1093, 397] width 21 height 21
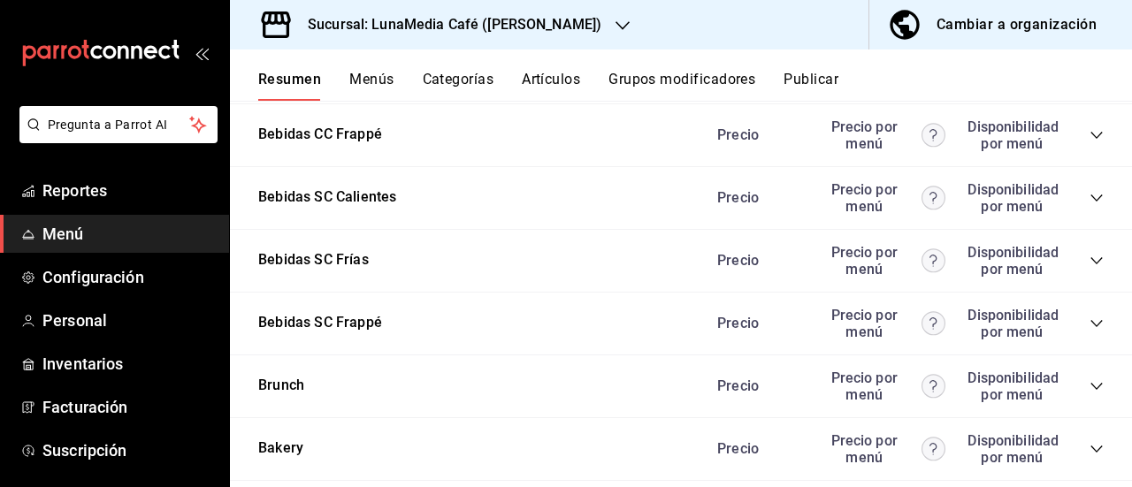
scroll to position [3135, 0]
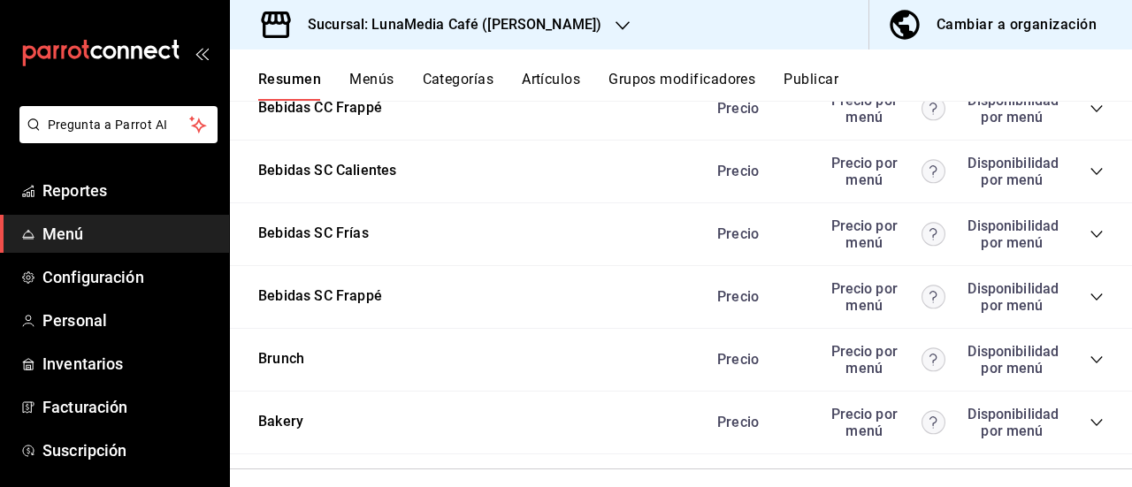
click at [1090, 53] on icon "collapse-category-row" at bounding box center [1097, 46] width 14 height 14
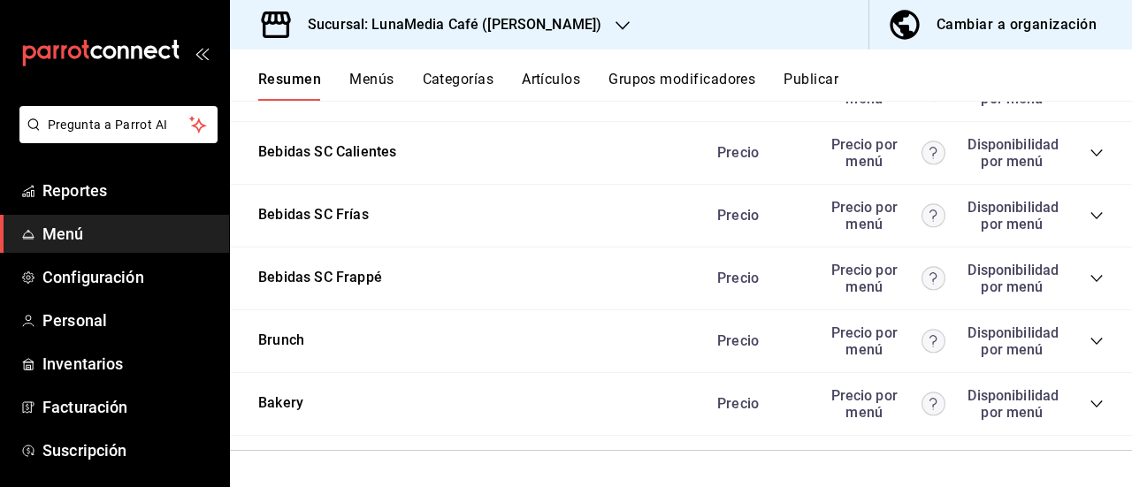
scroll to position [4019, 0]
click at [1090, 160] on icon "collapse-category-row" at bounding box center [1097, 153] width 14 height 14
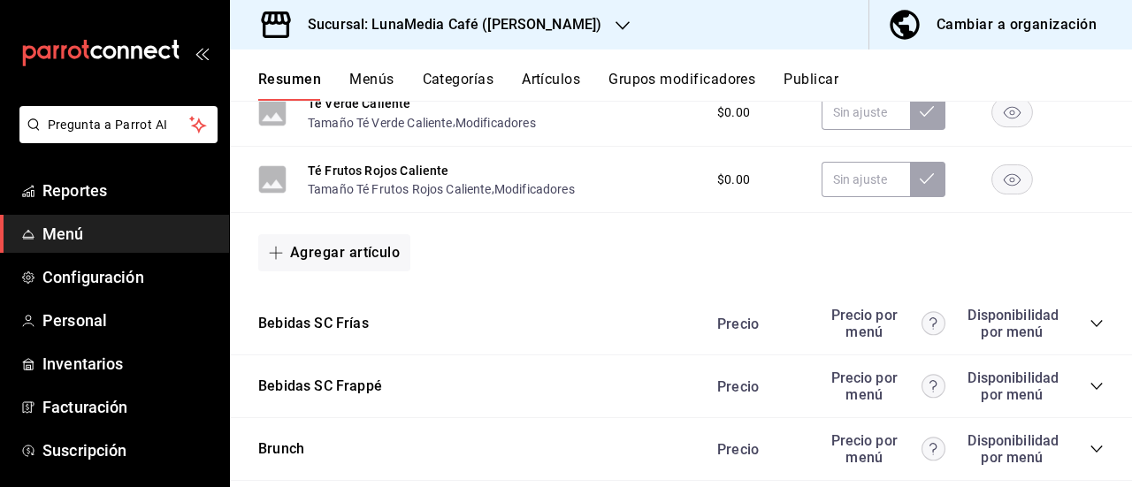
scroll to position [4461, 0]
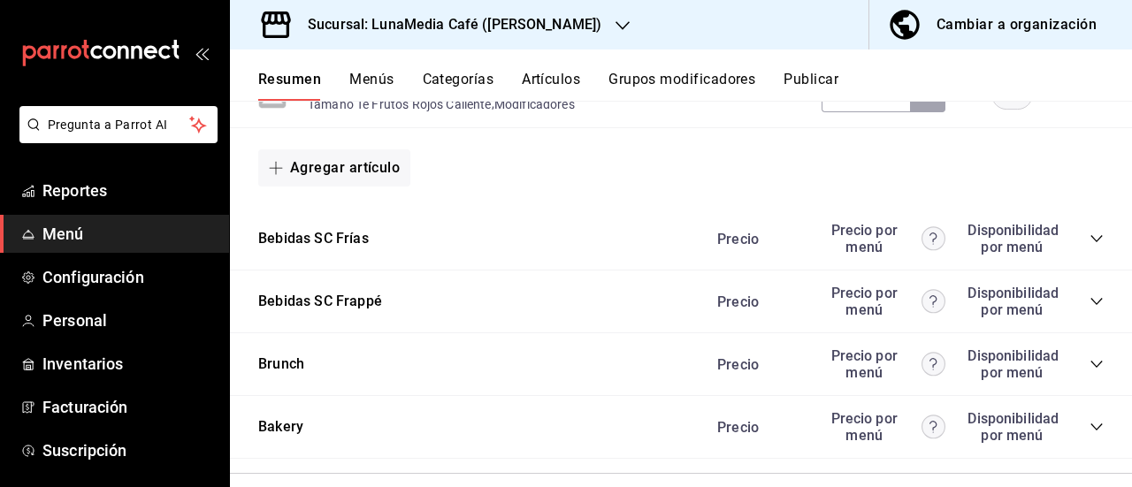
drag, startPoint x: 998, startPoint y: 239, endPoint x: 1015, endPoint y: 314, distance: 77.0
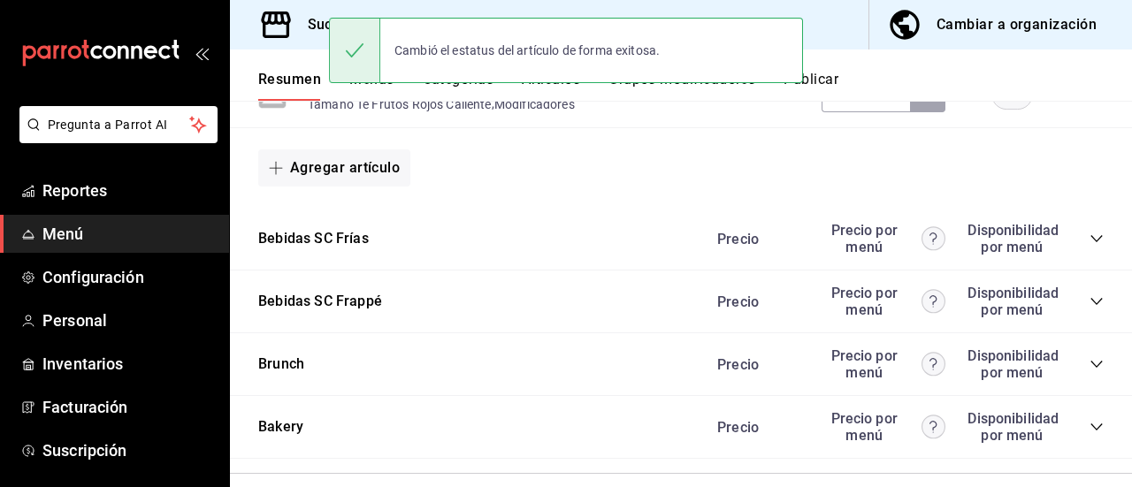
click at [1000, 42] on rect "button" at bounding box center [1012, 27] width 41 height 29
click at [1004, 102] on icon "button" at bounding box center [1012, 95] width 17 height 12
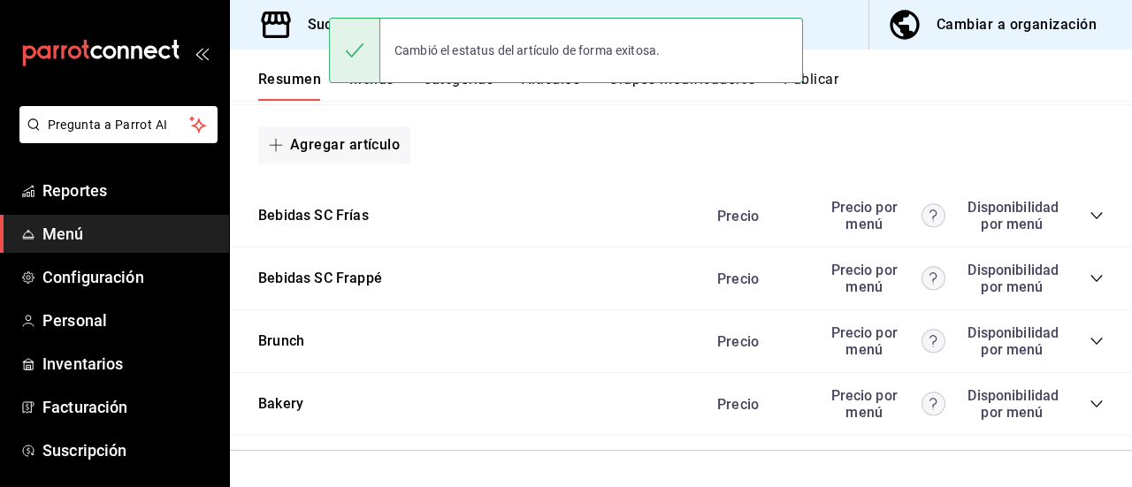
scroll to position [4727, 0]
click at [1090, 223] on icon "collapse-category-row" at bounding box center [1097, 216] width 14 height 14
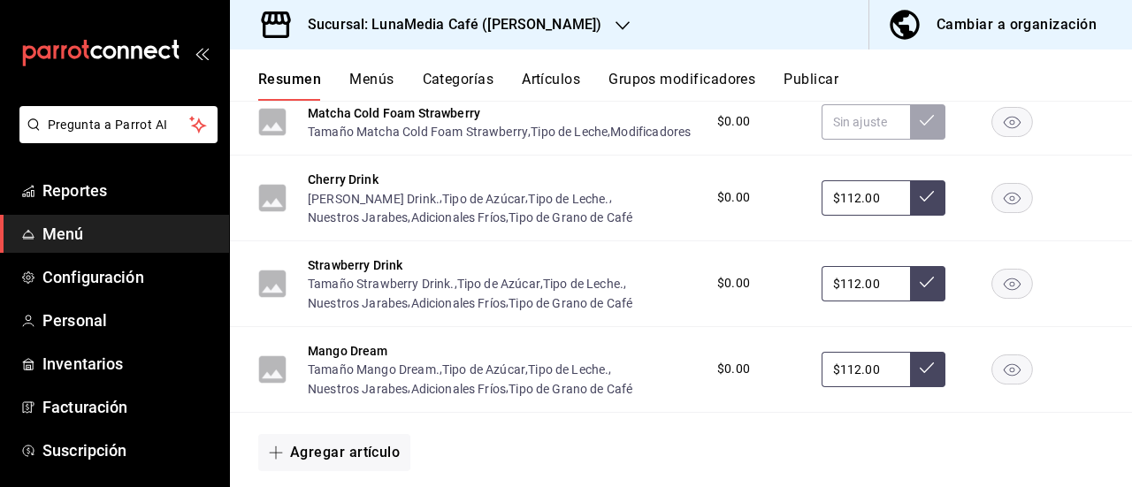
scroll to position [5169, 0]
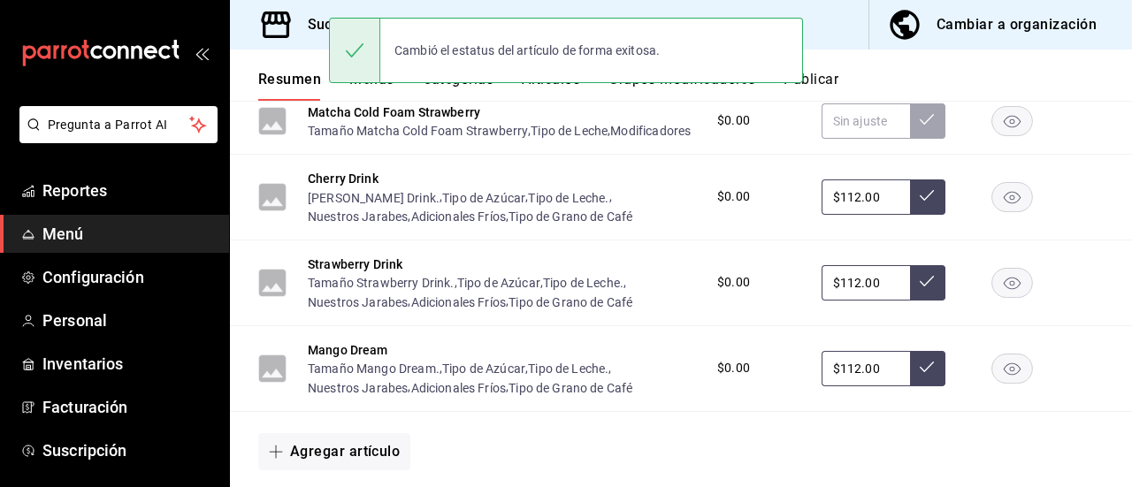
click at [996, 69] on rect "button" at bounding box center [1012, 54] width 41 height 29
click at [995, 135] on rect "button" at bounding box center [1012, 120] width 41 height 29
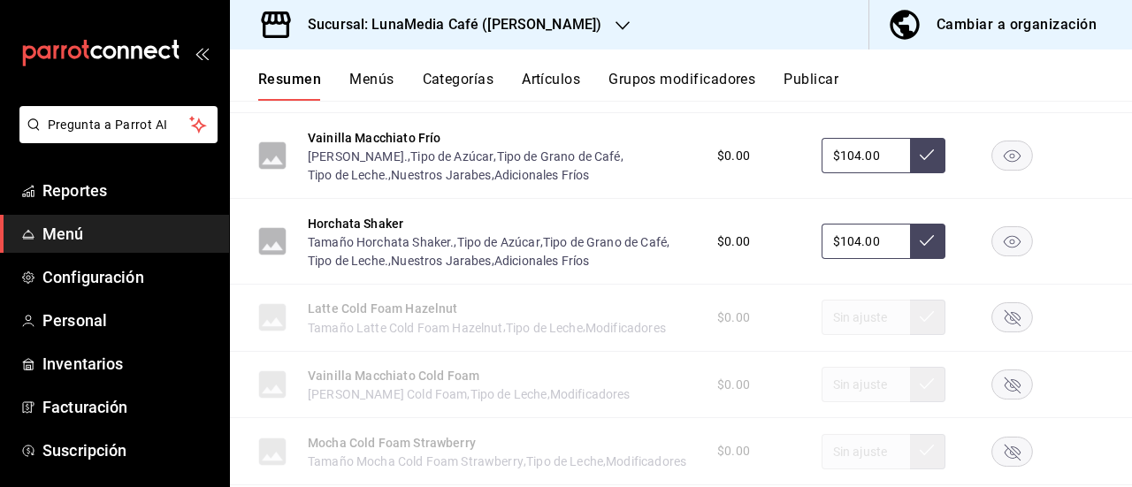
scroll to position [3135, 0]
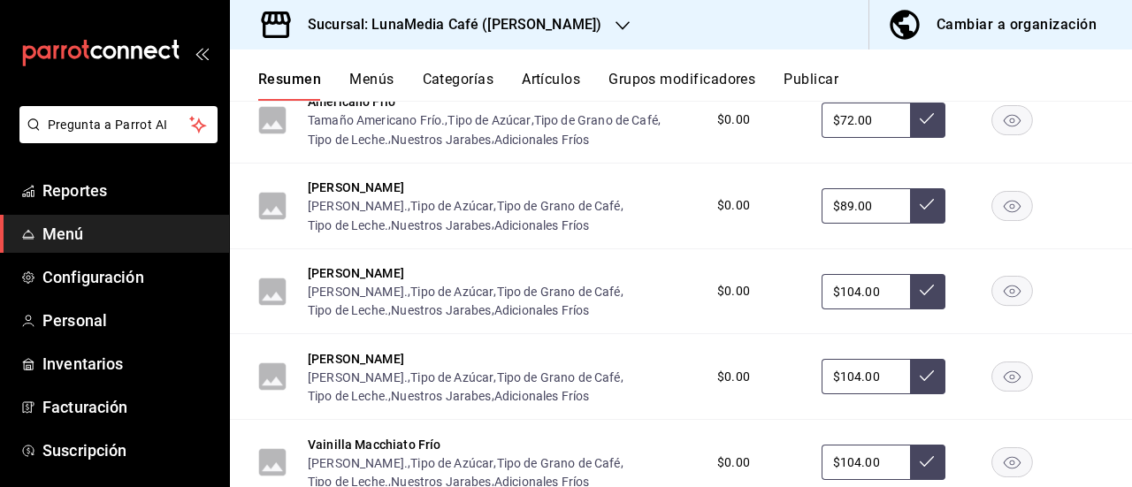
click at [50, 236] on span "Menú" at bounding box center [128, 234] width 172 height 24
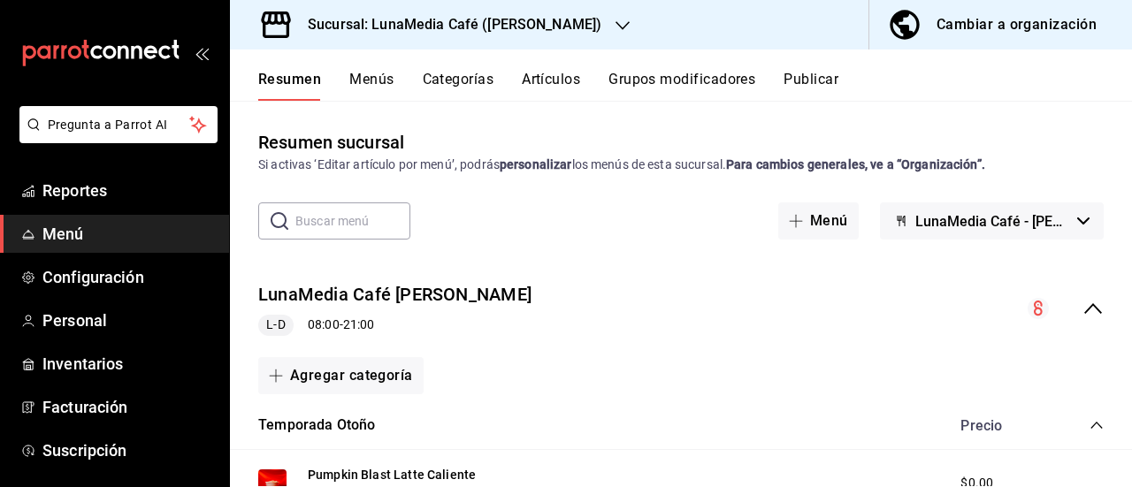
click at [307, 88] on button "Resumen" at bounding box center [289, 86] width 63 height 30
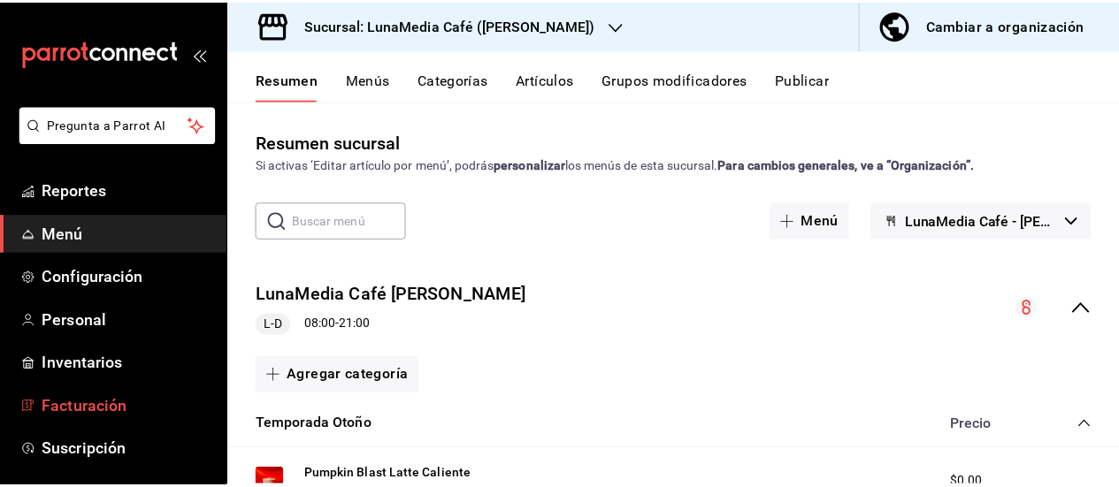
scroll to position [180, 0]
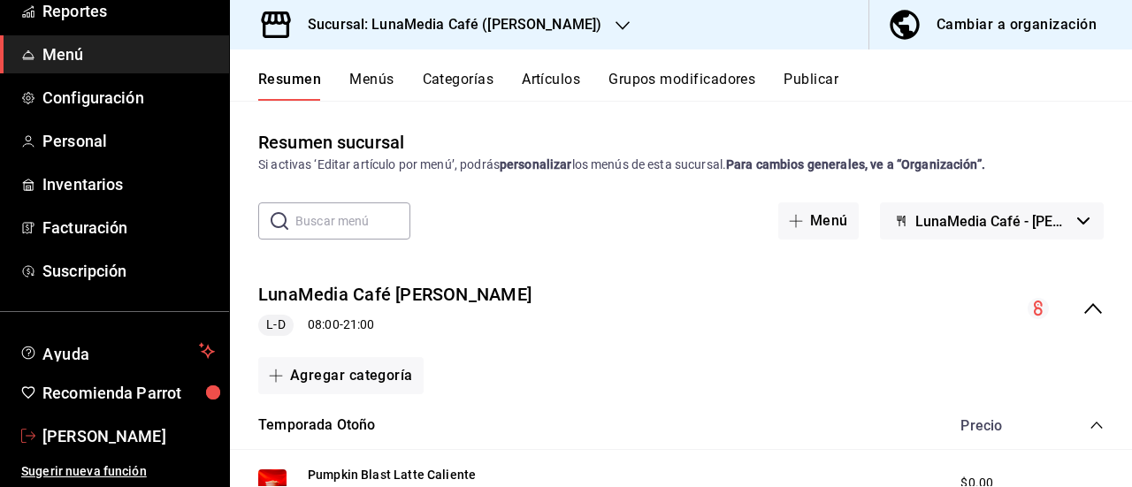
click at [157, 436] on span "[PERSON_NAME]" at bounding box center [128, 437] width 172 height 24
